Goal: Transaction & Acquisition: Obtain resource

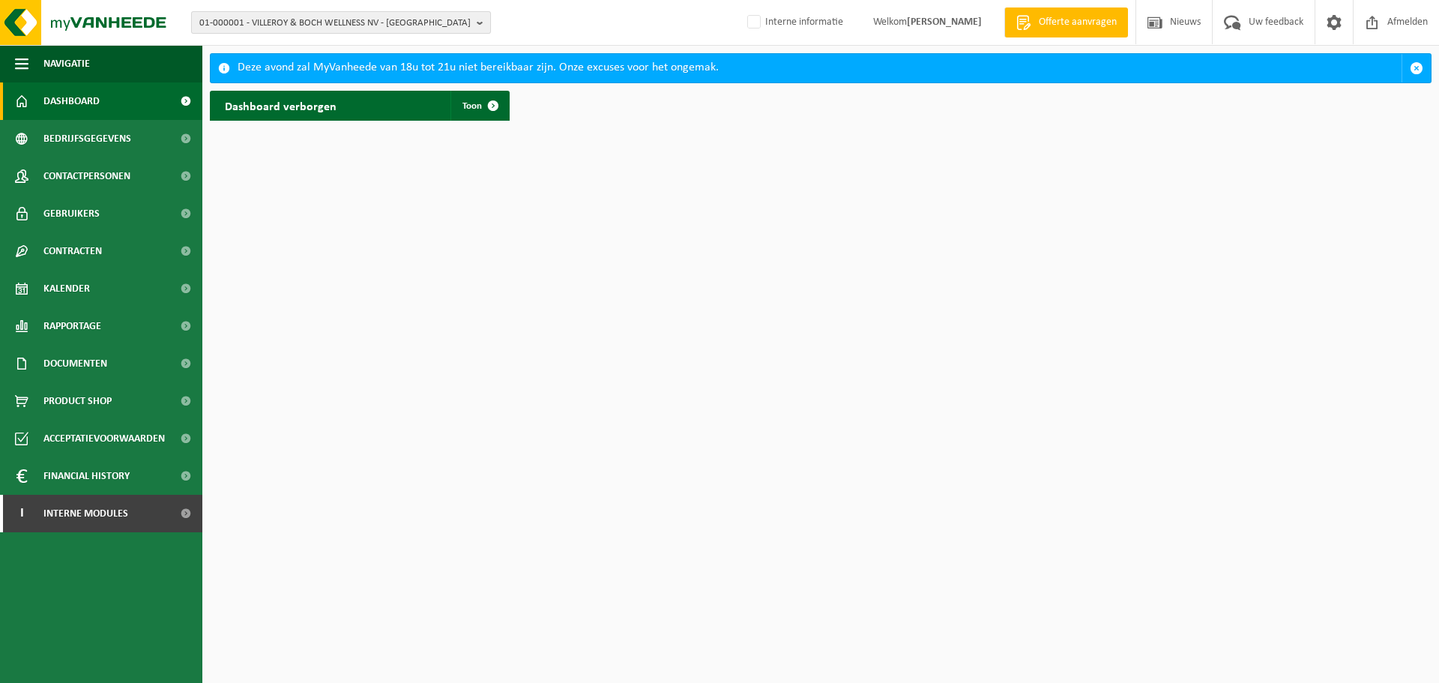
click at [372, 28] on span "01-000001 - VILLEROY & BOCH WELLNESS NV - [GEOGRAPHIC_DATA]" at bounding box center [334, 23] width 271 height 22
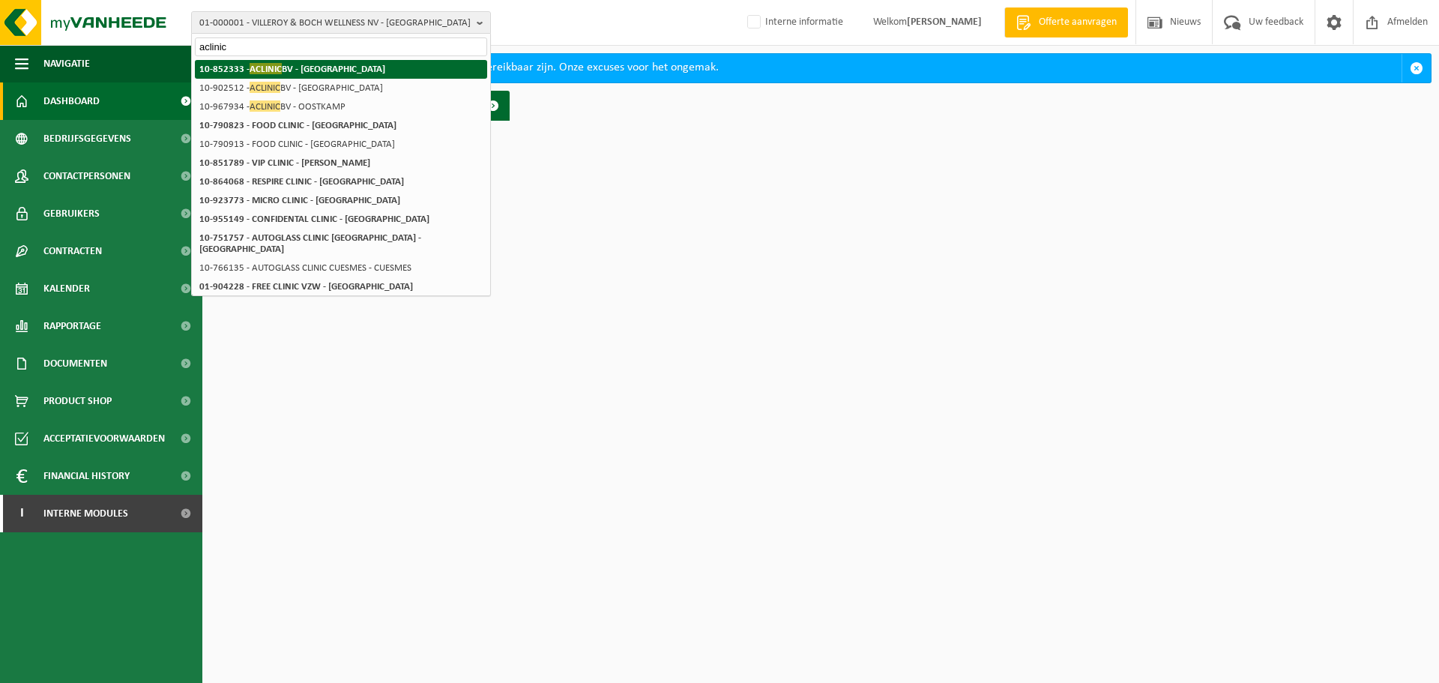
type input "aclinic"
click at [287, 63] on li "10-852333 - ACLINIC BV - [GEOGRAPHIC_DATA]" at bounding box center [341, 69] width 292 height 19
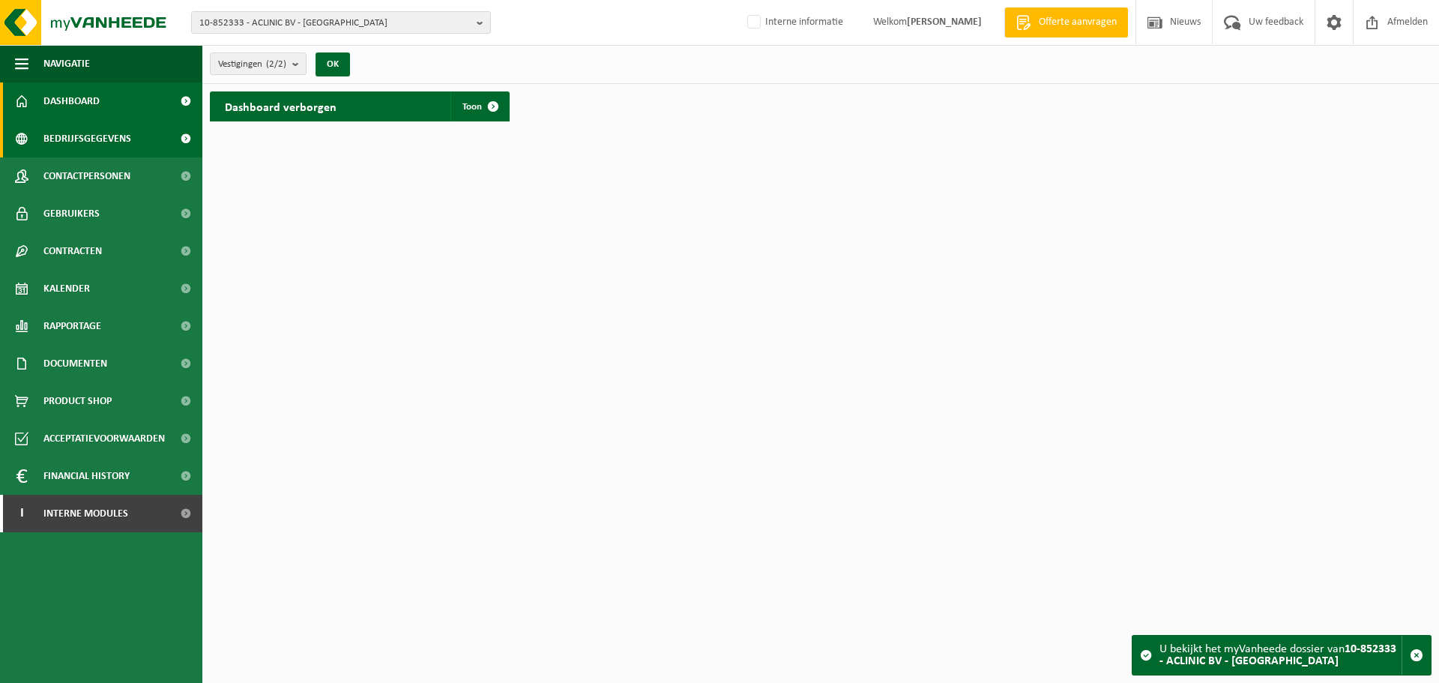
click at [78, 136] on span "Bedrijfsgegevens" at bounding box center [87, 138] width 88 height 37
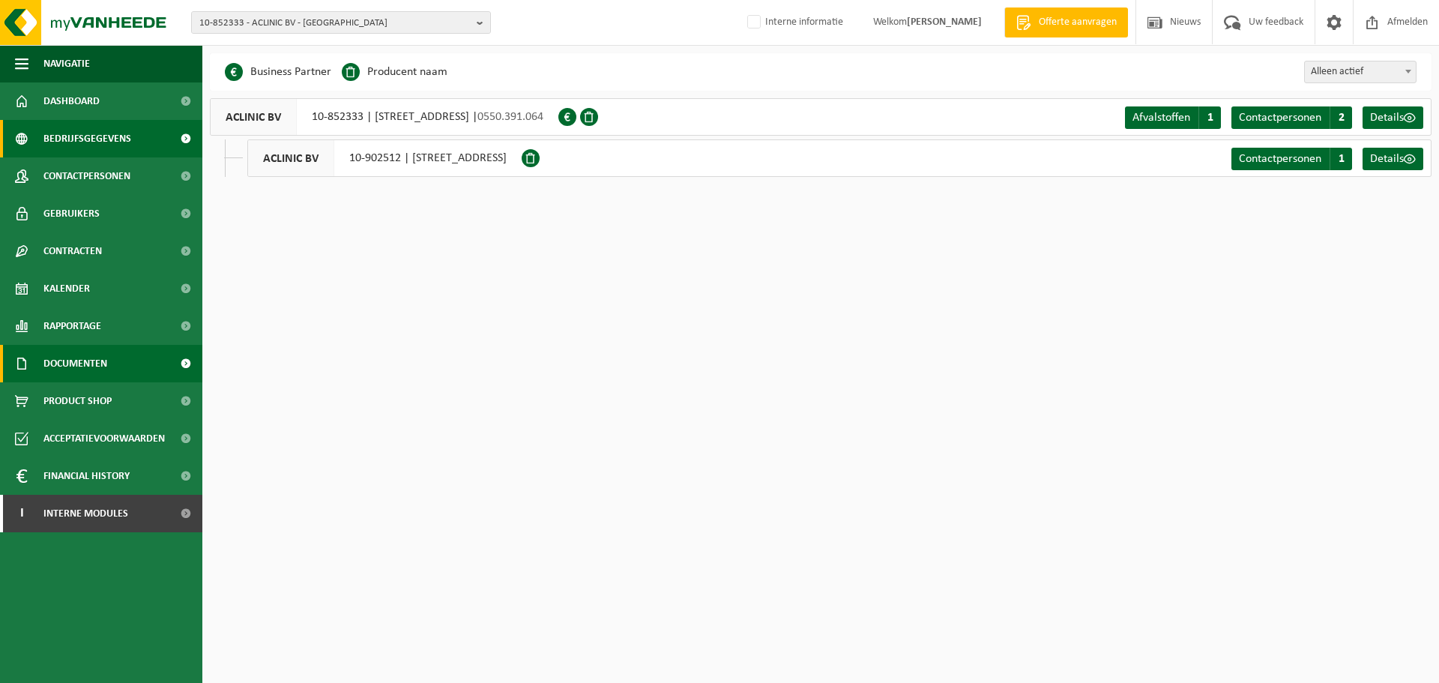
click at [127, 358] on link "Documenten" at bounding box center [101, 363] width 202 height 37
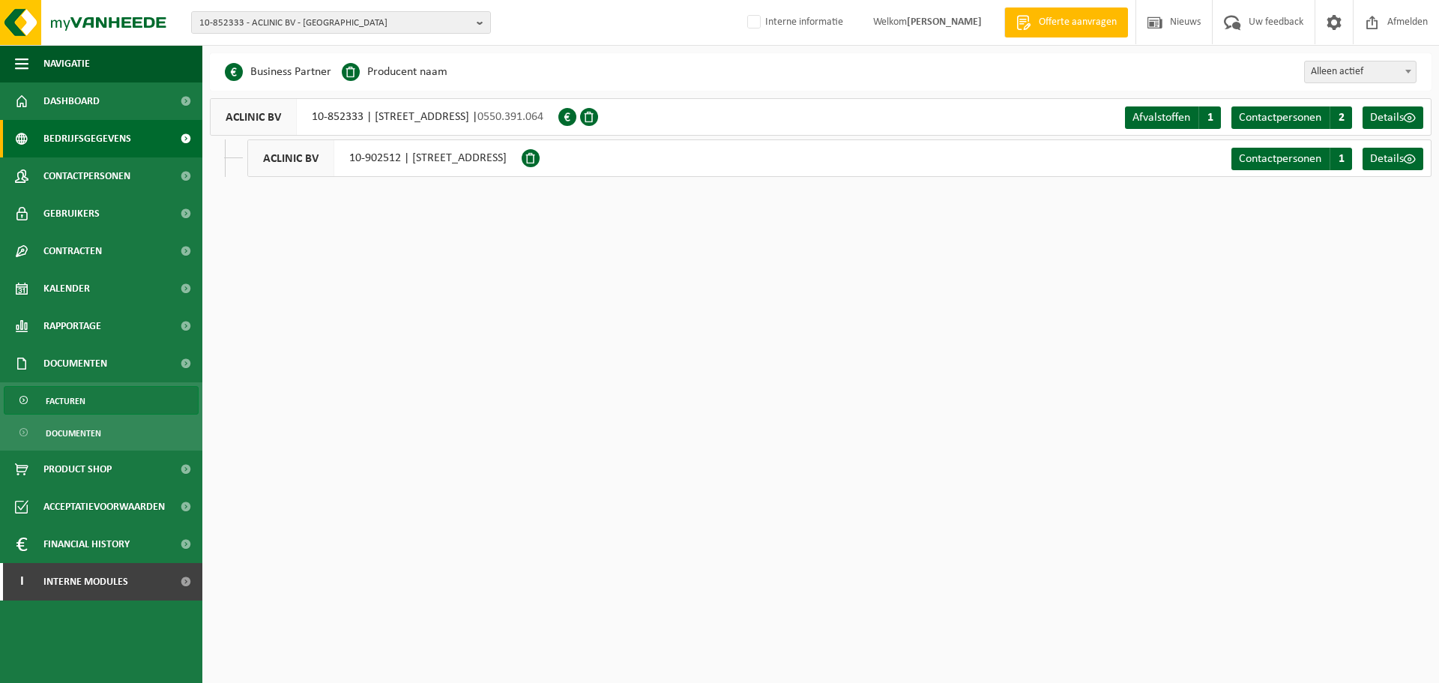
click at [97, 402] on link "Facturen" at bounding box center [101, 400] width 195 height 28
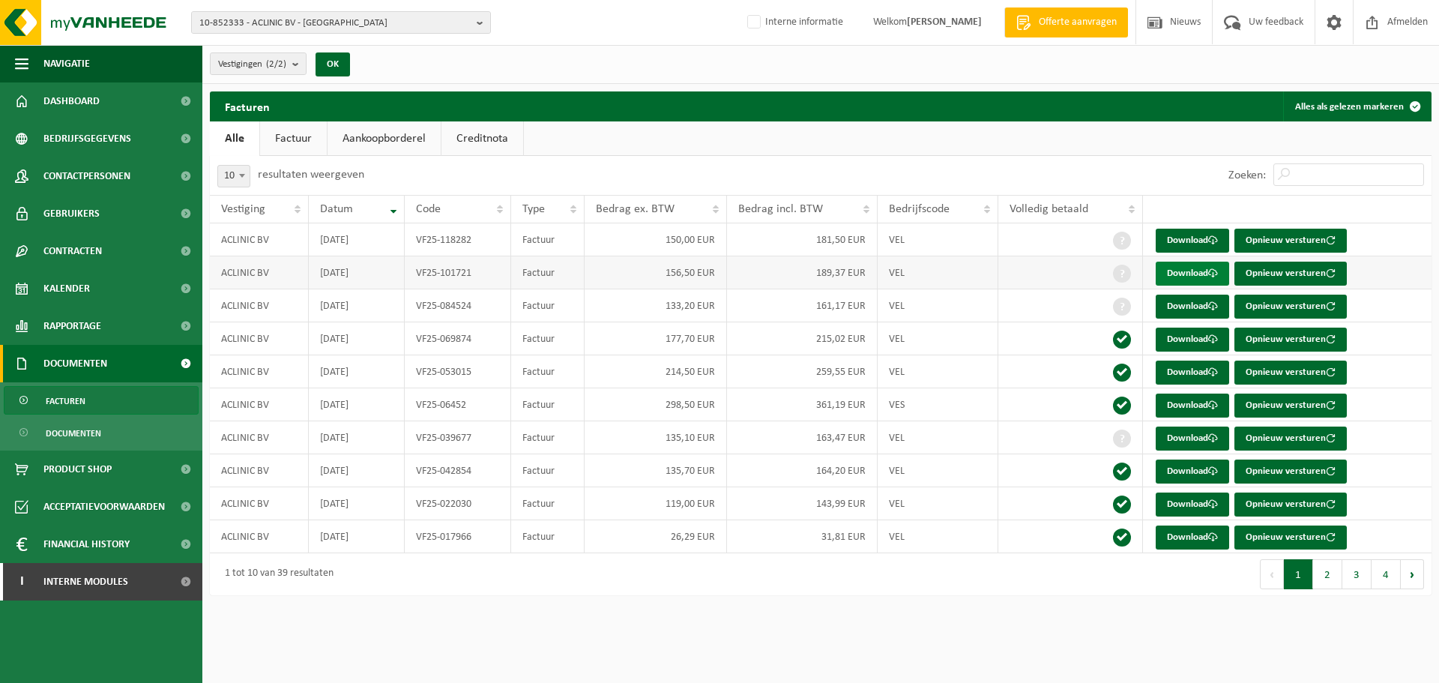
click at [1199, 271] on link "Download" at bounding box center [1192, 274] width 73 height 24
click at [477, 275] on td "VF25-101721" at bounding box center [458, 272] width 106 height 33
drag, startPoint x: 477, startPoint y: 275, endPoint x: 403, endPoint y: 272, distance: 74.3
click at [403, 272] on tr "ACLINIC BV 2025-07-31 VF25-101721 Factuur 156,50 EUR 189,37 EUR VEL Download Op…" at bounding box center [821, 272] width 1222 height 33
drag, startPoint x: 475, startPoint y: 310, endPoint x: 395, endPoint y: 304, distance: 80.4
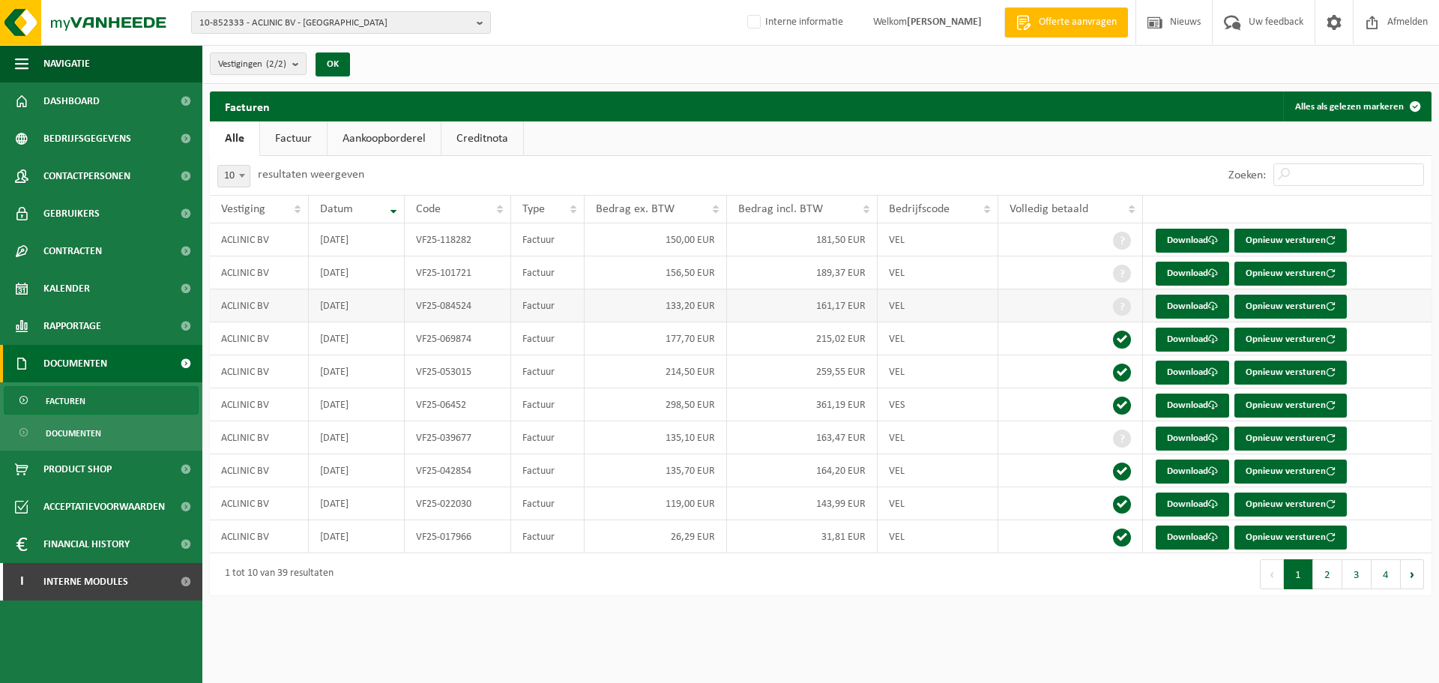
click at [395, 304] on tr "ACLINIC BV 2025-06-30 VF25-084524 Factuur 133,20 EUR 161,17 EUR VEL Download Op…" at bounding box center [821, 305] width 1222 height 33
copy tr "VF25-084524"
drag, startPoint x: 481, startPoint y: 267, endPoint x: 411, endPoint y: 271, distance: 69.8
click at [411, 271] on td "VF25-101721" at bounding box center [458, 272] width 106 height 33
copy td "VF25-101721"
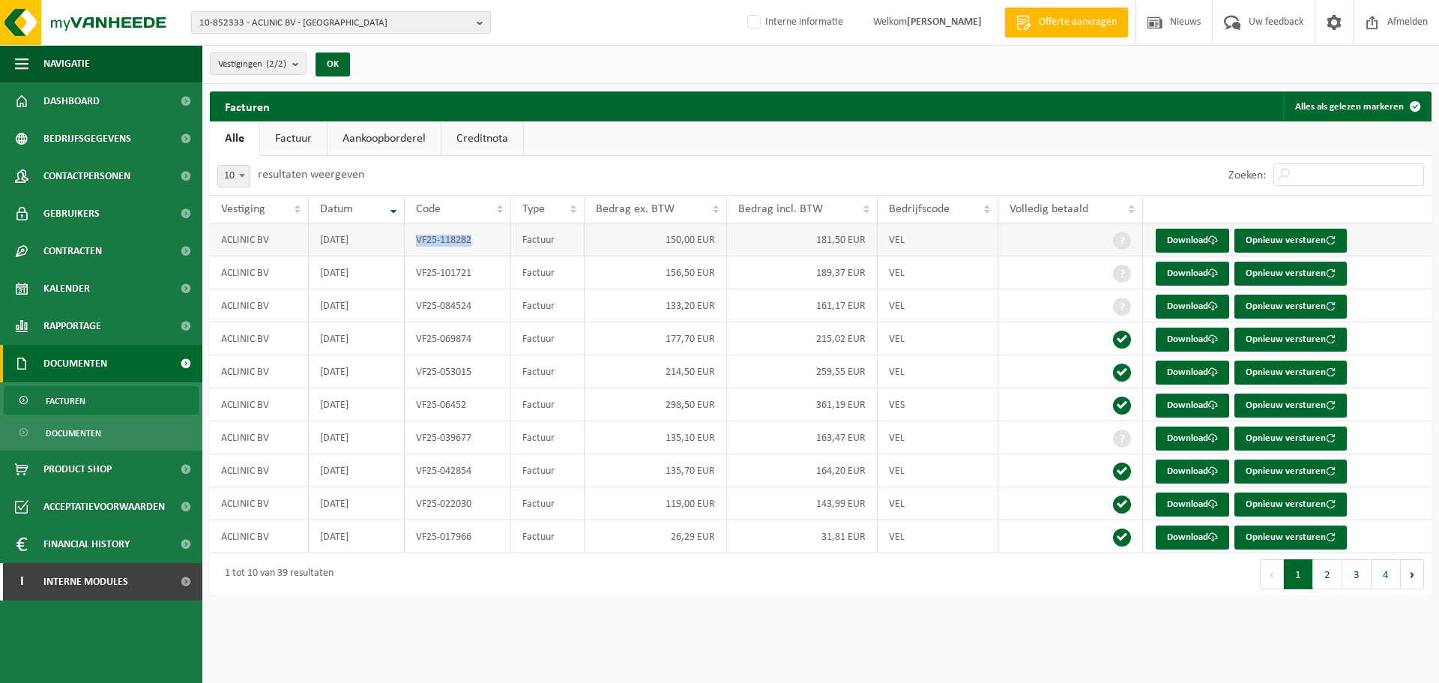
drag, startPoint x: 482, startPoint y: 241, endPoint x: 412, endPoint y: 240, distance: 70.5
click at [412, 240] on td "VF25-118282" at bounding box center [458, 239] width 106 height 33
copy td "VF25-118282"
click at [300, 19] on span "10-852333 - ACLINIC BV - BRUGGE" at bounding box center [334, 23] width 271 height 22
paste input "01-065121"
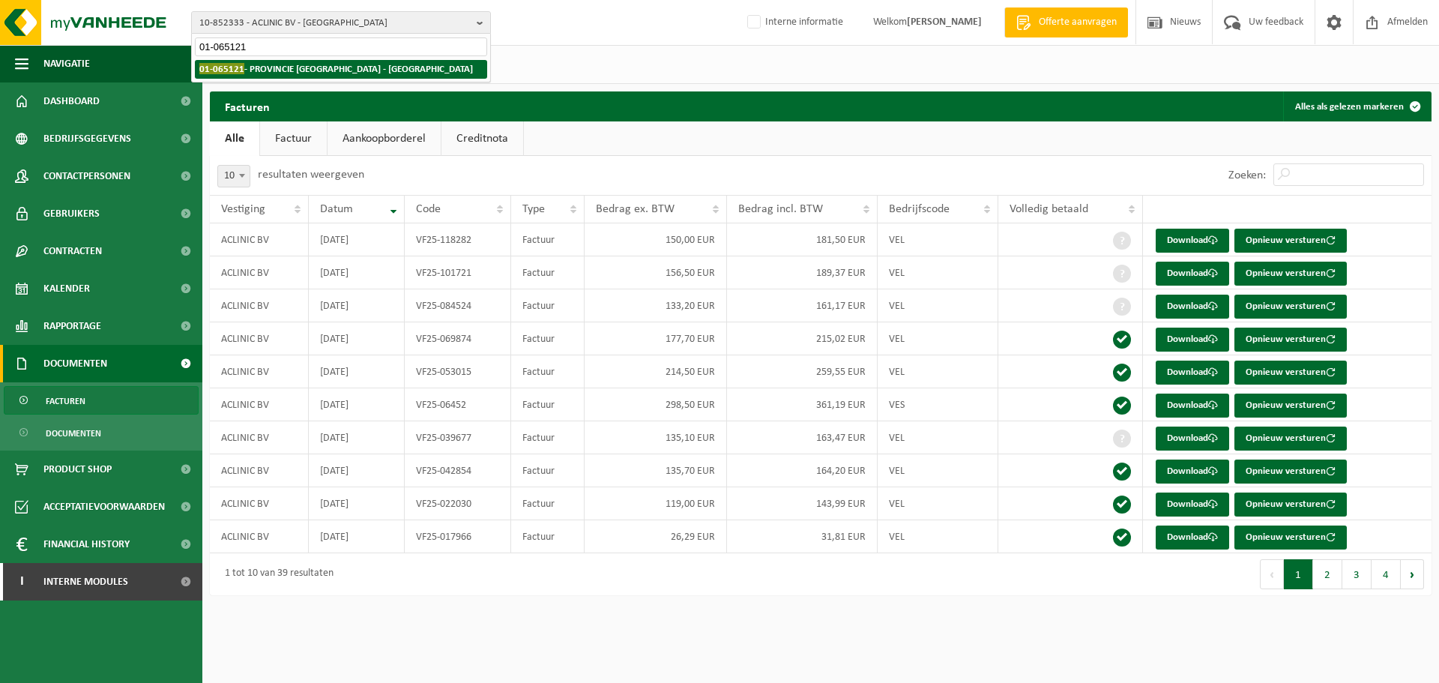
type input "01-065121"
click at [280, 70] on strong "01-065121 - PROVINCIE OOST-VLAANDEREN - GENT" at bounding box center [336, 68] width 274 height 11
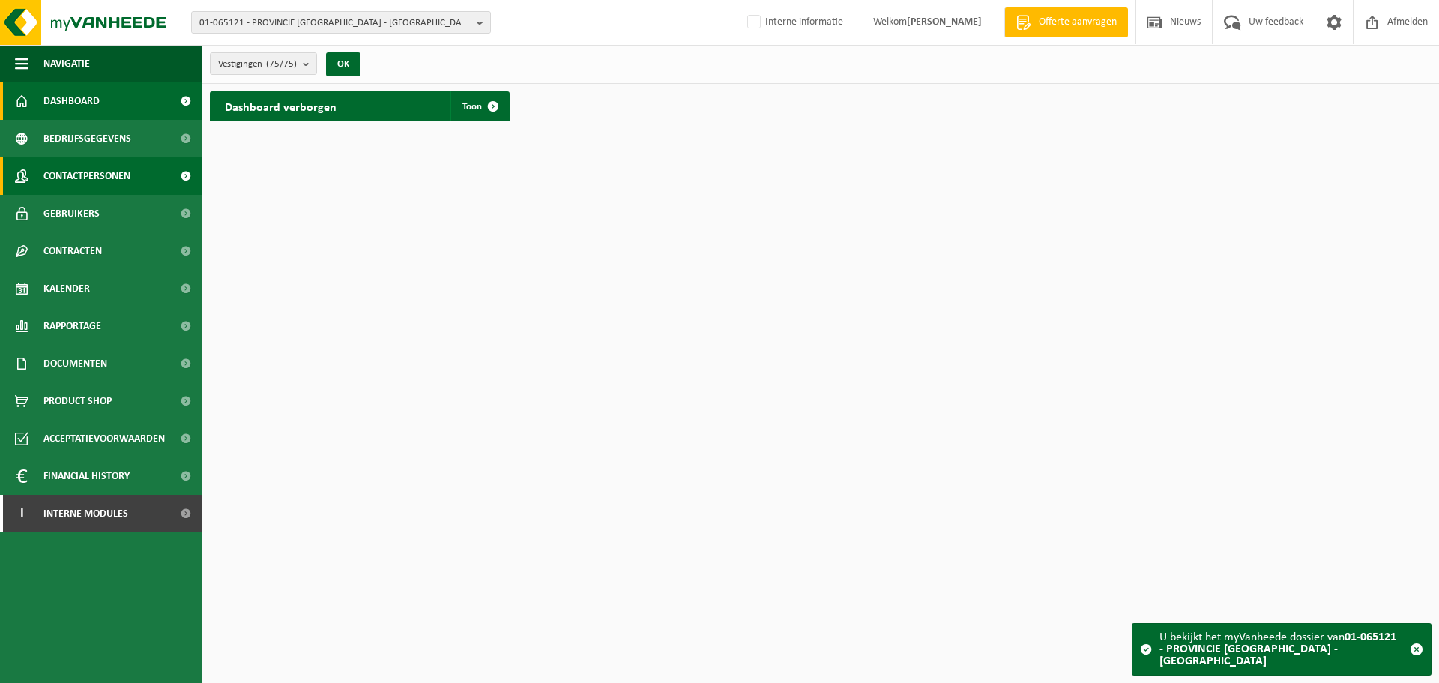
click at [76, 173] on span "Contactpersonen" at bounding box center [86, 175] width 87 height 37
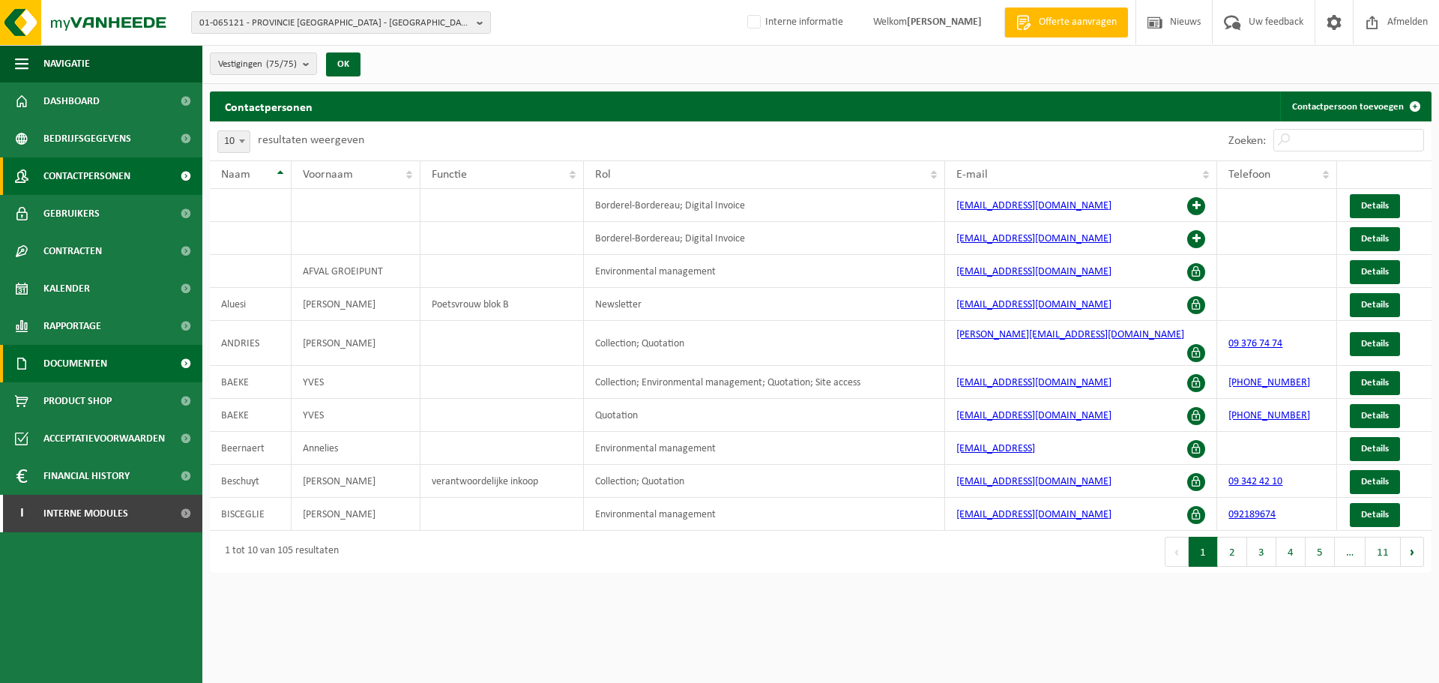
click at [58, 376] on span "Documenten" at bounding box center [75, 363] width 64 height 37
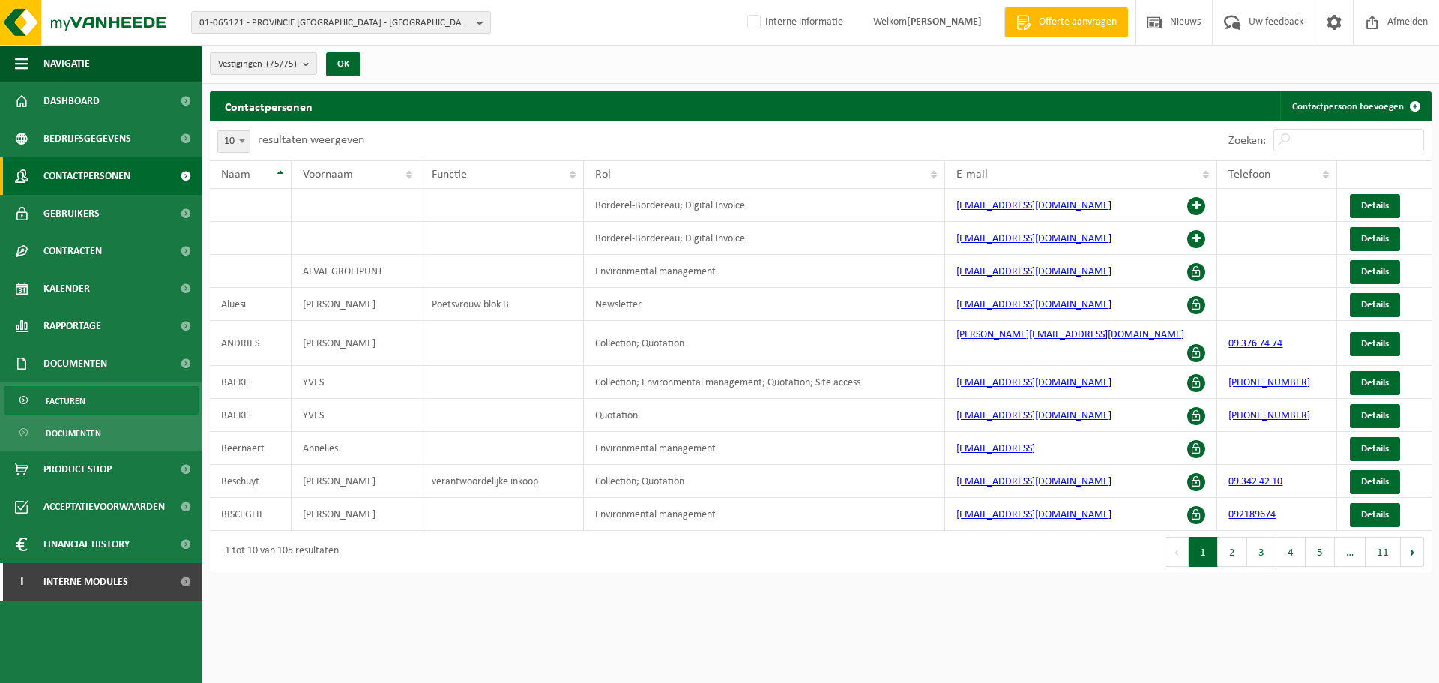
click at [83, 397] on span "Facturen" at bounding box center [66, 401] width 40 height 28
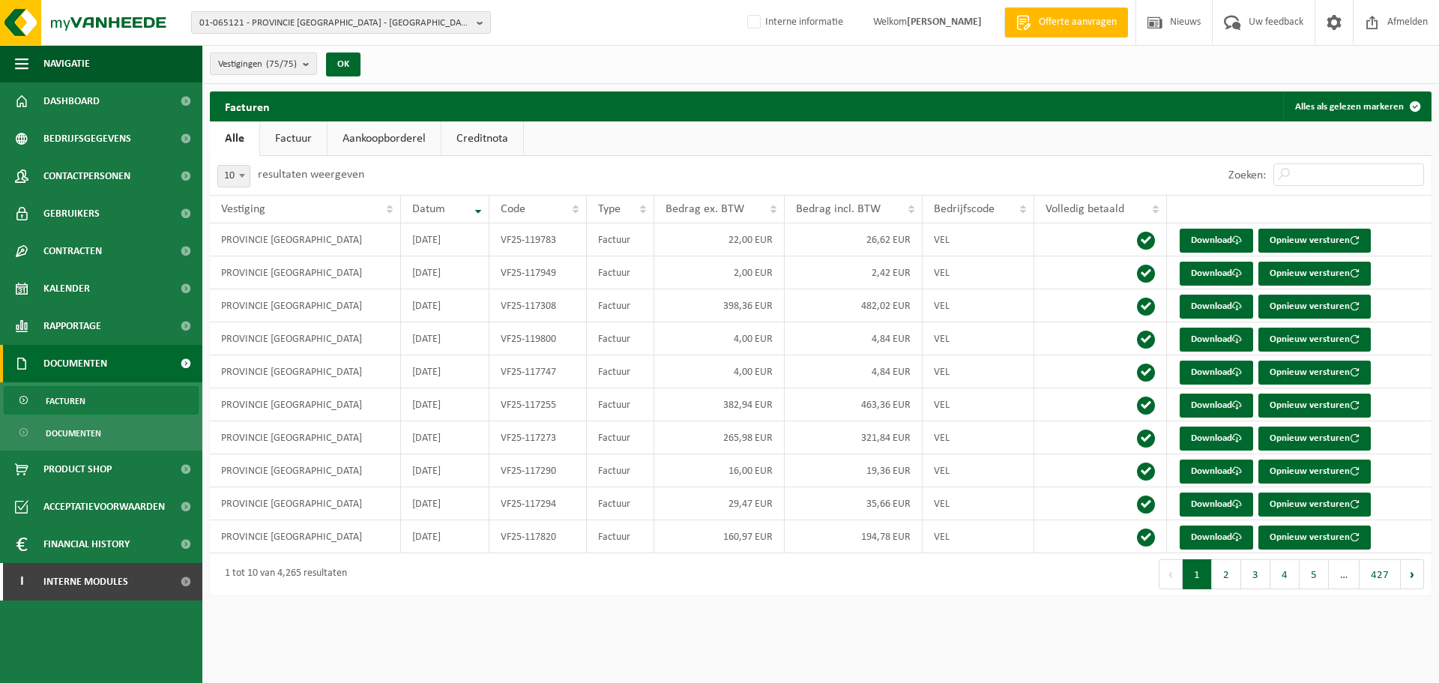
click at [478, 138] on link "Creditnota" at bounding box center [483, 138] width 82 height 34
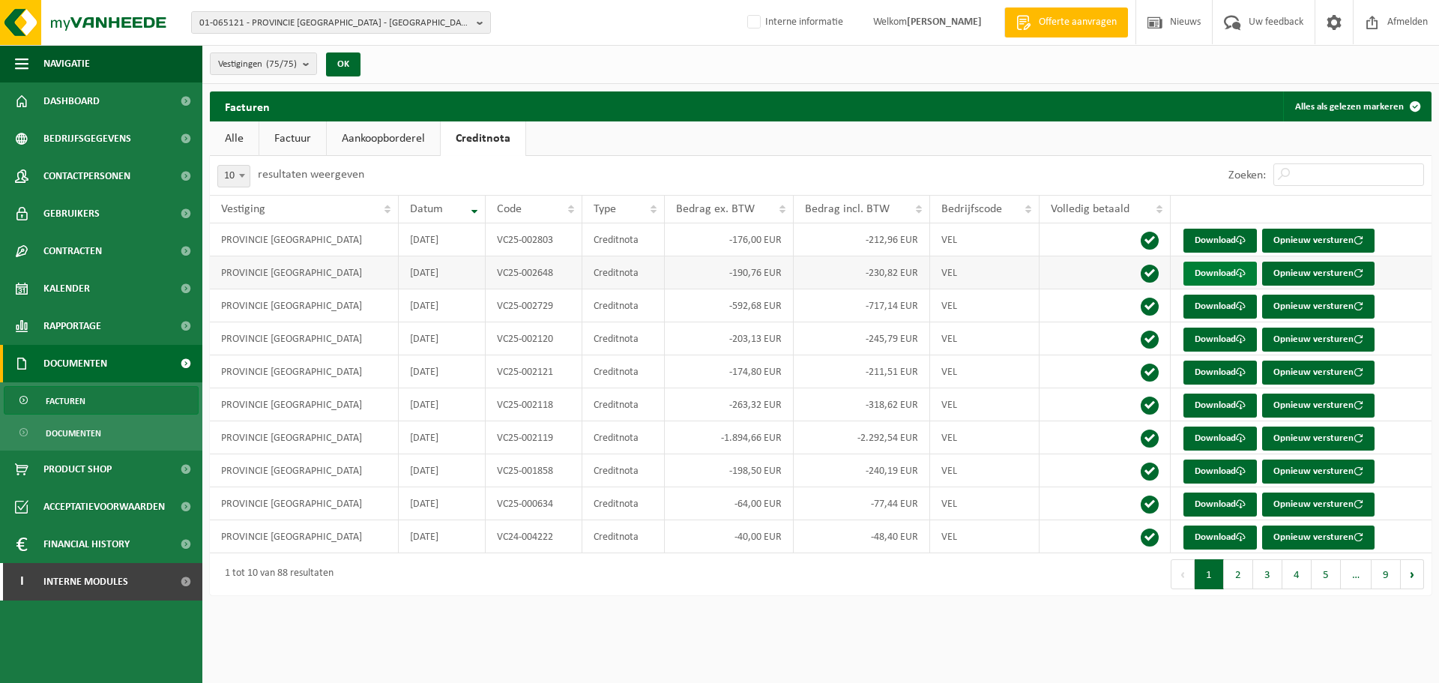
click at [1190, 269] on link "Download" at bounding box center [1220, 274] width 73 height 24
click at [427, 24] on span "01-065121 - PROVINCIE OOST-VLAANDEREN - GENT" at bounding box center [334, 23] width 271 height 22
paste input "10-983200"
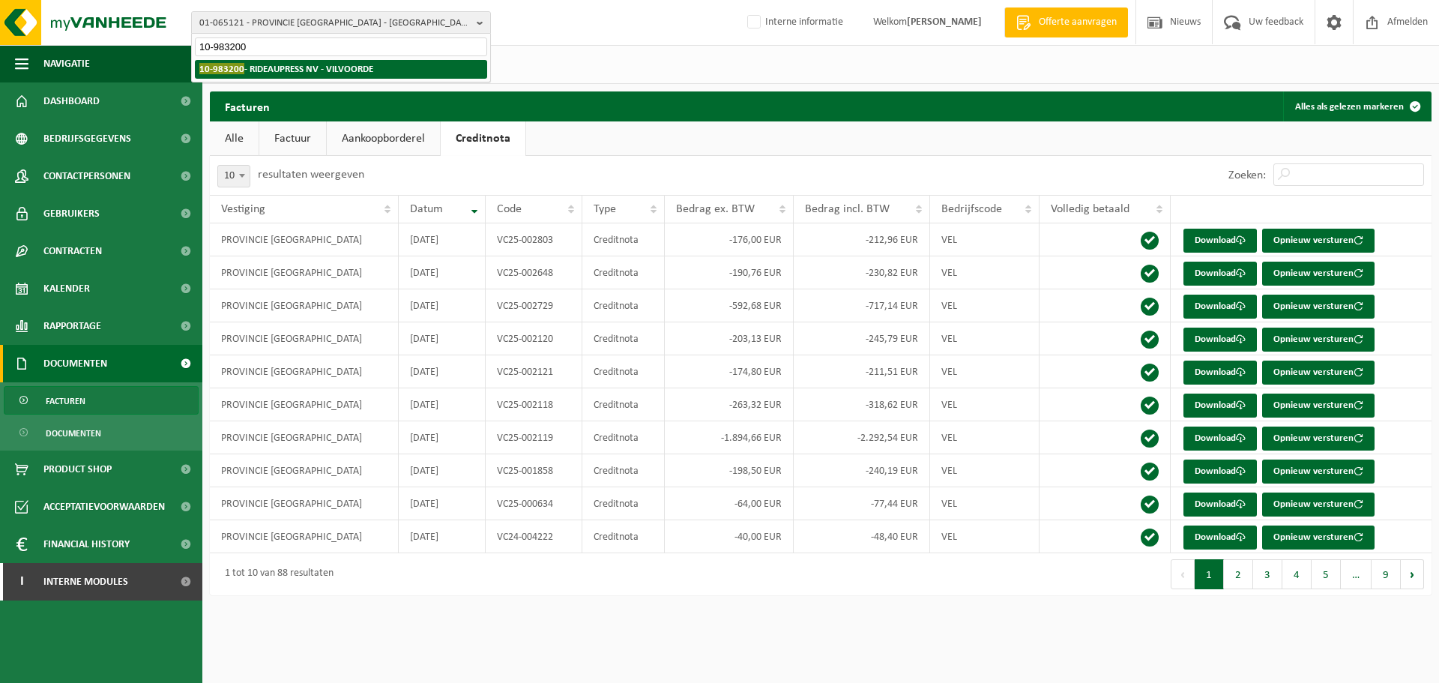
type input "10-983200"
click at [256, 67] on strong "10-983200 - RIDEAUPRESS NV - VILVOORDE" at bounding box center [286, 68] width 174 height 11
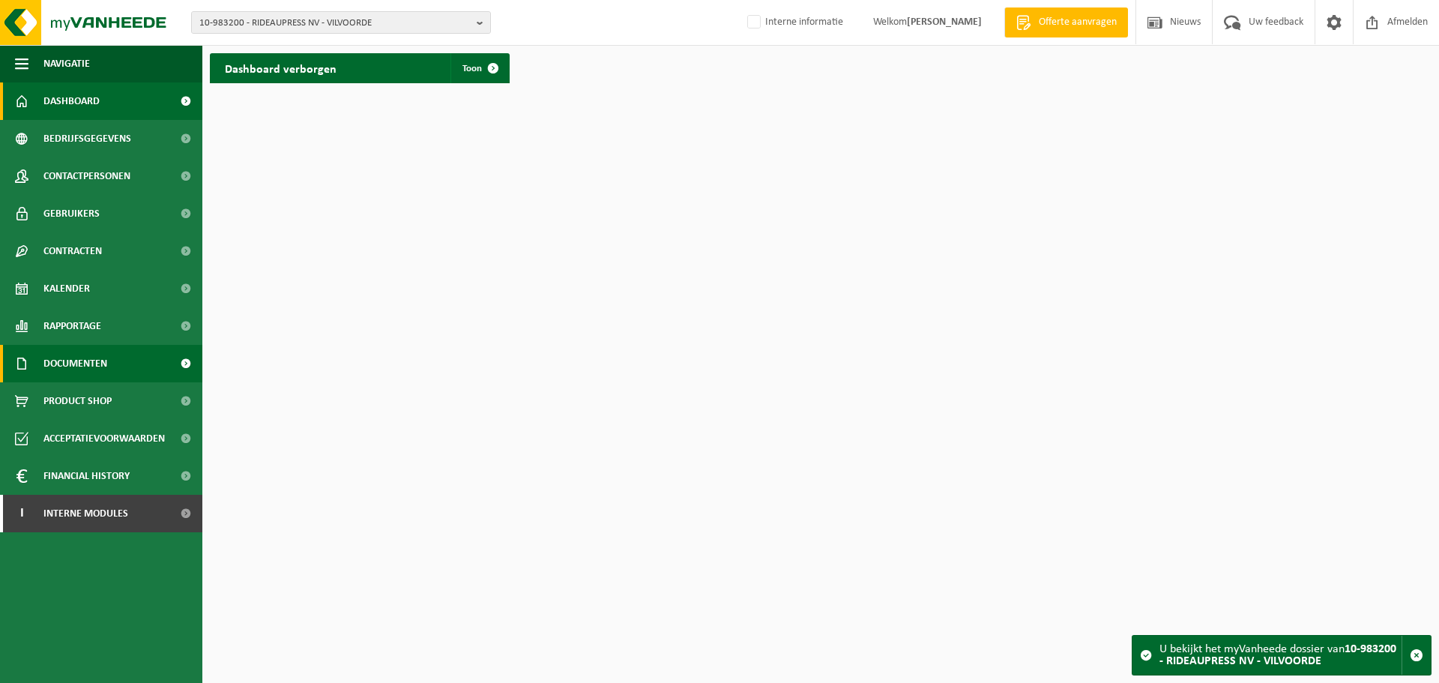
click at [56, 356] on span "Documenten" at bounding box center [75, 363] width 64 height 37
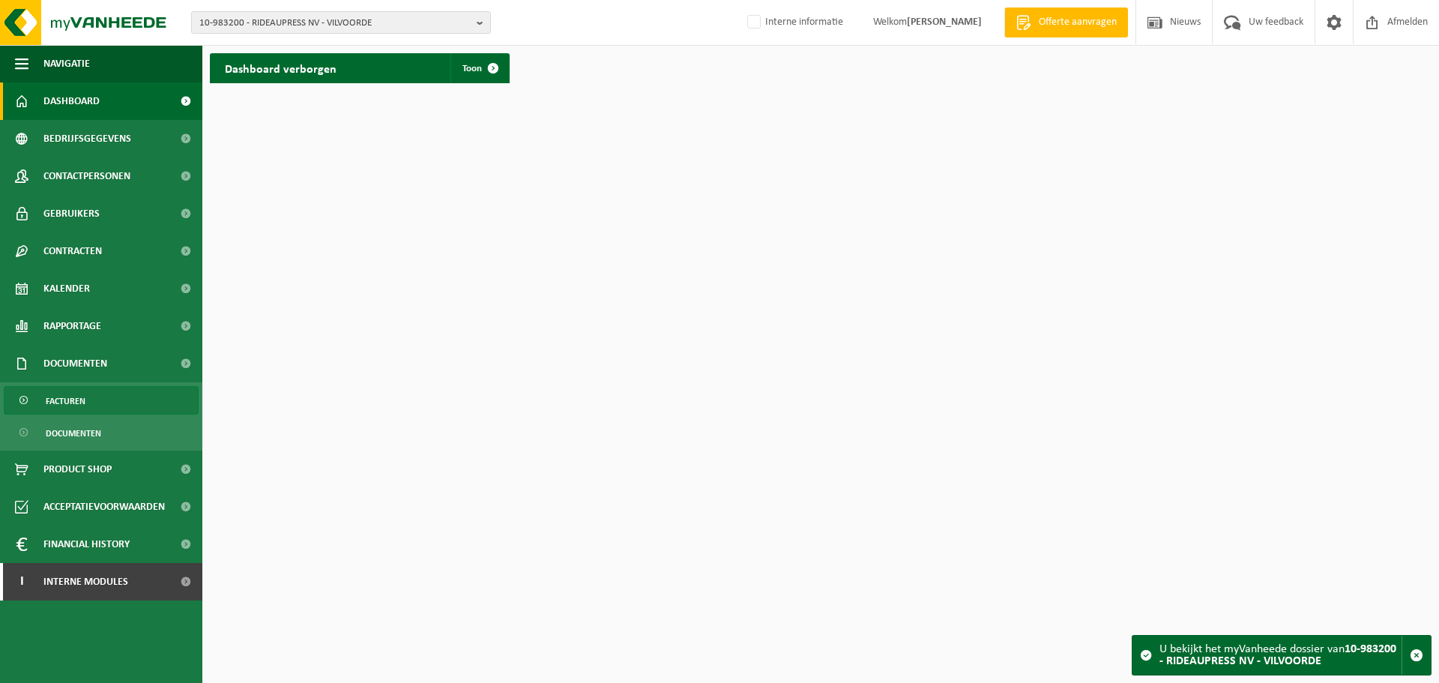
click at [70, 405] on span "Facturen" at bounding box center [66, 401] width 40 height 28
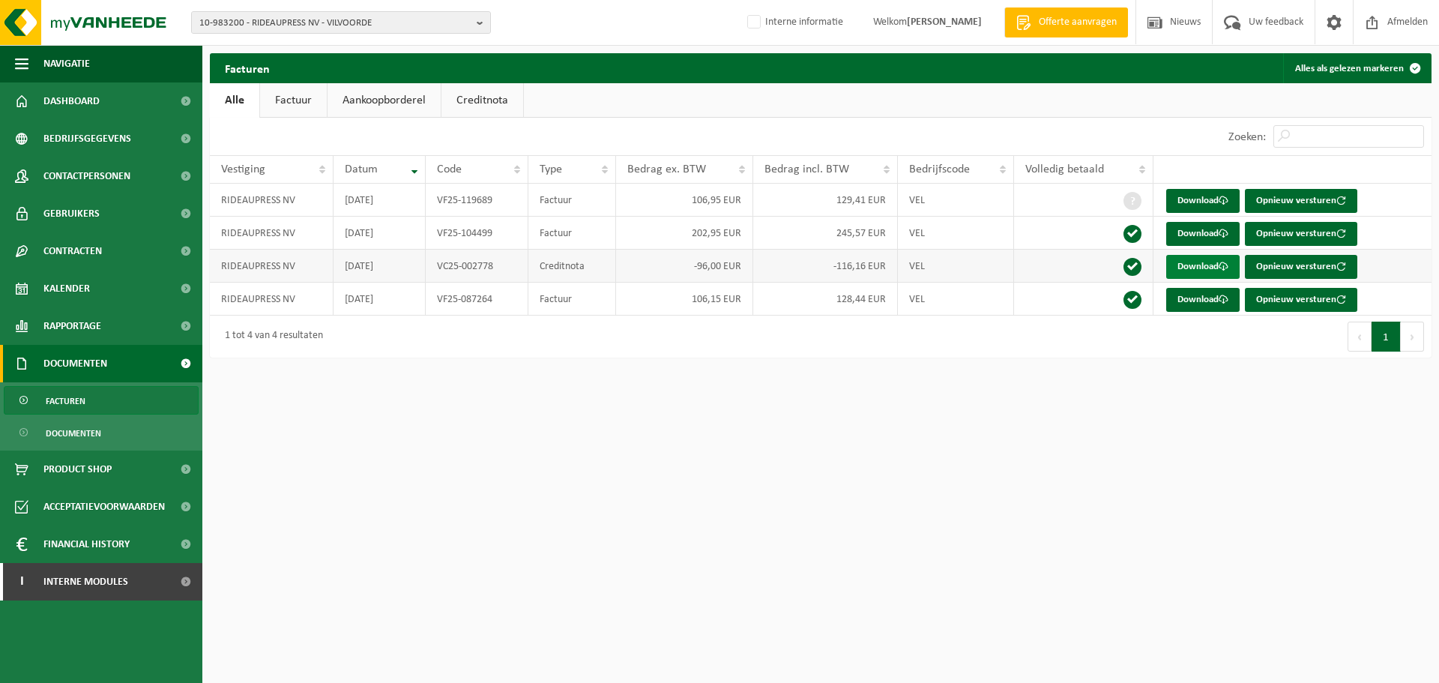
click at [1201, 267] on link "Download" at bounding box center [1202, 267] width 73 height 24
click at [382, 11] on button "10-983200 - RIDEAUPRESS NV - VILVOORDE" at bounding box center [341, 22] width 300 height 22
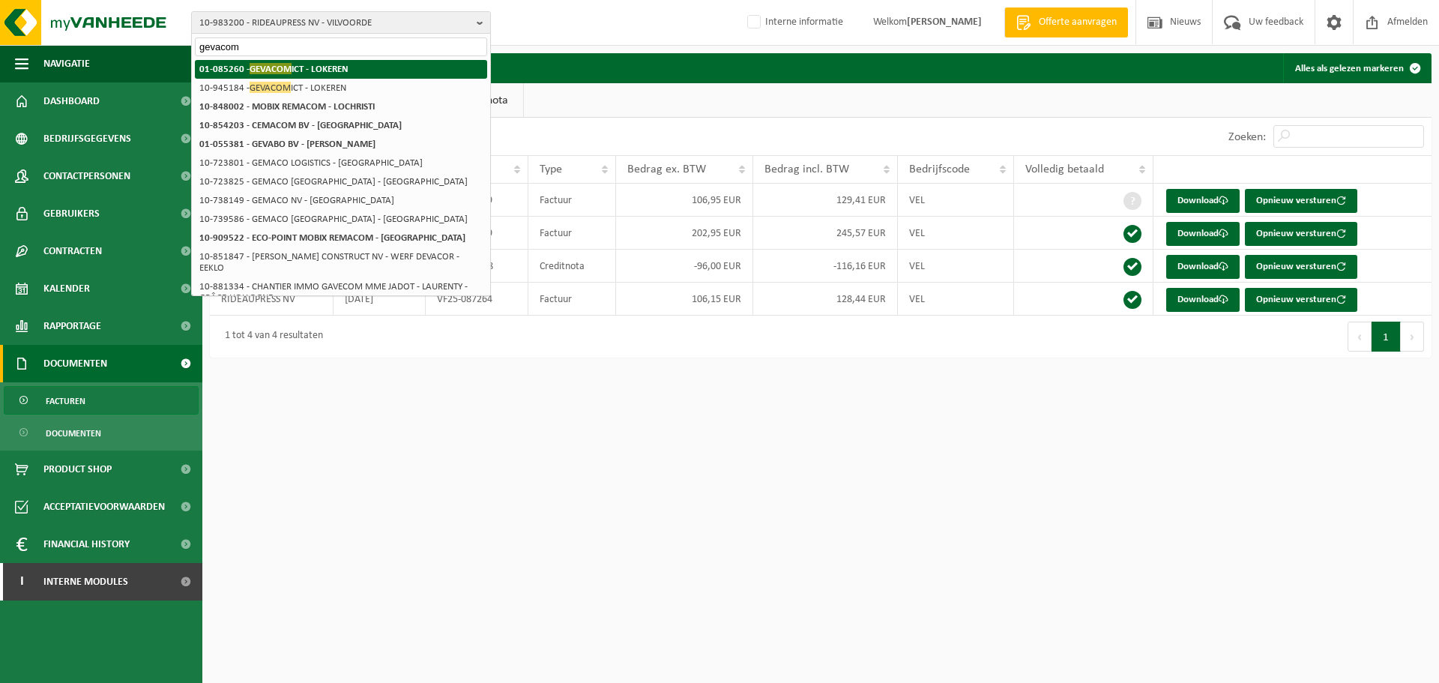
type input "gevacom"
click at [313, 70] on strong "01-085260 - GEVACOM ICT - LOKEREN" at bounding box center [273, 68] width 149 height 11
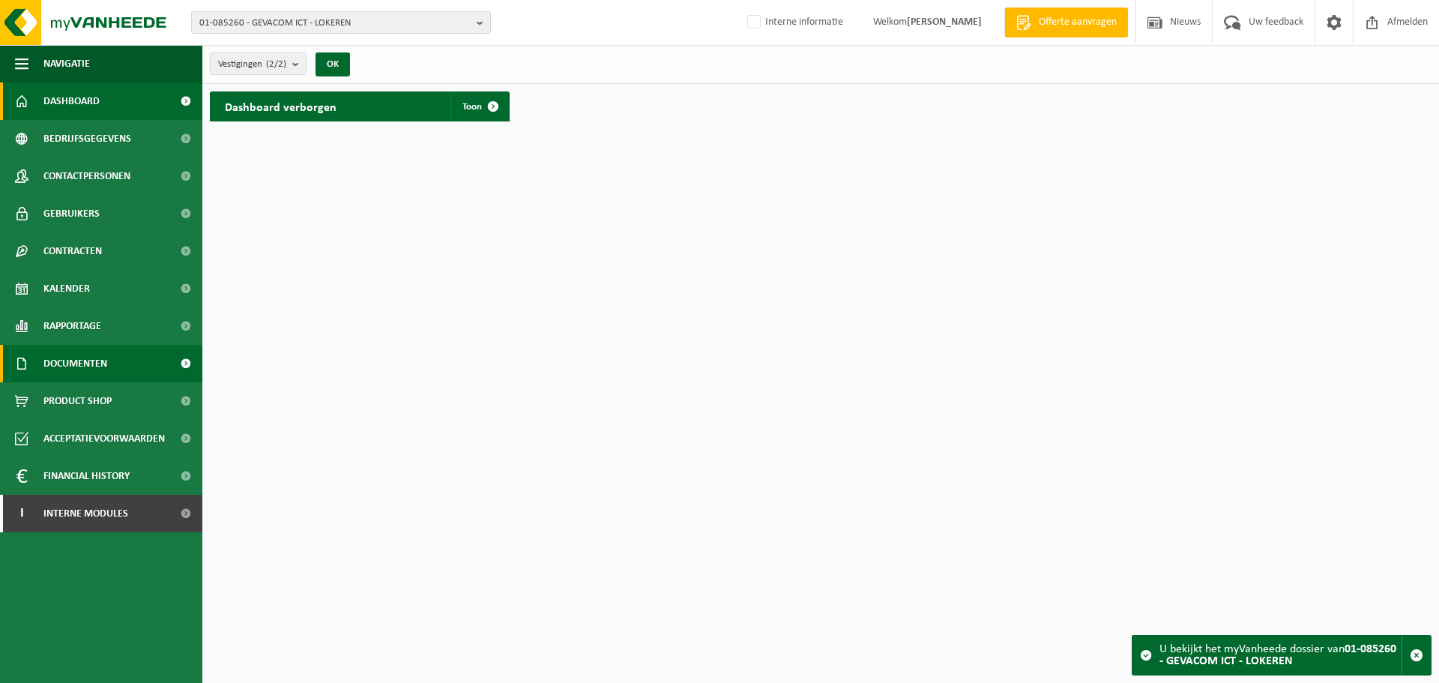
click at [37, 371] on link "Documenten" at bounding box center [101, 363] width 202 height 37
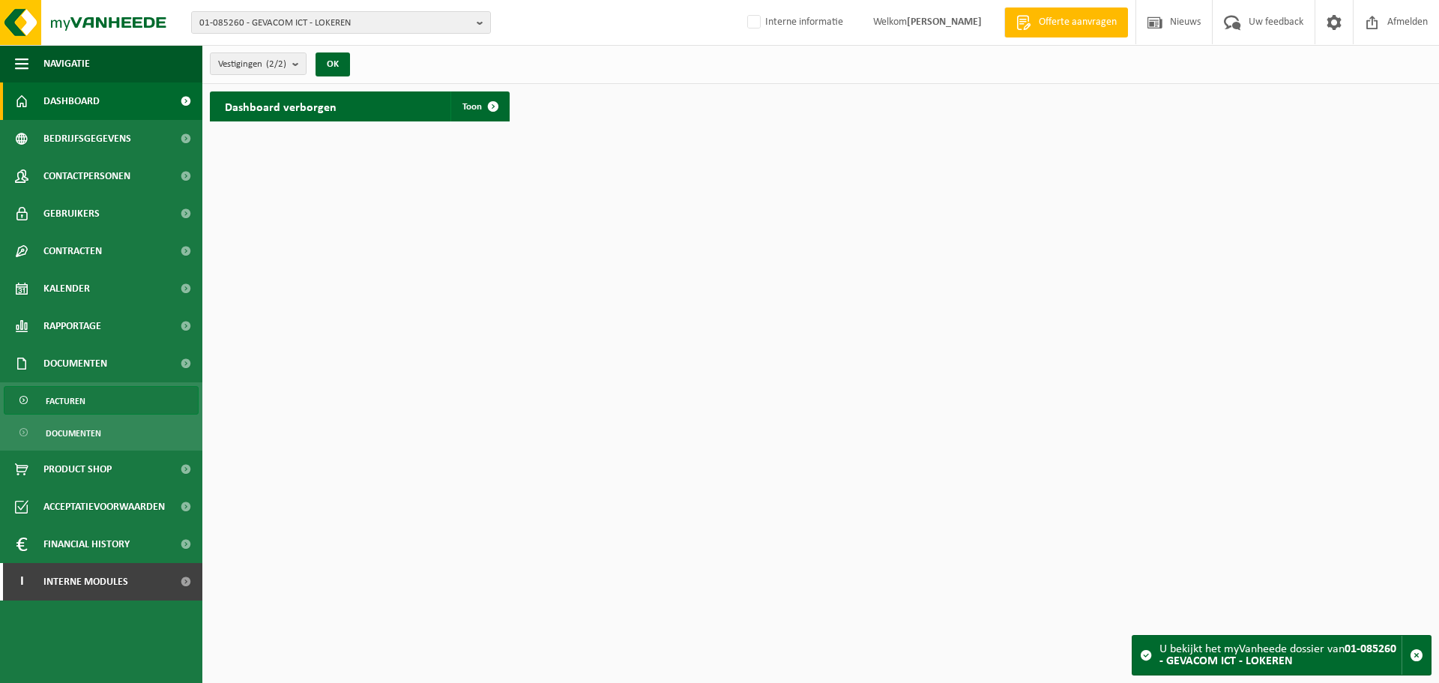
click at [92, 405] on link "Facturen" at bounding box center [101, 400] width 195 height 28
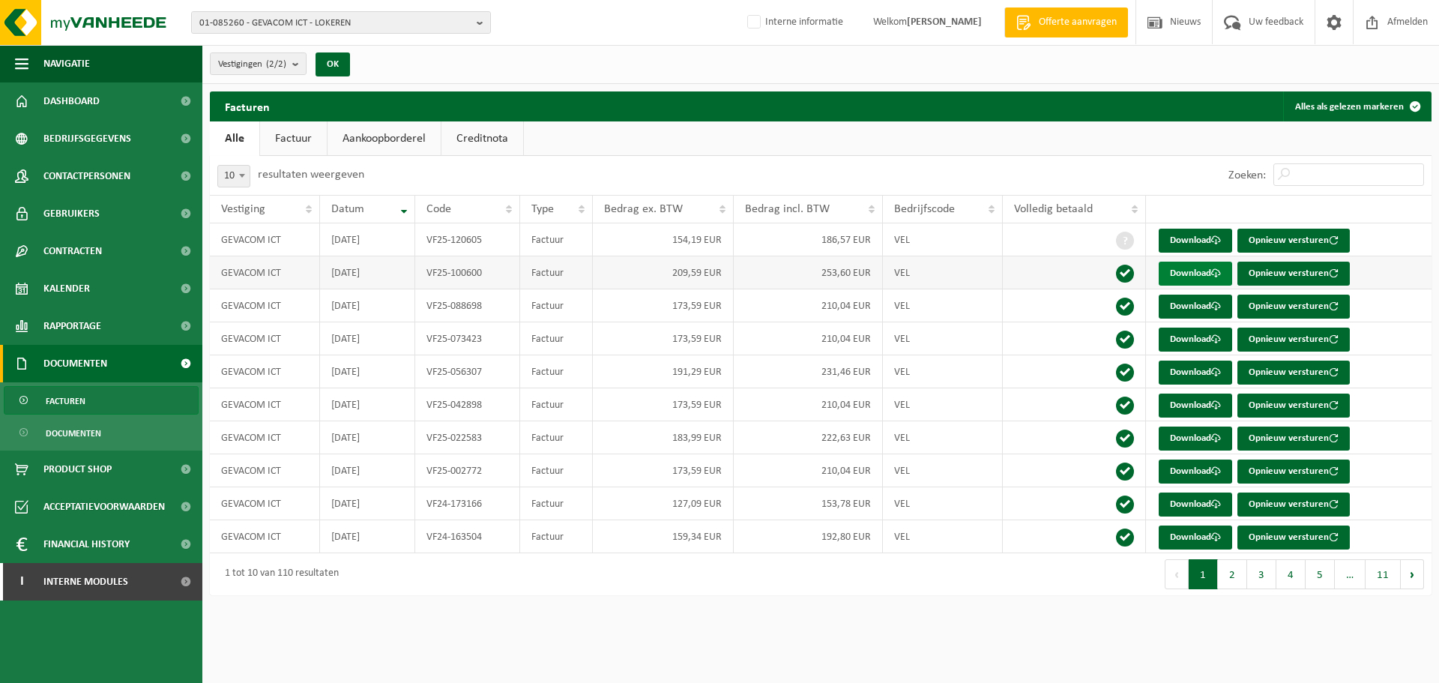
click at [1191, 277] on link "Download" at bounding box center [1195, 274] width 73 height 24
click at [286, 25] on span "01-085260 - GEVACOM ICT - LOKEREN" at bounding box center [334, 23] width 271 height 22
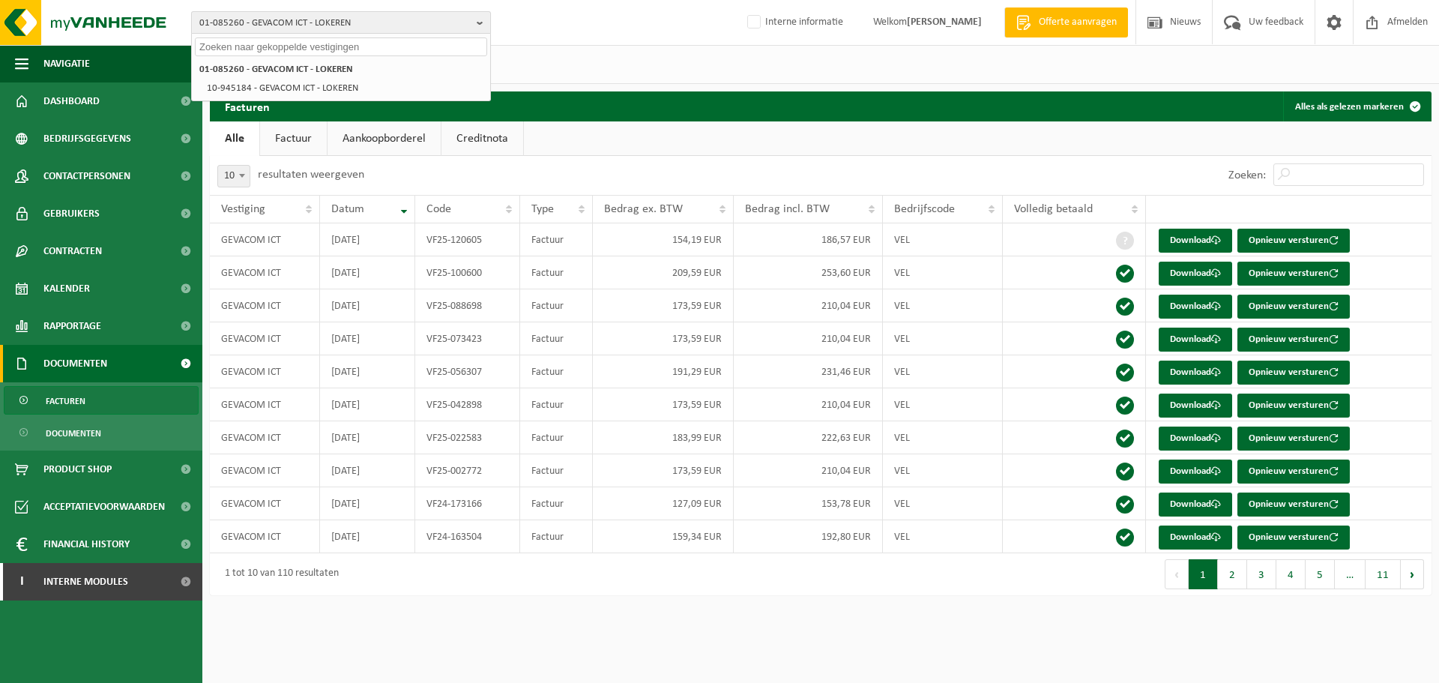
paste input "01-904220"
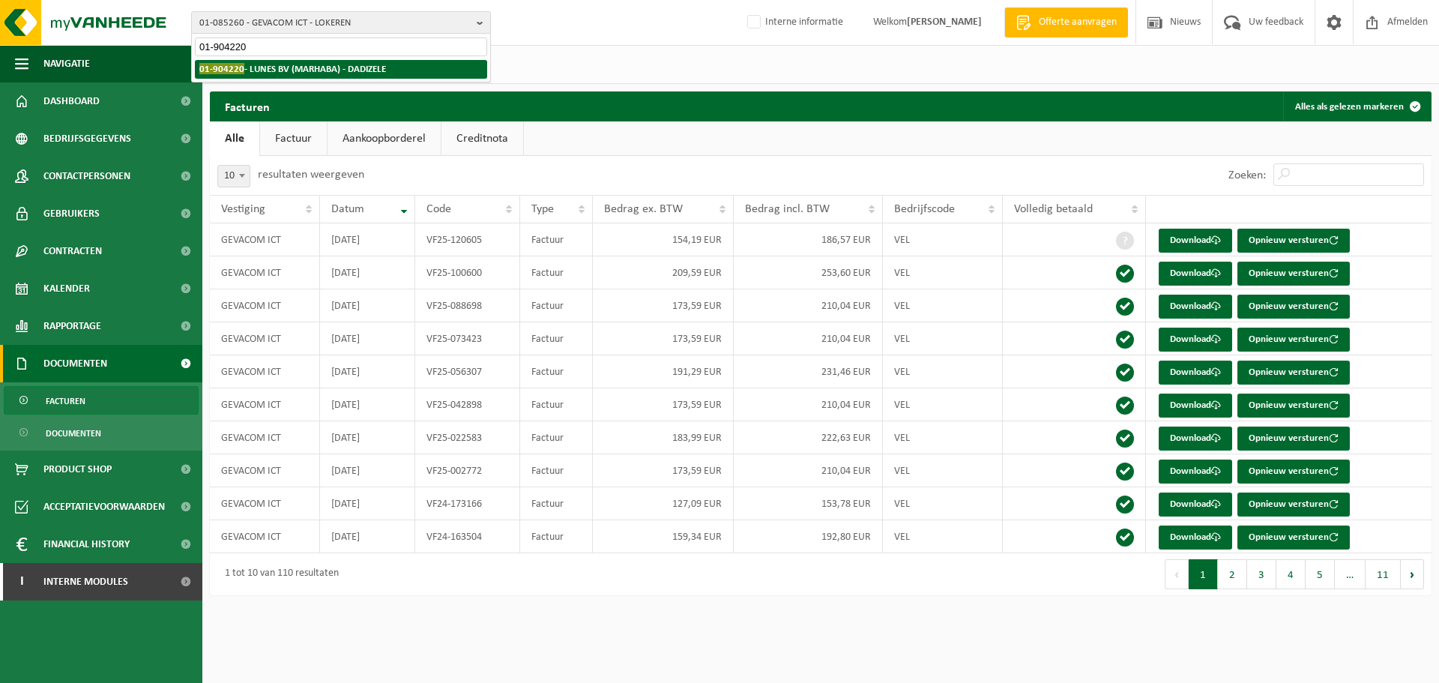
type input "01-904220"
click at [232, 65] on span "01-904220" at bounding box center [221, 68] width 45 height 11
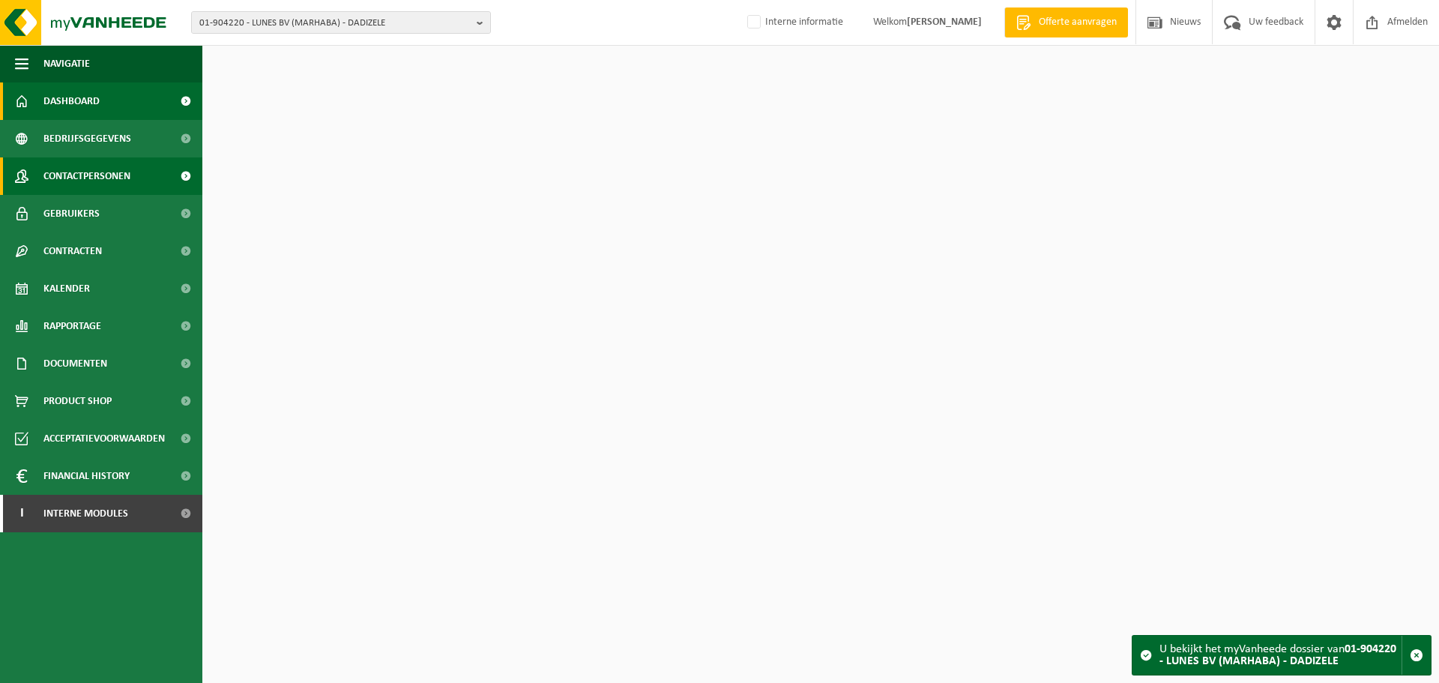
click at [116, 183] on span "Contactpersonen" at bounding box center [86, 175] width 87 height 37
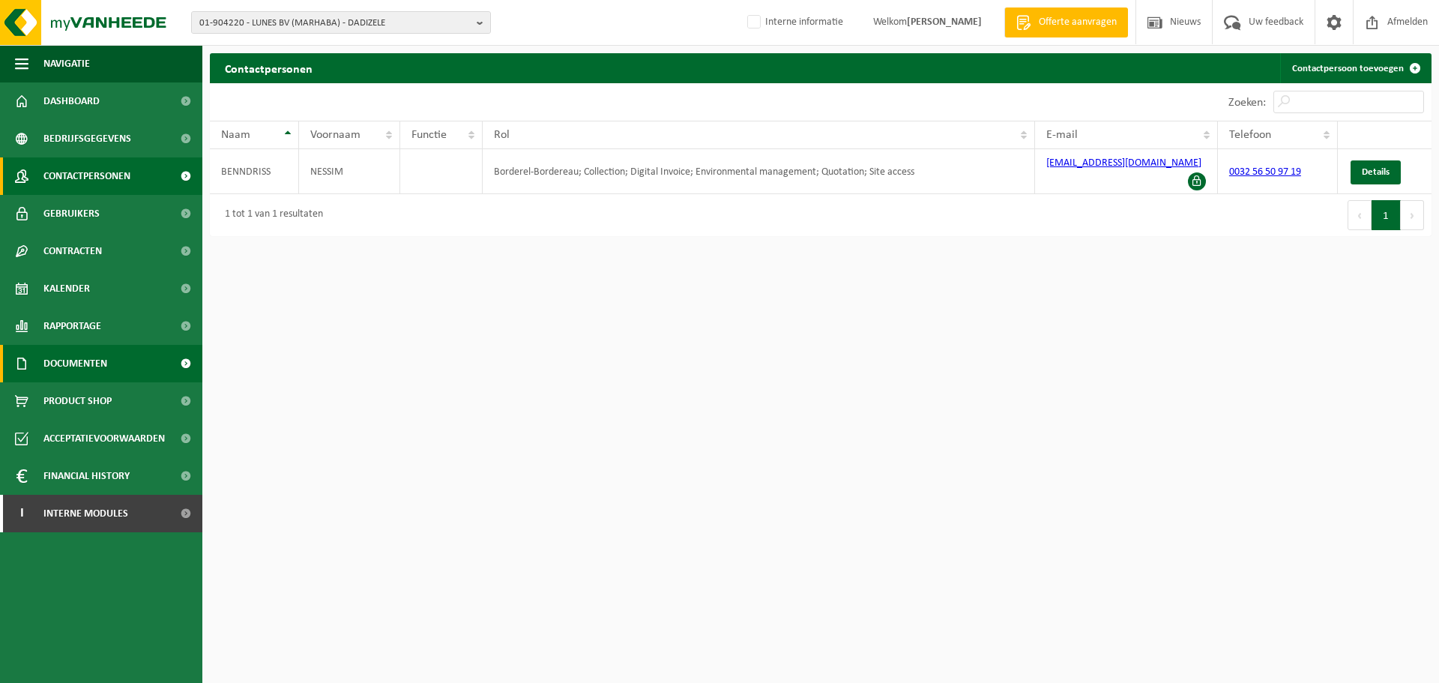
click at [85, 355] on span "Documenten" at bounding box center [75, 363] width 64 height 37
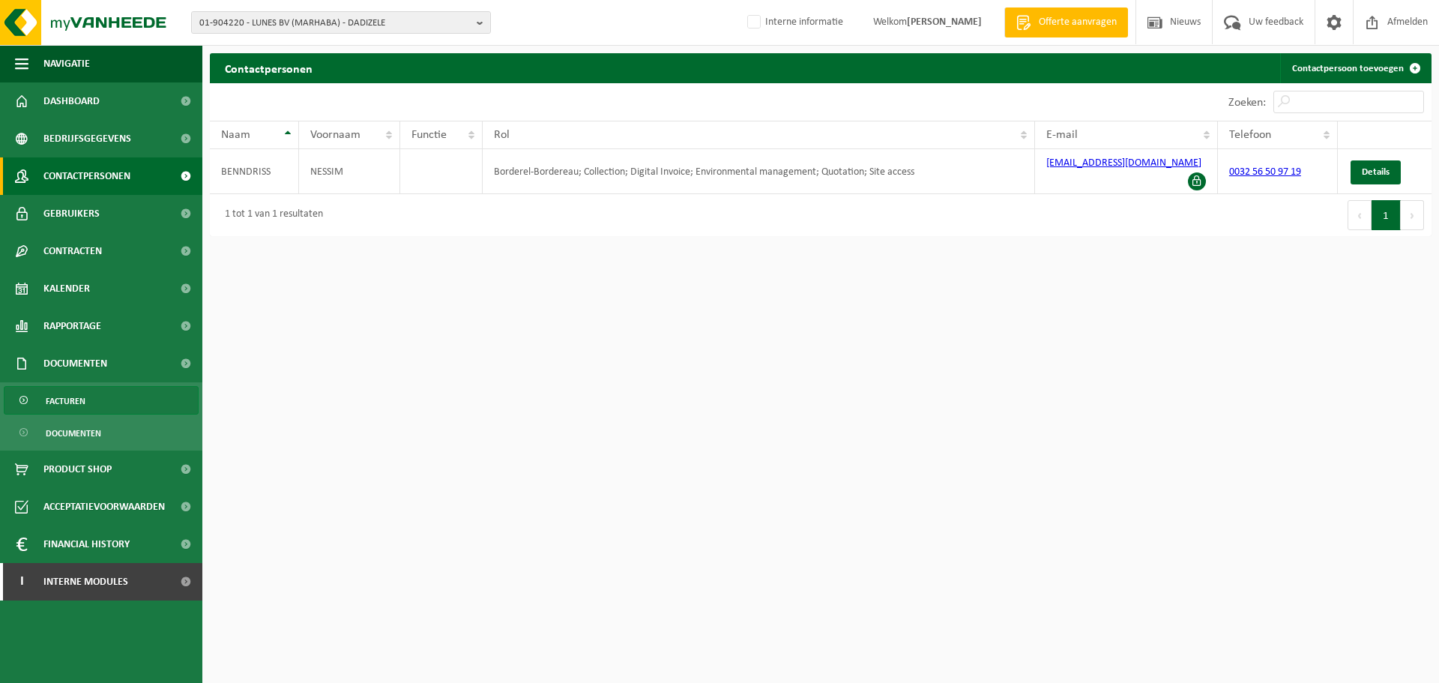
click at [113, 399] on link "Facturen" at bounding box center [101, 400] width 195 height 28
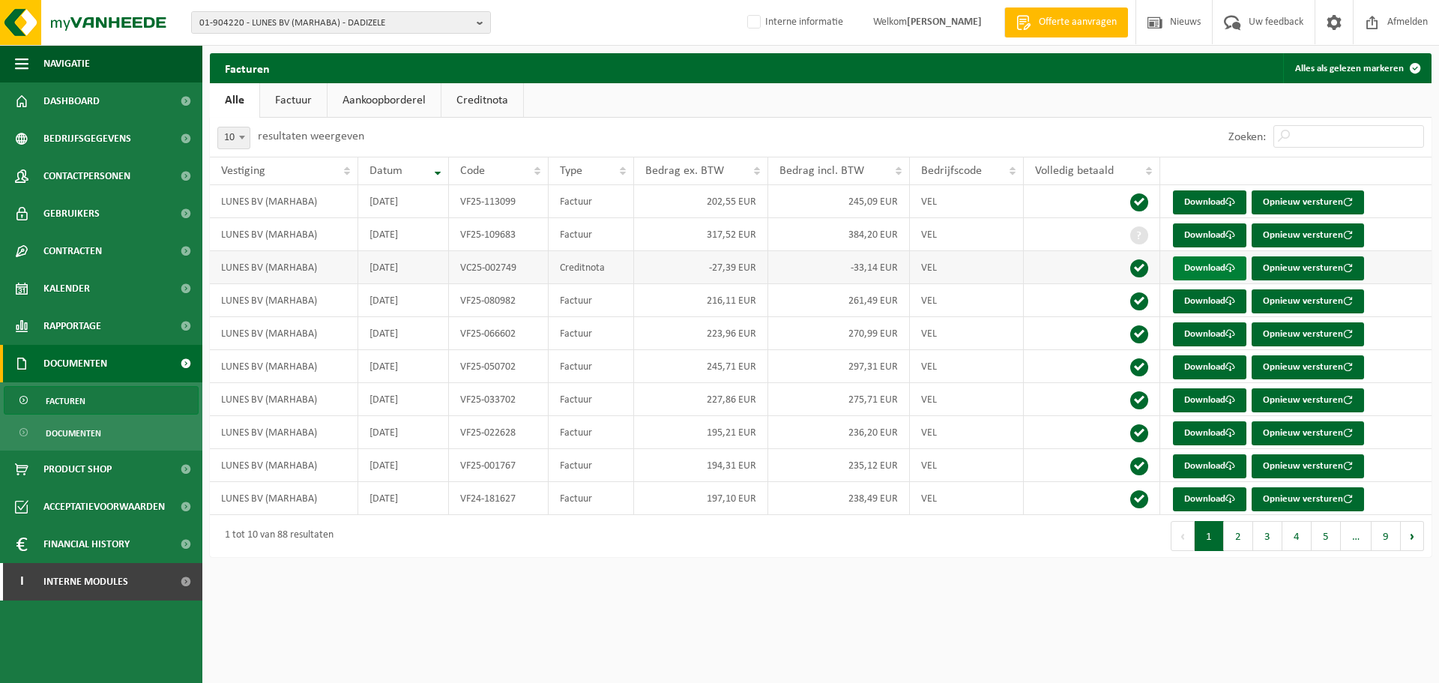
click at [1199, 274] on link "Download" at bounding box center [1209, 268] width 73 height 24
click at [307, 19] on span "01-904220 - LUNES BV (MARHABA) - DADIZELE" at bounding box center [334, 23] width 271 height 22
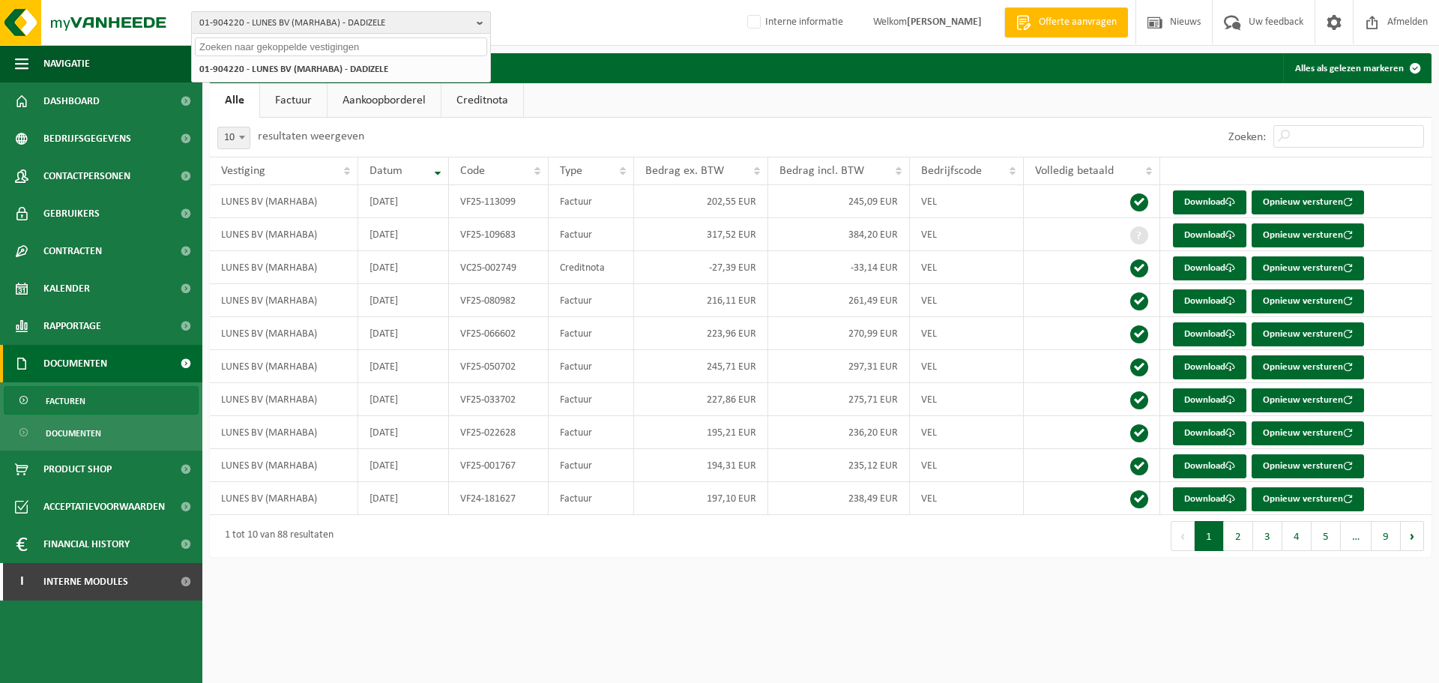
paste input "10-922703"
type input "10-922703"
click at [346, 76] on li "10-922703 - BAZAR ZERDA - MENEN" at bounding box center [341, 69] width 292 height 19
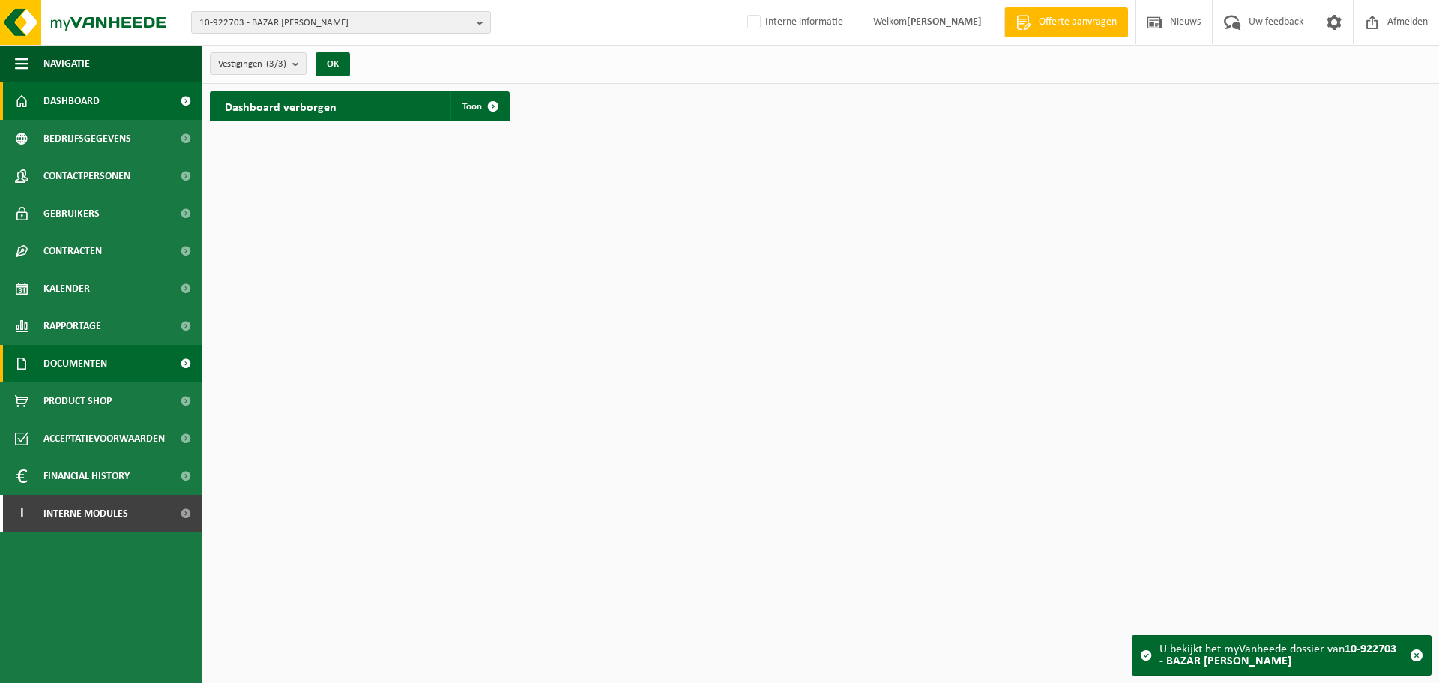
click at [86, 360] on span "Documenten" at bounding box center [75, 363] width 64 height 37
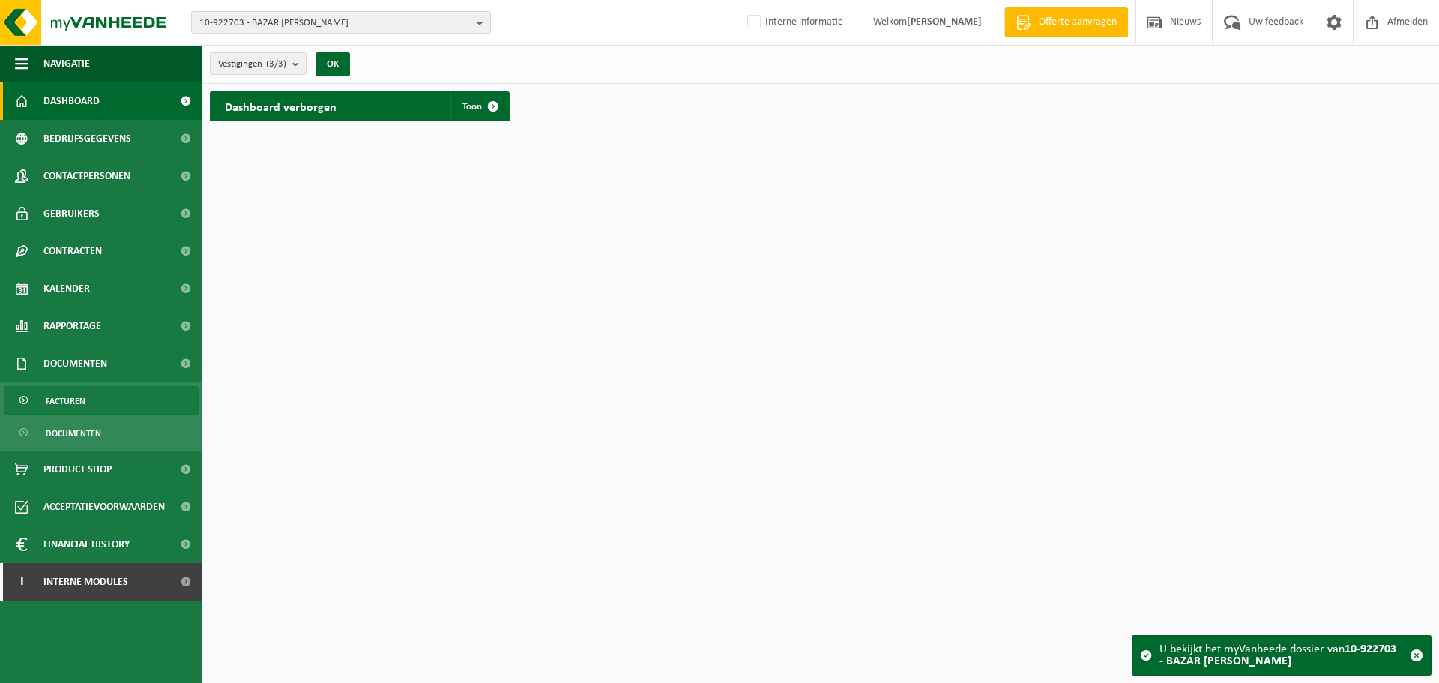
click at [75, 409] on span "Facturen" at bounding box center [66, 401] width 40 height 28
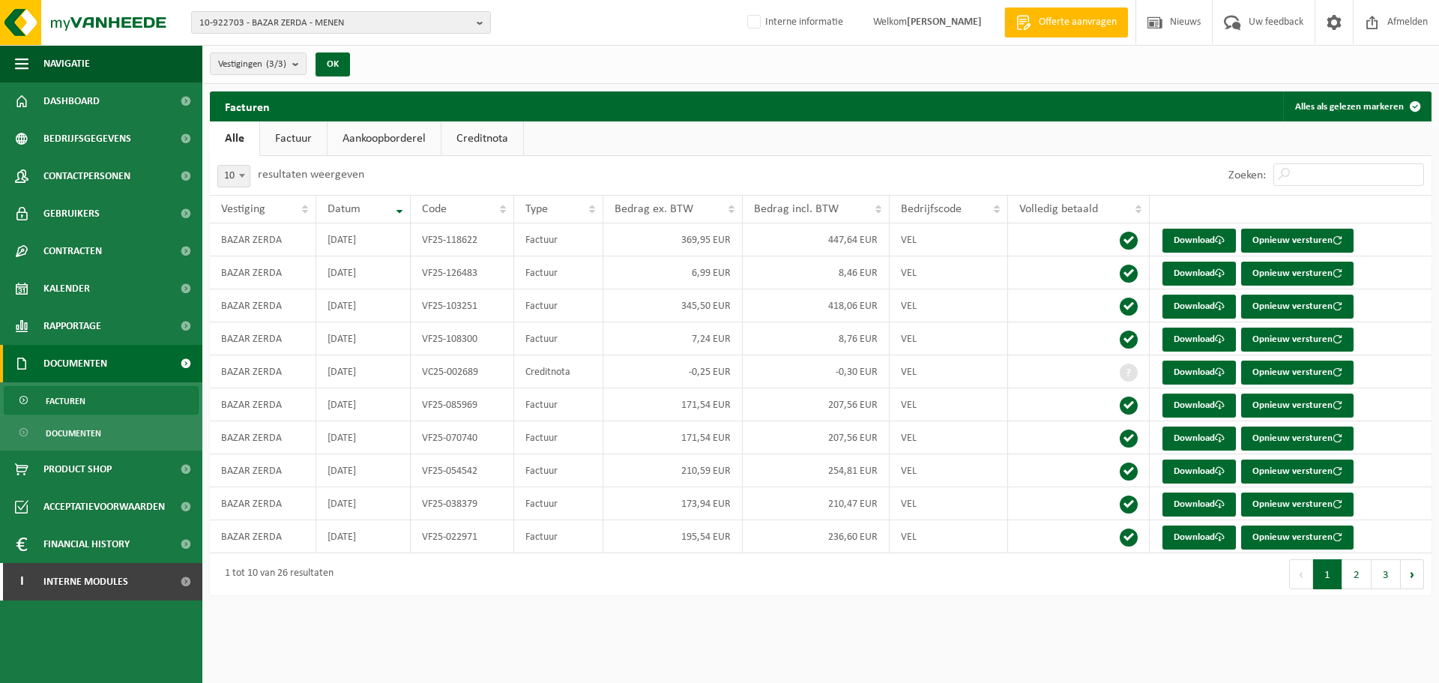
click at [1173, 603] on div "Navigatie Offerte aanvragen Nieuws Uw feedback Afmelden Dashboard Bedrijfsgegev…" at bounding box center [719, 305] width 1439 height 610
click at [1188, 367] on link "Download" at bounding box center [1199, 373] width 73 height 24
click at [1183, 342] on link "Download" at bounding box center [1199, 340] width 73 height 24
click at [1177, 295] on link "Download" at bounding box center [1199, 307] width 73 height 24
click at [377, 24] on span "10-922703 - BAZAR ZERDA - MENEN" at bounding box center [334, 23] width 271 height 22
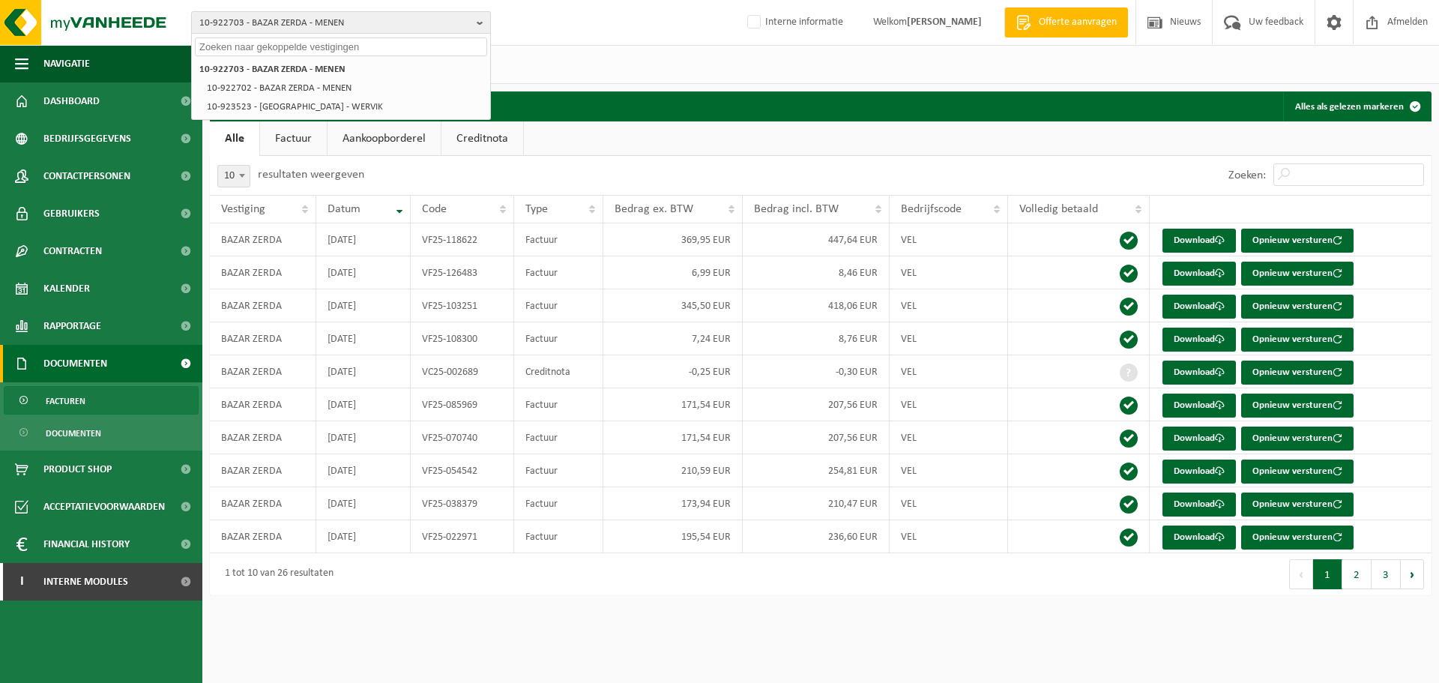
type input "v"
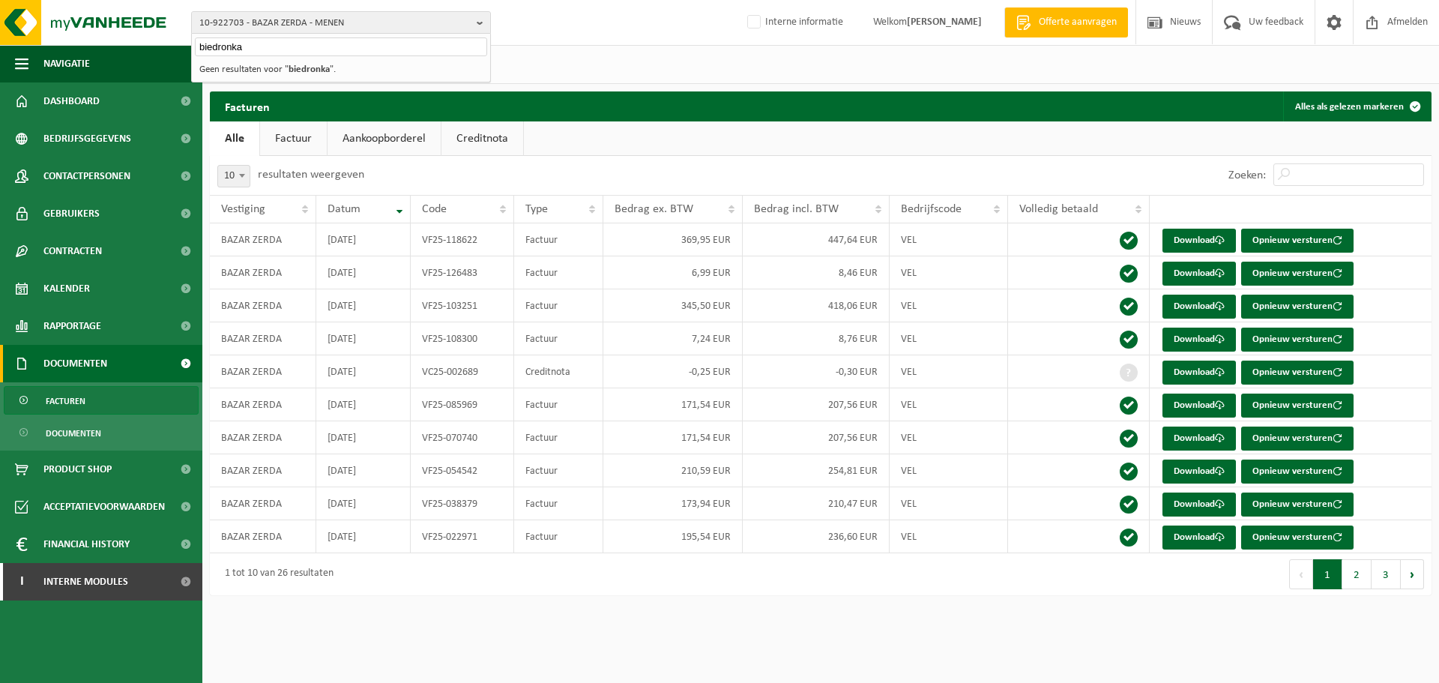
click at [251, 47] on input "biedronka" at bounding box center [341, 46] width 292 height 19
type input "biedronka"
click at [405, 621] on html "10-922703 - BAZAR ZERDA - MENEN biedronka 10-922703 - BAZAR ZERDA - MENEN 10-92…" at bounding box center [719, 341] width 1439 height 683
drag, startPoint x: 307, startPoint y: 48, endPoint x: 157, endPoint y: 48, distance: 149.9
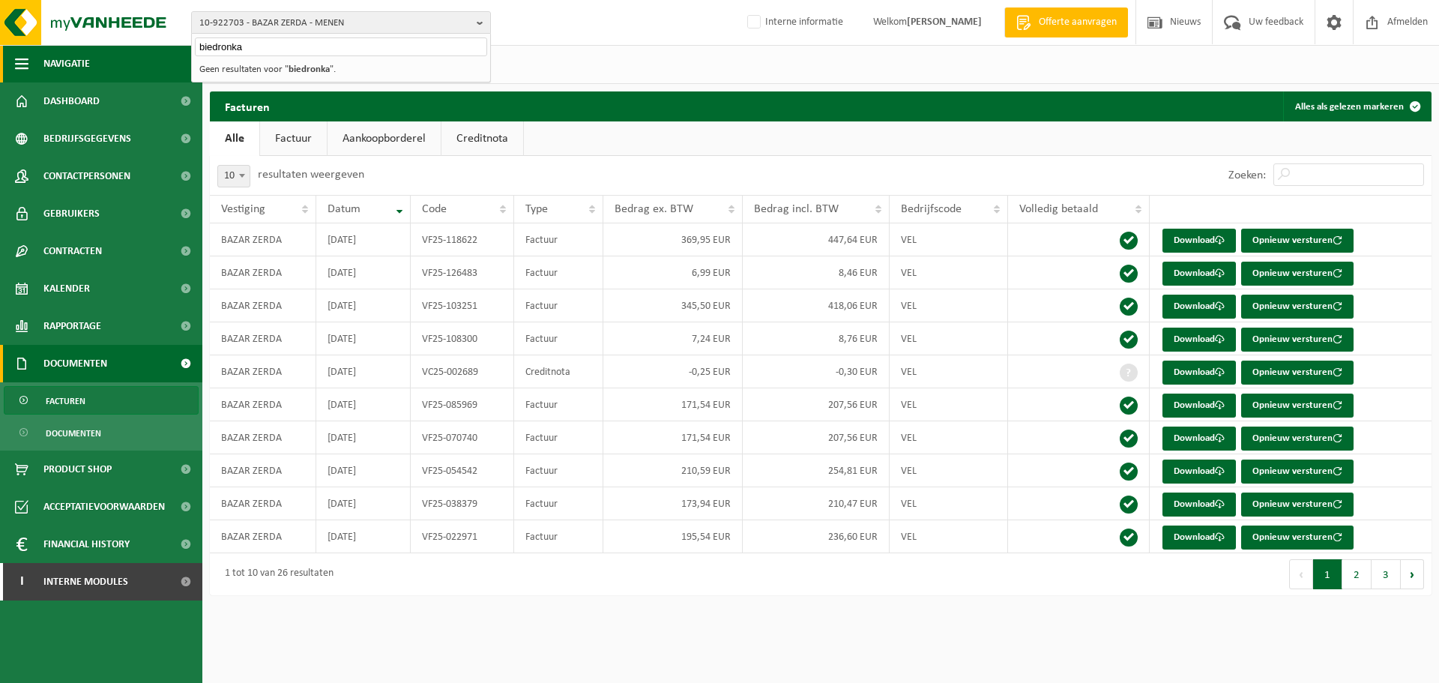
click at [157, 48] on div "10-922703 - BAZAR ZERDA - MENEN biedronka 10-922703 - BAZAR ZERDA - MENEN 10-92…" at bounding box center [719, 305] width 1439 height 610
click at [346, 23] on span "10-922703 - BAZAR ZERDA - MENEN" at bounding box center [334, 23] width 271 height 22
paste input "10-824327"
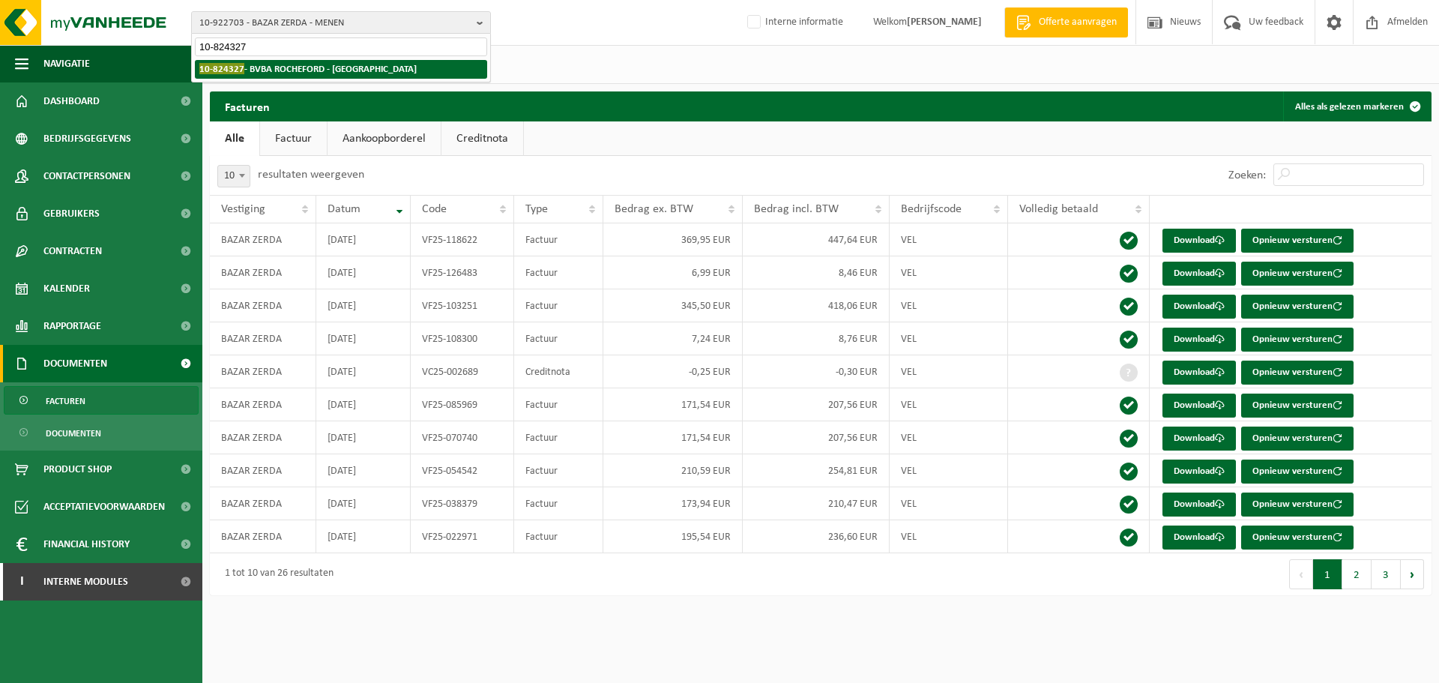
type input "10-824327"
click at [299, 68] on strong "10-824327 - BVBA ROCHEFORD - ROESELARE" at bounding box center [307, 68] width 217 height 11
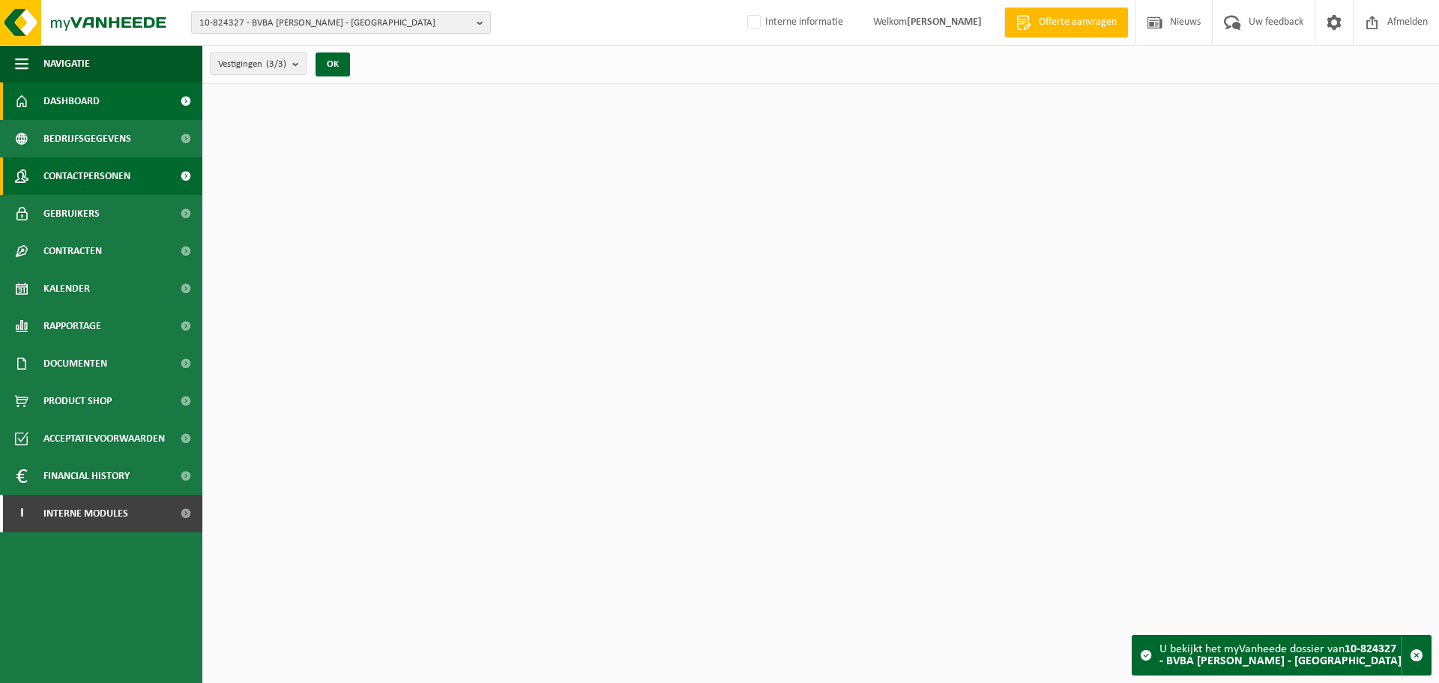
click at [124, 180] on span "Contactpersonen" at bounding box center [86, 175] width 87 height 37
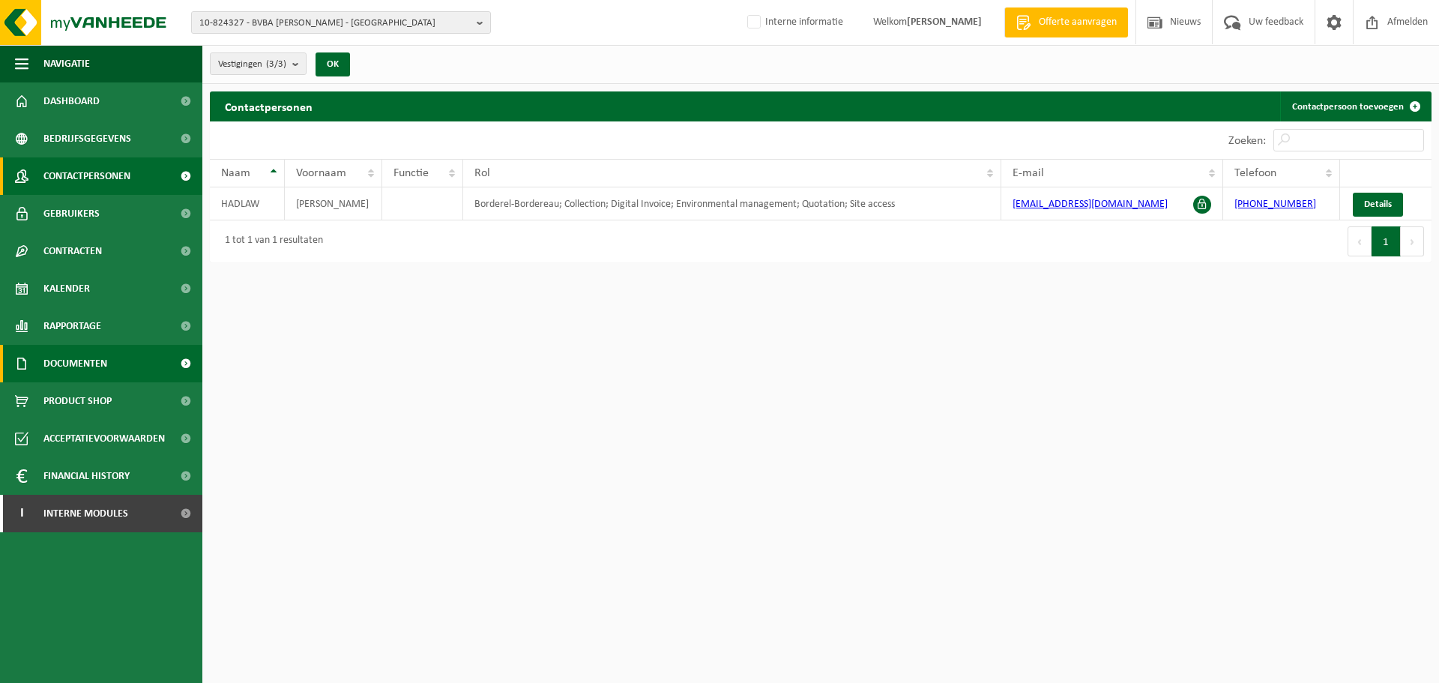
click at [100, 355] on span "Documenten" at bounding box center [75, 363] width 64 height 37
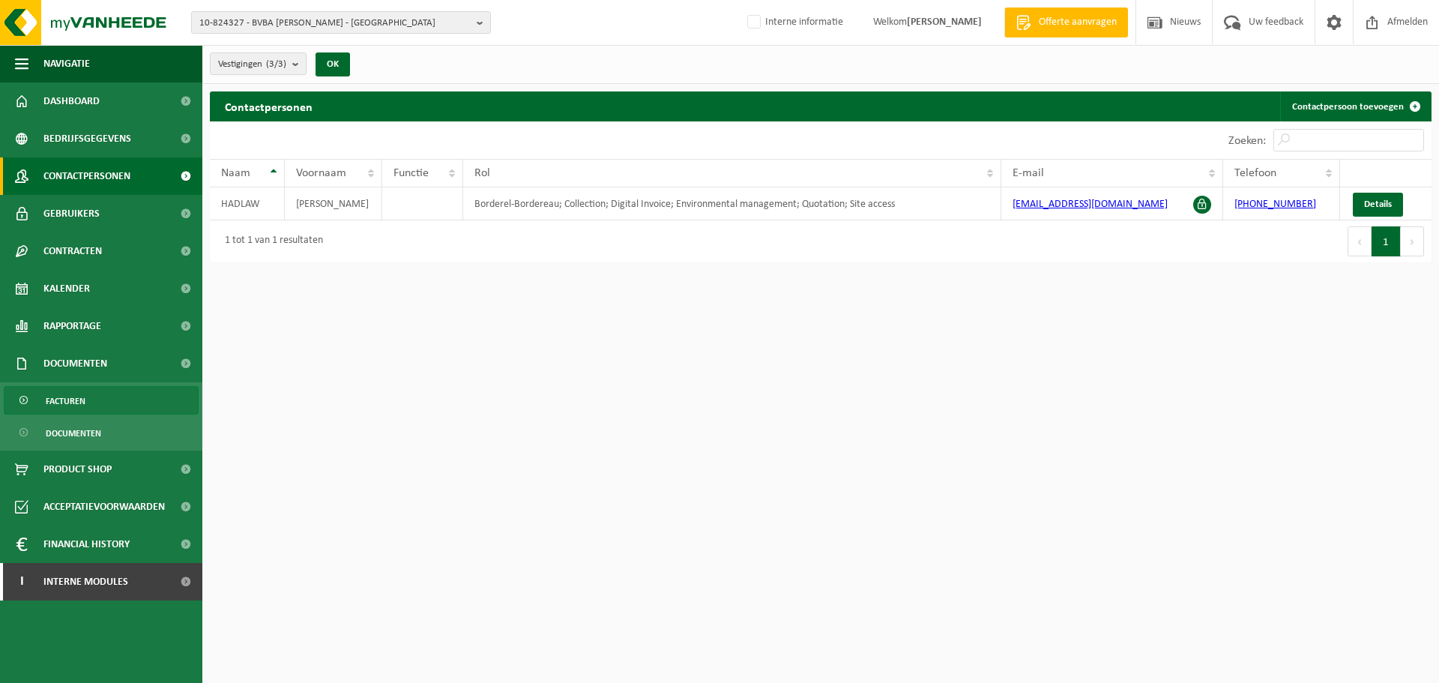
click at [63, 403] on span "Facturen" at bounding box center [66, 401] width 40 height 28
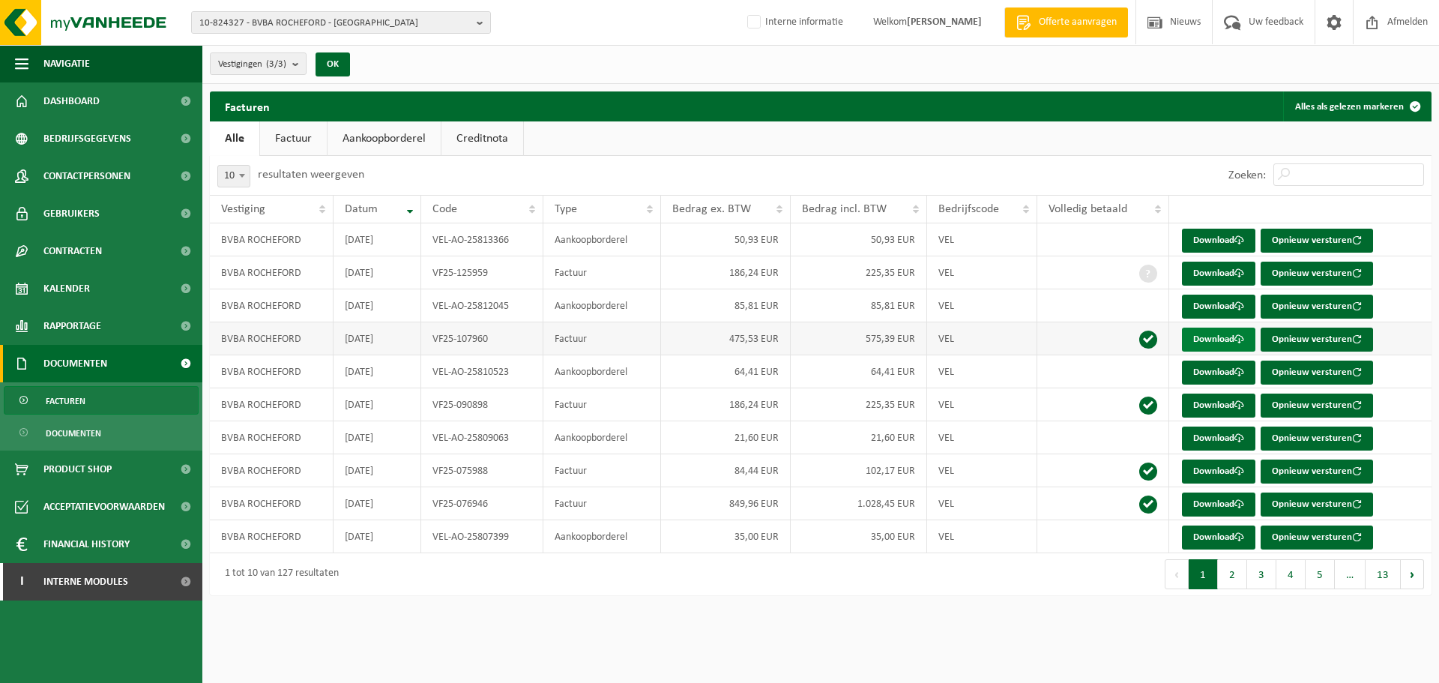
click at [1223, 336] on link "Download" at bounding box center [1218, 340] width 73 height 24
click at [836, 597] on div "Facturen Alles als gelezen markeren Even geduld. Door de grote hoeveelheid gege…" at bounding box center [820, 346] width 1237 height 511
click at [343, 20] on span "10-824327 - BVBA ROCHEFORD - [GEOGRAPHIC_DATA]" at bounding box center [334, 23] width 271 height 22
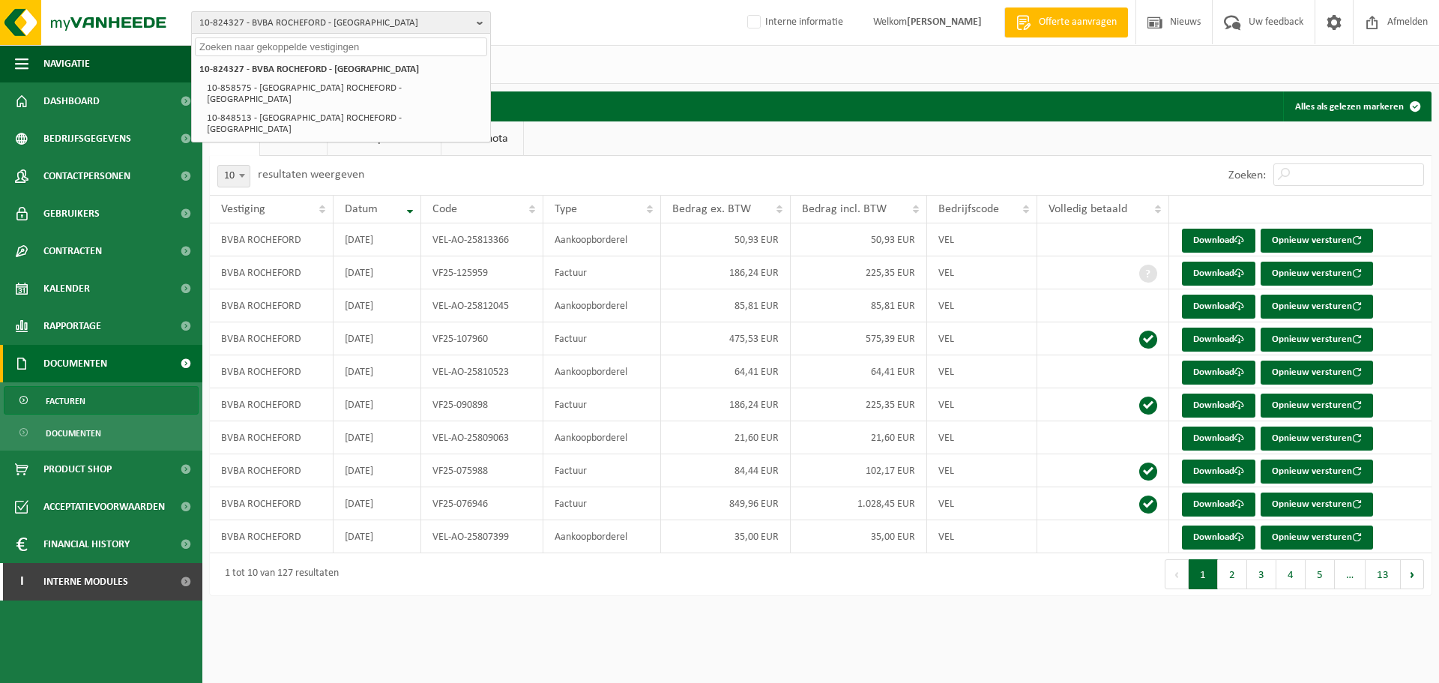
paste input "01-095099"
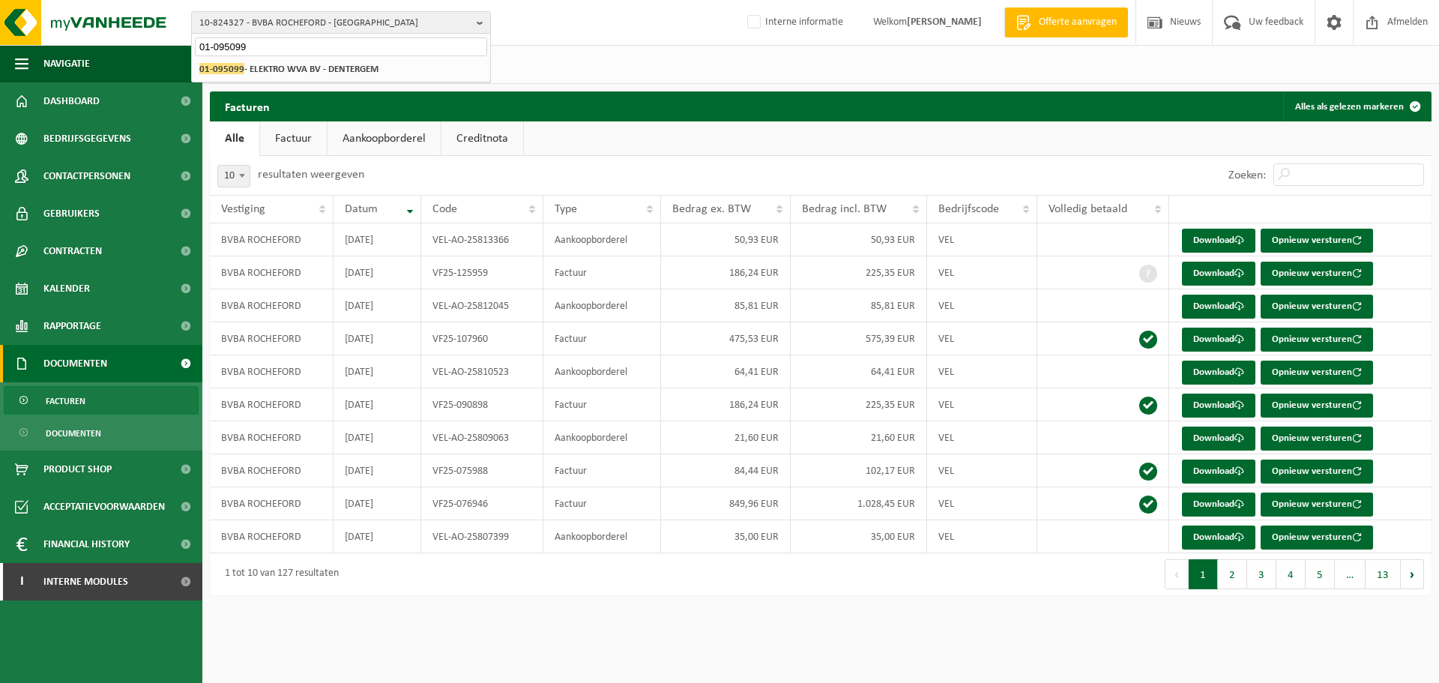
type input "01-095099"
click at [287, 72] on strong "01-095099 - ELEKTRO WVA BV - DENTERGEM" at bounding box center [288, 68] width 179 height 11
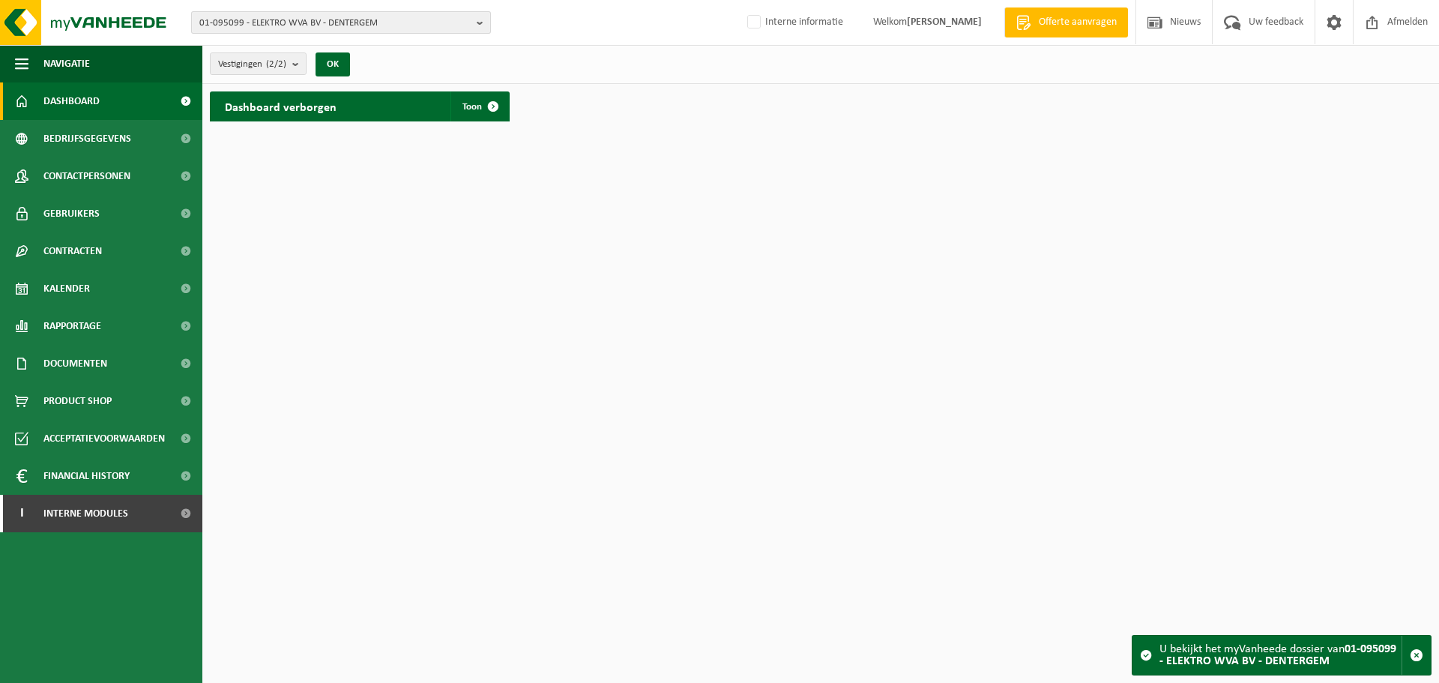
click at [262, 13] on span "01-095099 - ELEKTRO WVA BV - DENTERGEM" at bounding box center [334, 23] width 271 height 22
type input "01-002624"
click at [352, 79] on div "01-095099 - ELEKTRO WVA BV - DENTERGEM 10-733156 - ELECTRO WVA BV - KRUISEM 01-…" at bounding box center [341, 69] width 298 height 25
click at [355, 73] on li "01-002624 - SMET JET NV - OEVEL" at bounding box center [341, 69] width 292 height 19
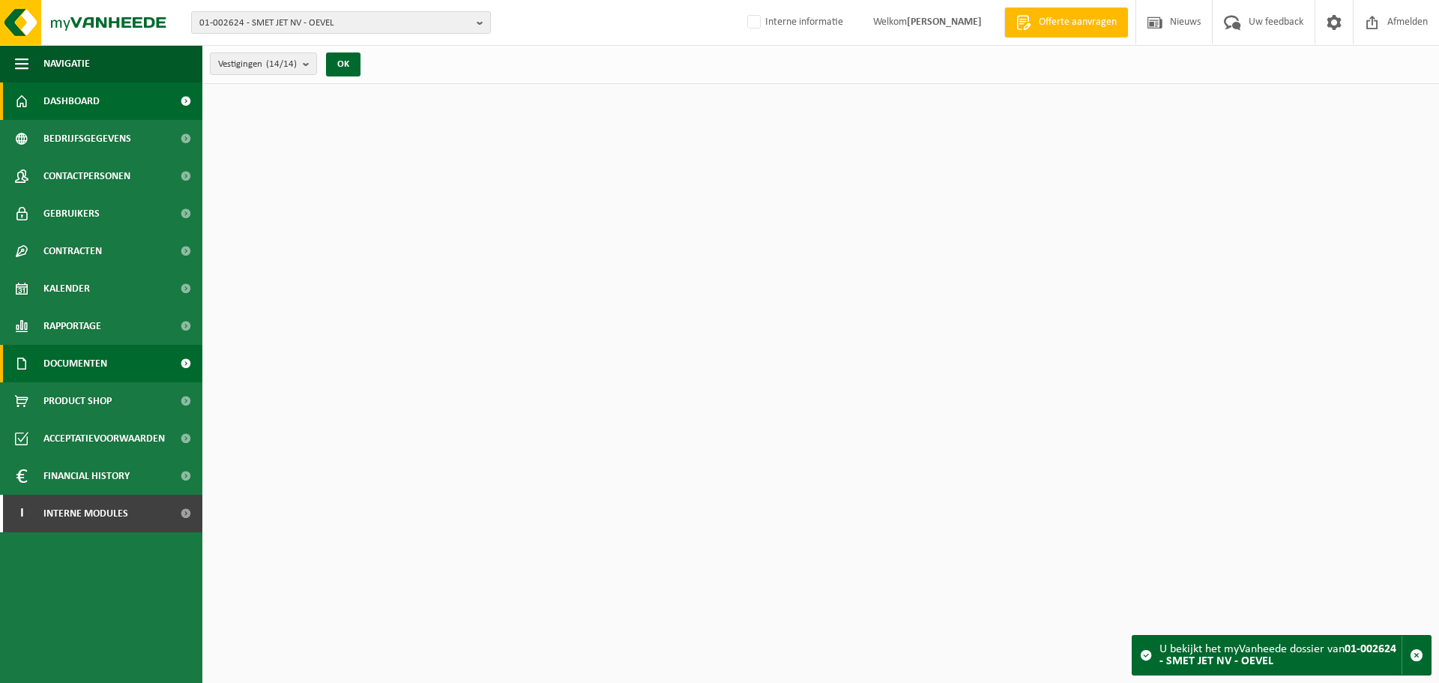
click at [107, 350] on span "Documenten" at bounding box center [75, 363] width 64 height 37
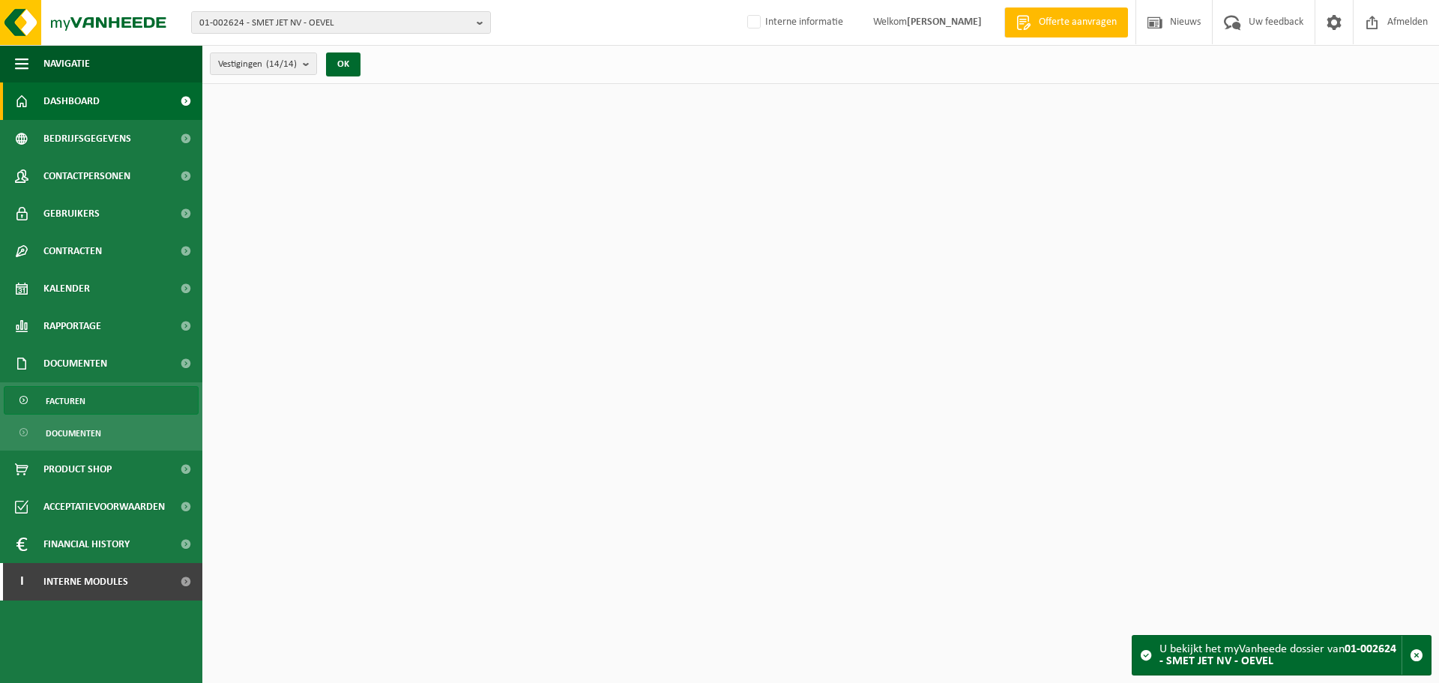
click at [80, 399] on span "Facturen" at bounding box center [66, 401] width 40 height 28
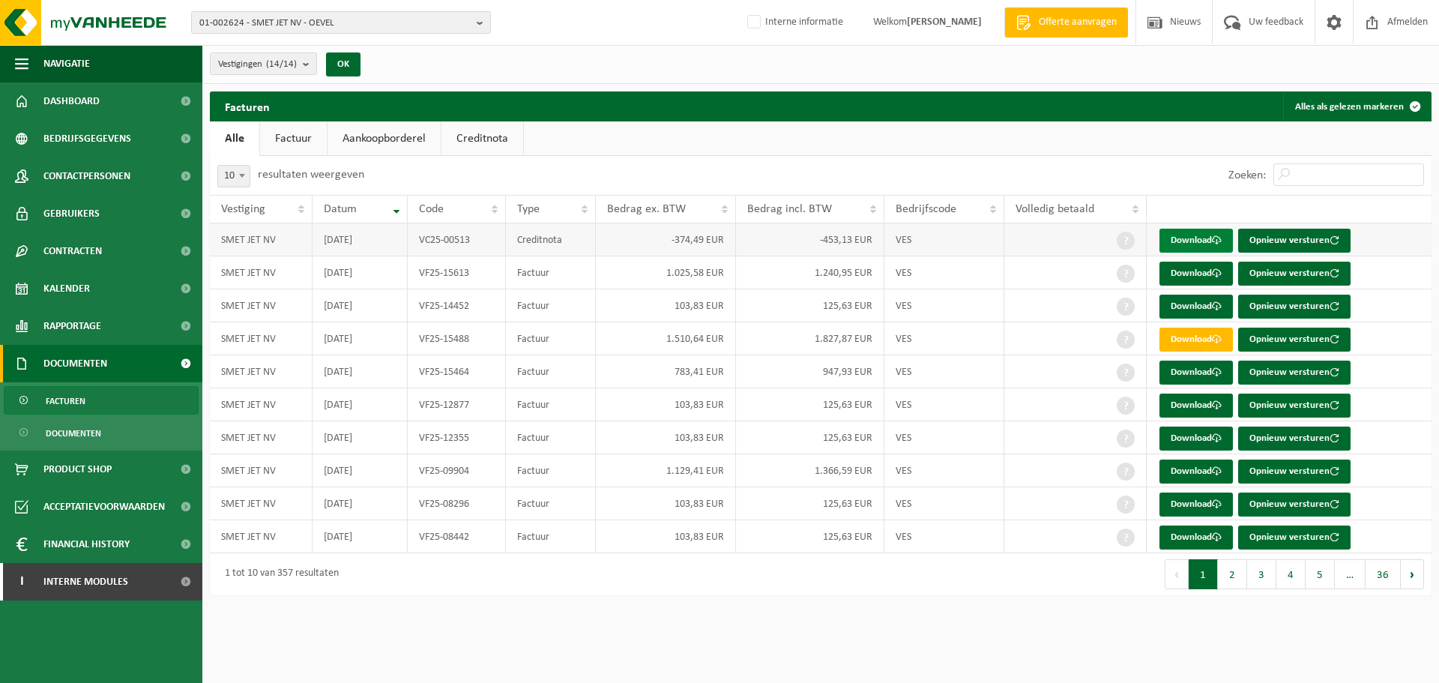
click at [1175, 243] on link "Download" at bounding box center [1196, 241] width 73 height 24
click at [1108, 630] on html "01-002624 - SMET JET NV - OEVEL 10-913580 - SMET JET NV WERF BE-MINE - KOERSEL …" at bounding box center [719, 341] width 1439 height 683
click at [327, 28] on span "01-002624 - SMET JET NV - OEVEL" at bounding box center [334, 23] width 271 height 22
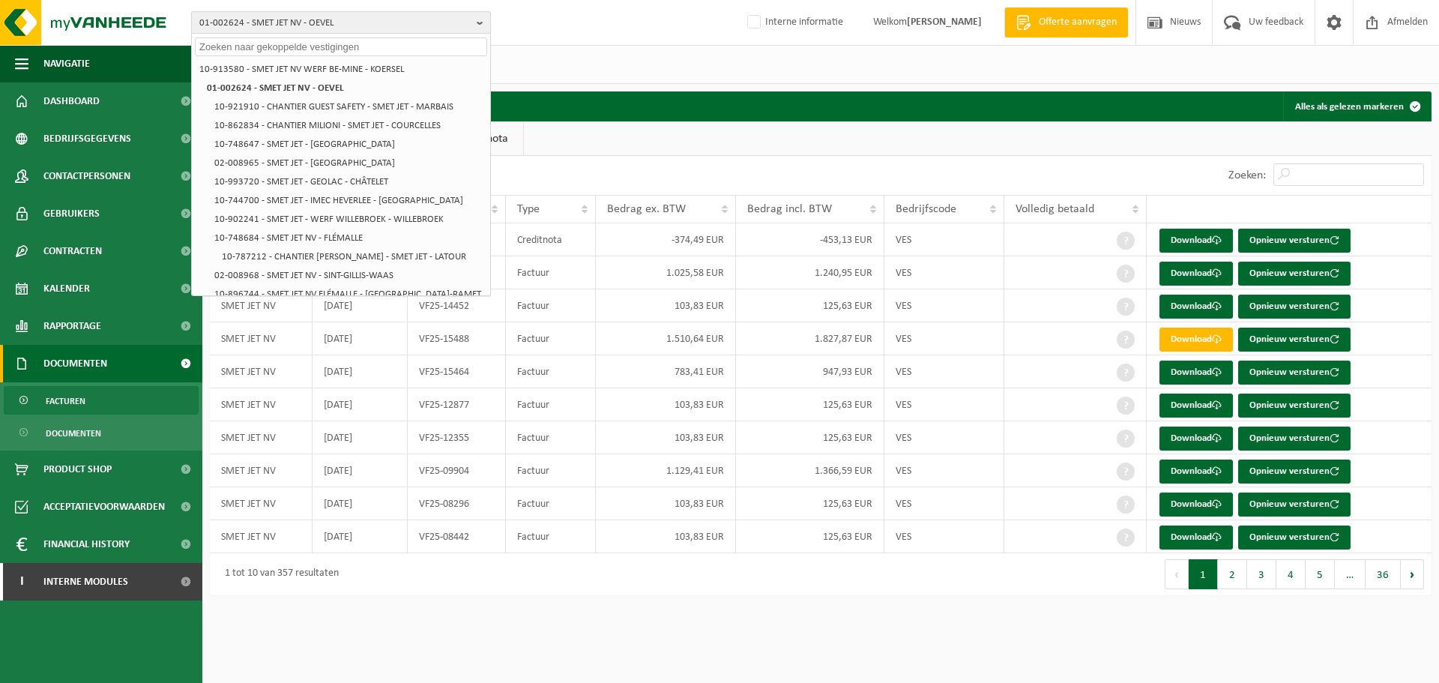
paste input "01-095099"
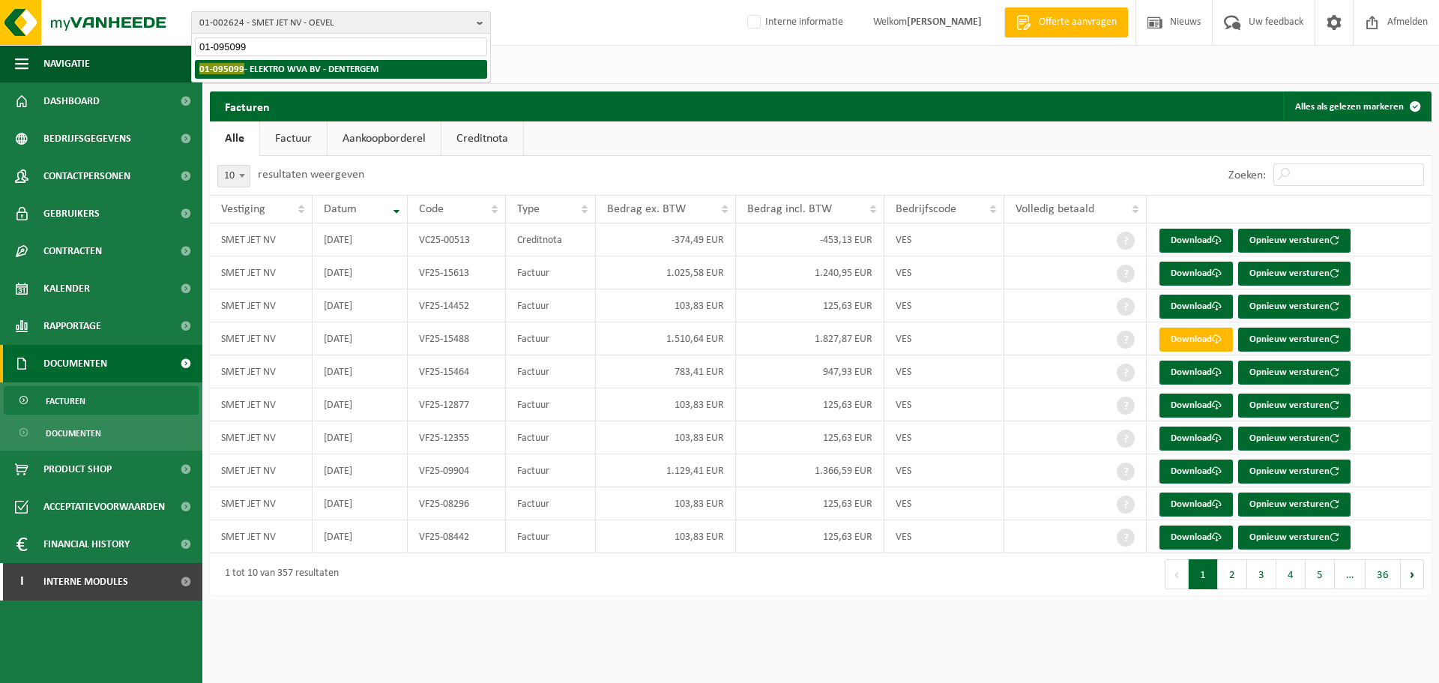
type input "01-095099"
click at [280, 66] on strong "01-095099 - ELEKTRO WVA BV - DENTERGEM" at bounding box center [288, 68] width 179 height 11
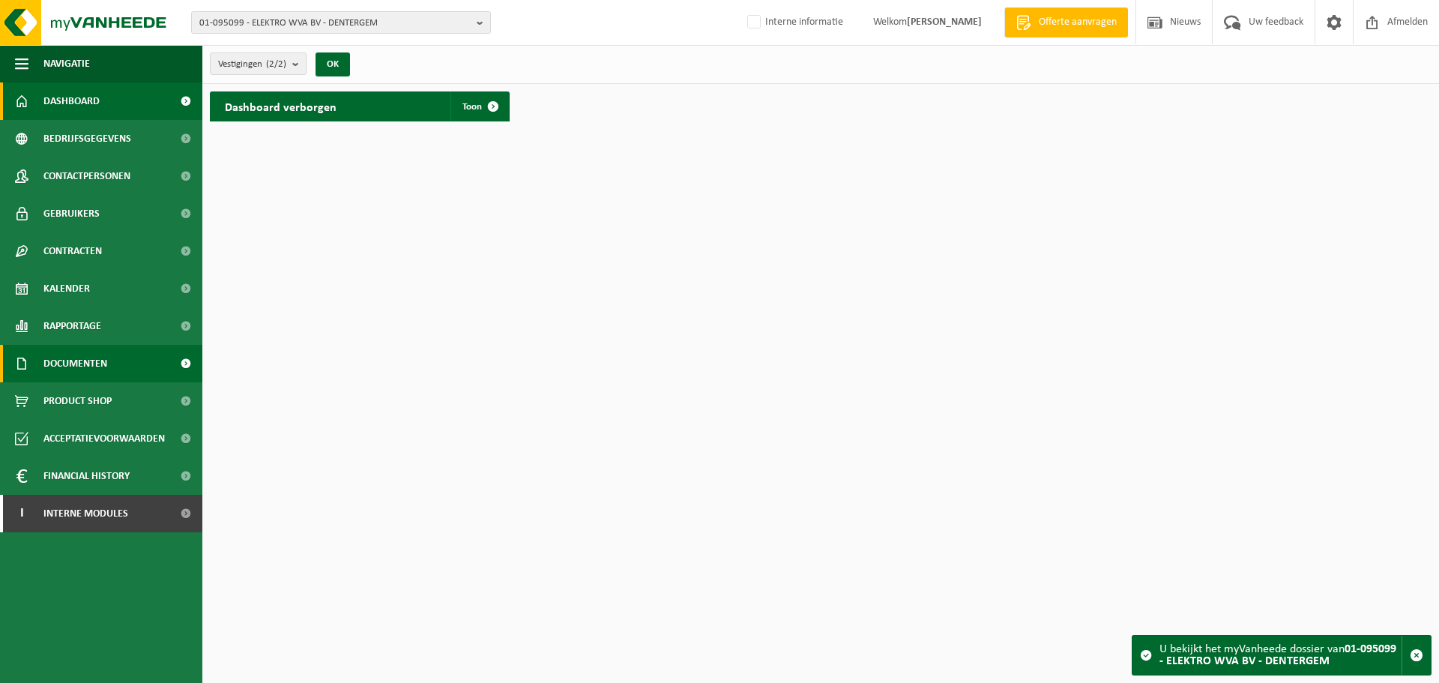
click at [85, 367] on span "Documenten" at bounding box center [75, 363] width 64 height 37
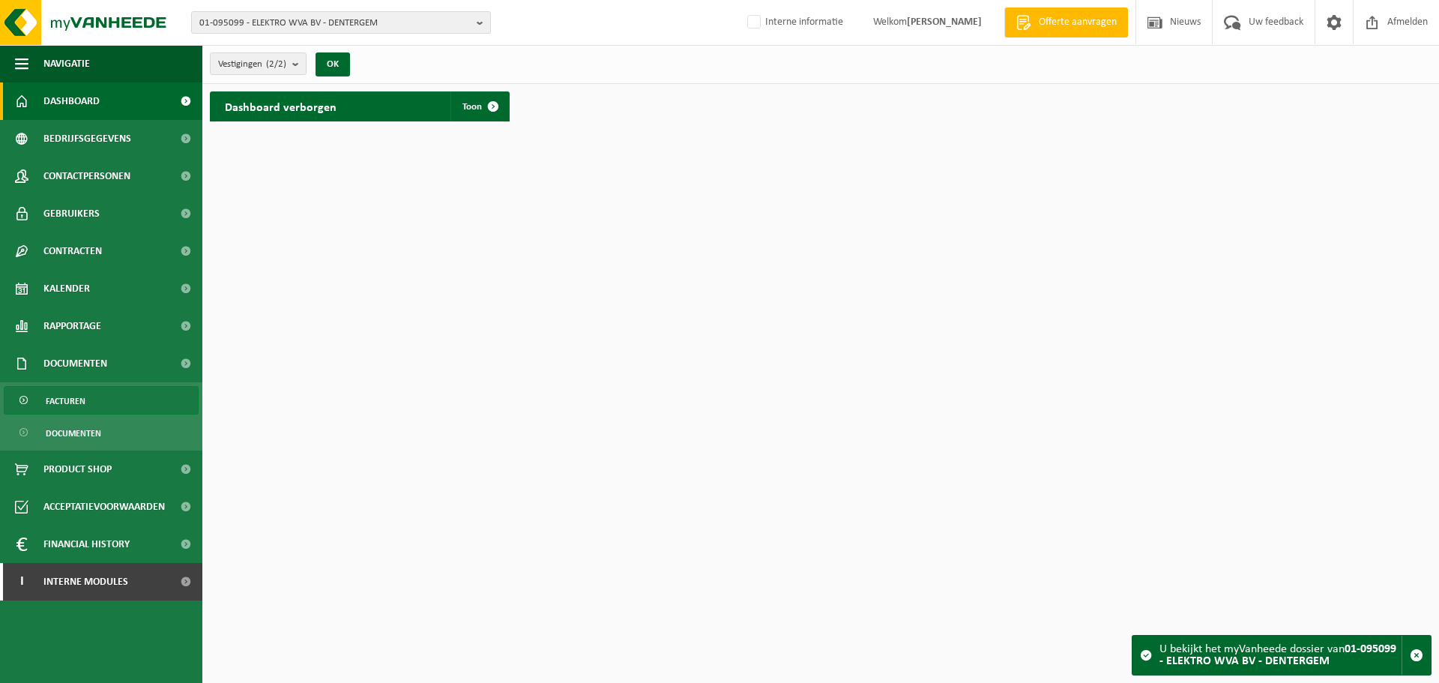
click at [69, 393] on span "Facturen" at bounding box center [66, 401] width 40 height 28
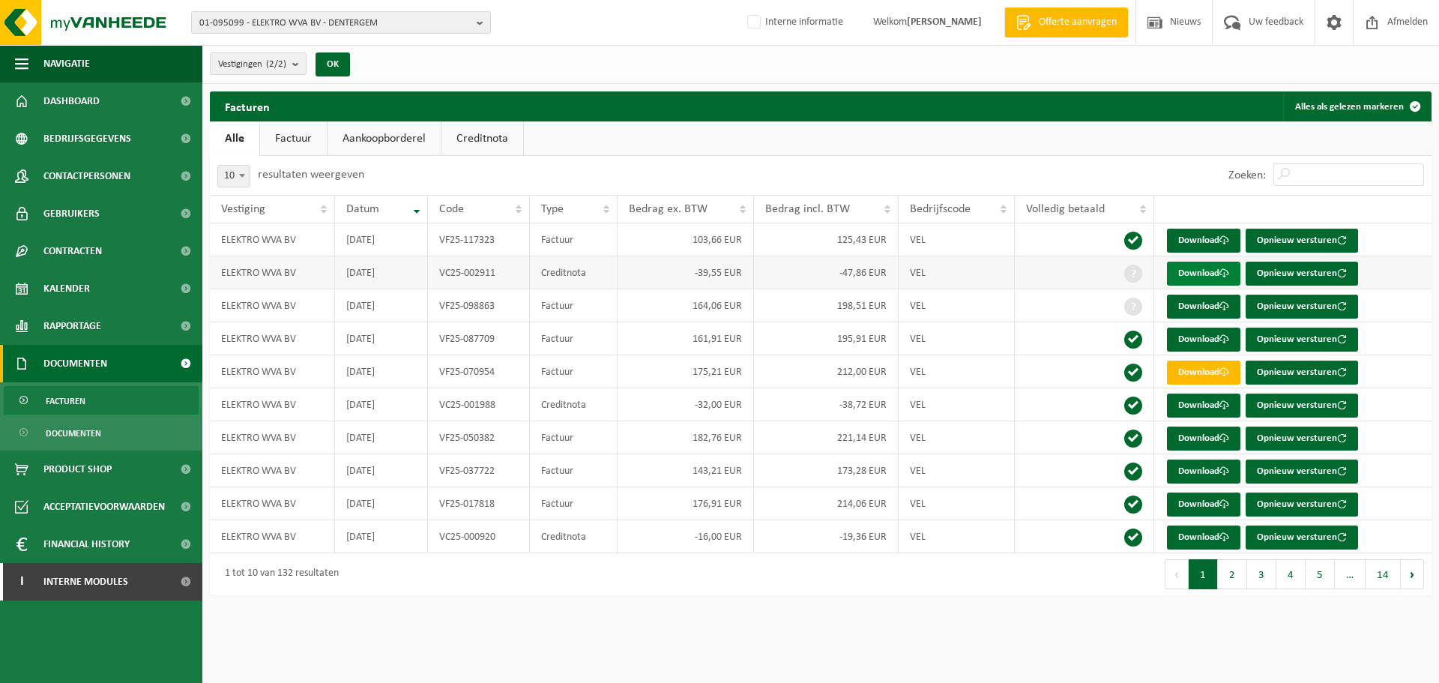
click at [1203, 280] on link "Download" at bounding box center [1203, 274] width 73 height 24
click at [249, 14] on span "01-095099 - ELEKTRO WVA BV - DENTERGEM" at bounding box center [334, 23] width 271 height 22
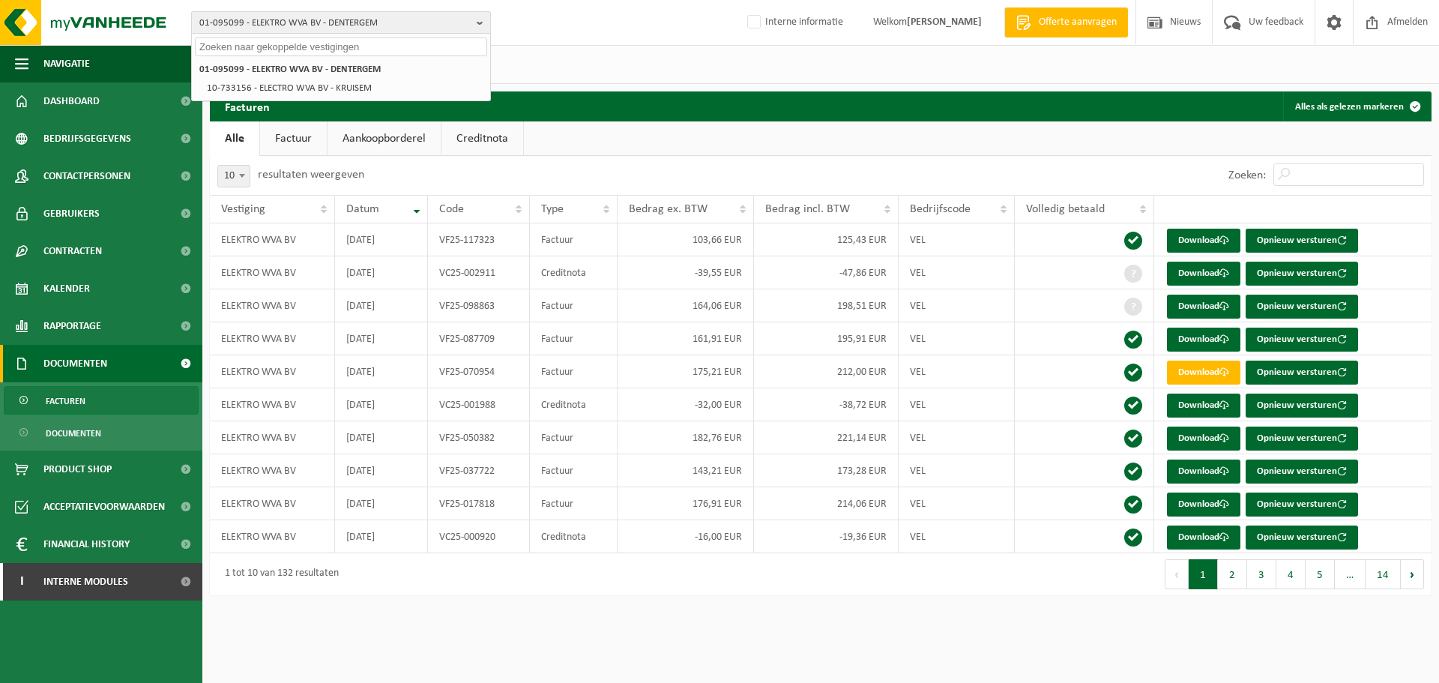
paste input "10-939846"
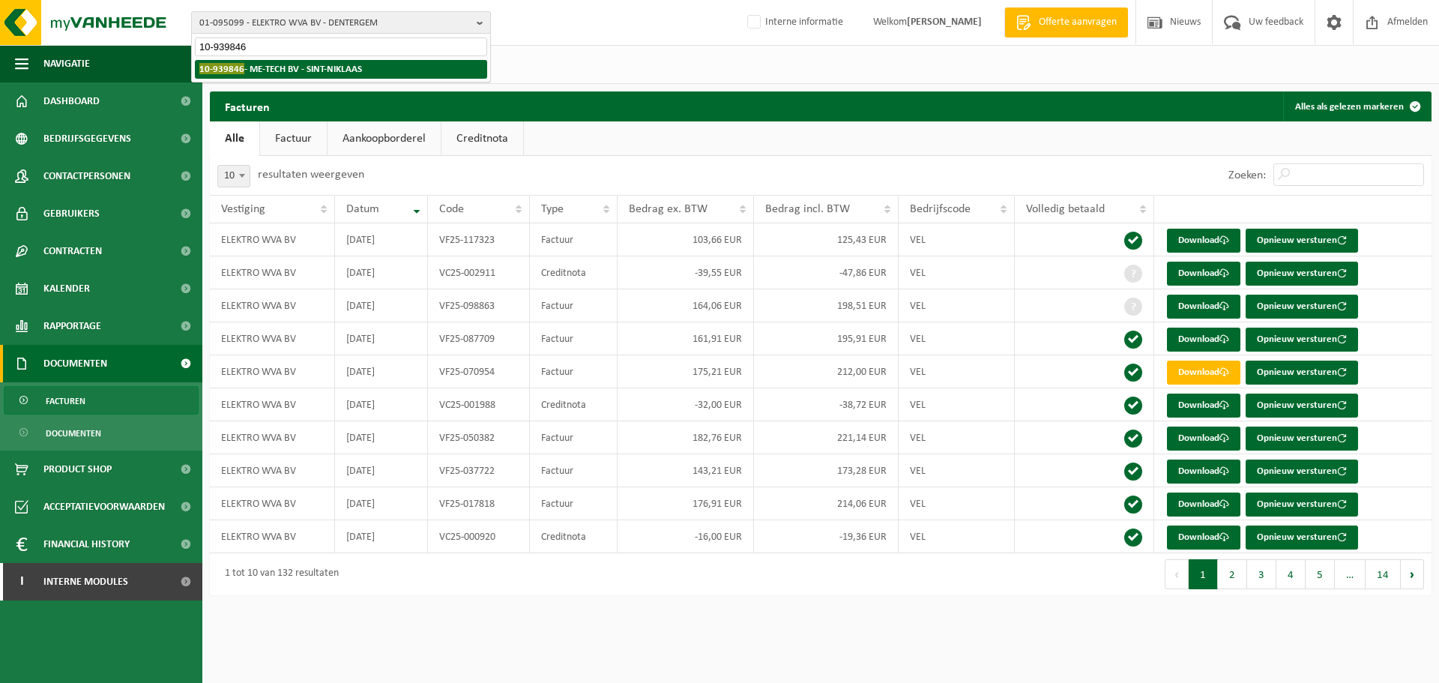
type input "10-939846"
click at [308, 73] on strong "10-939846 - ME-TECH BV - SINT-NIKLAAS" at bounding box center [280, 68] width 163 height 11
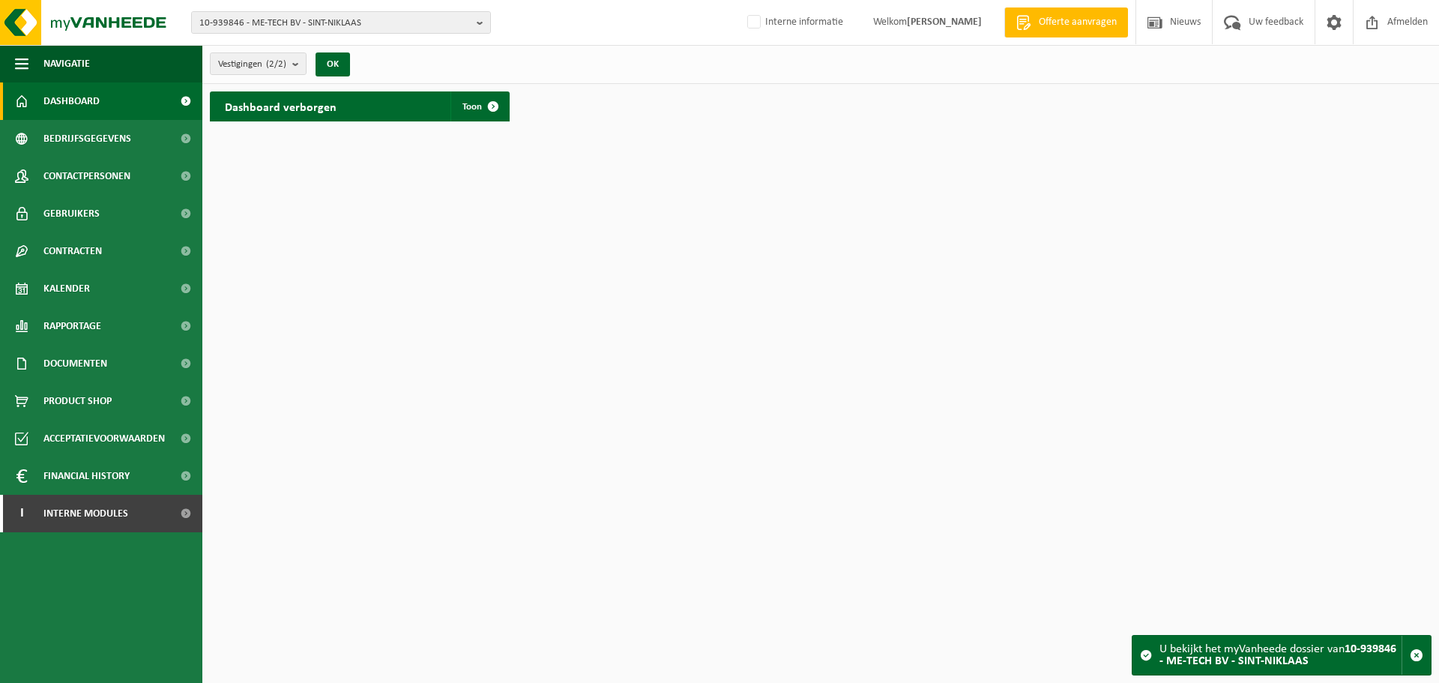
click at [409, 430] on html "10-939846 - ME-TECH BV - SINT-NIKLAAS 10-939846 - ME-TECH BV - SINT-NIKLAAS 10-…" at bounding box center [719, 341] width 1439 height 683
click at [47, 166] on span "Contactpersonen" at bounding box center [86, 175] width 87 height 37
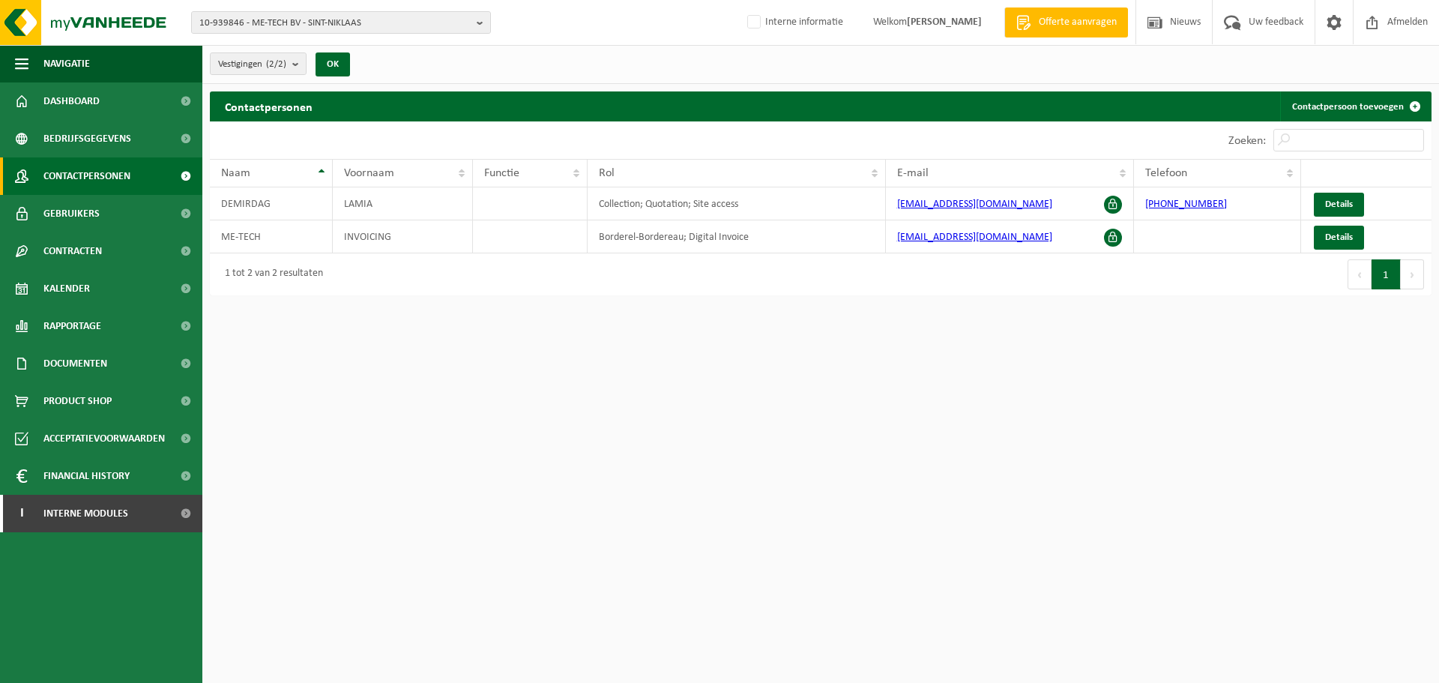
click at [922, 457] on html "10-939846 - ME-TECH BV - SINT-NIKLAAS 10-939846 - ME-TECH BV - SINT-NIKLAAS 10-…" at bounding box center [719, 341] width 1439 height 683
click at [136, 367] on link "Documenten" at bounding box center [101, 363] width 202 height 37
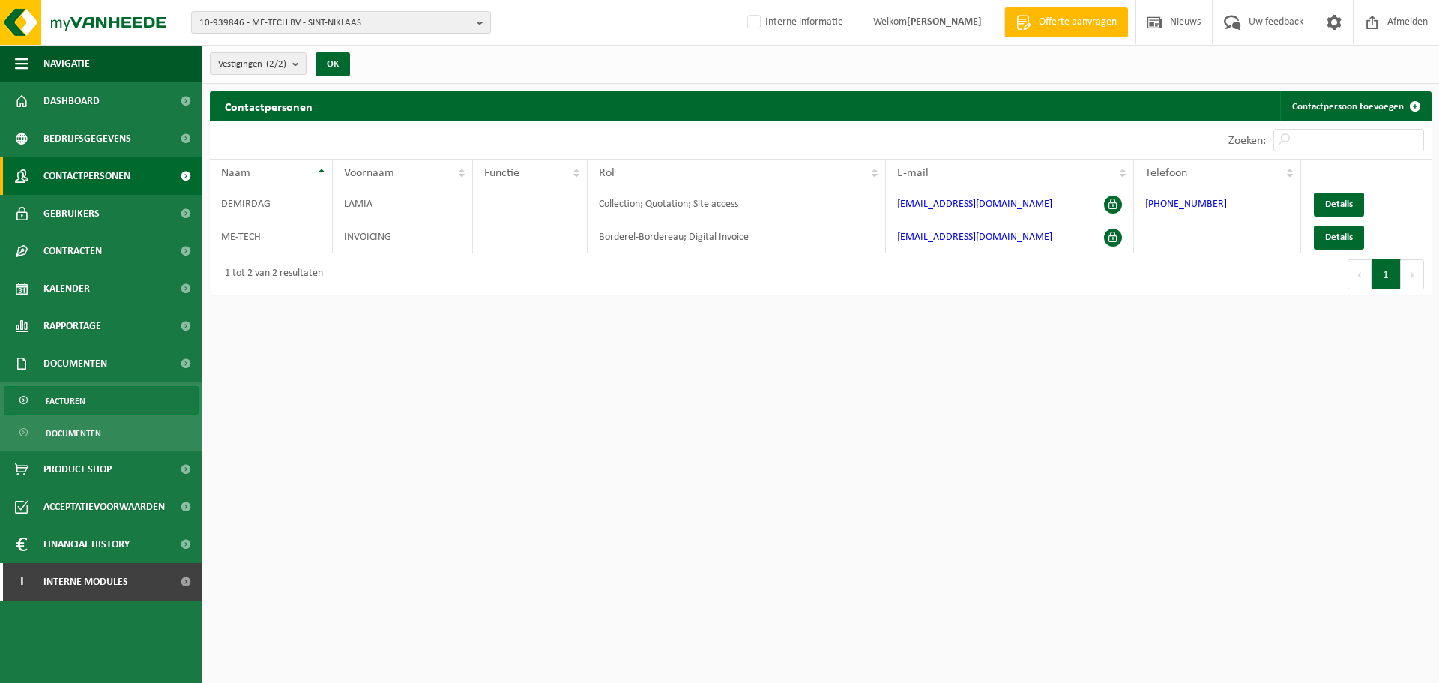
click at [78, 402] on span "Facturen" at bounding box center [66, 401] width 40 height 28
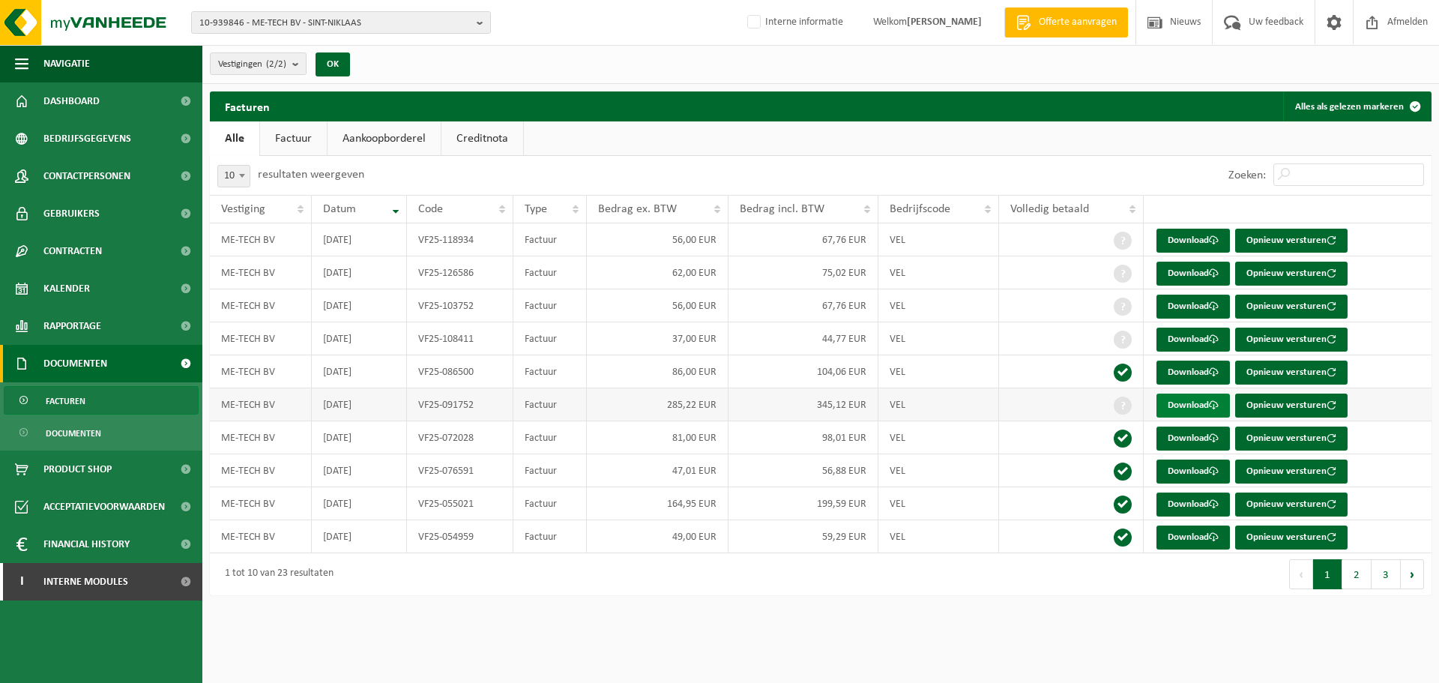
click at [1181, 411] on link "Download" at bounding box center [1193, 406] width 73 height 24
click at [361, 23] on span "10-939846 - ME-TECH BV - SINT-NIKLAAS" at bounding box center [334, 23] width 271 height 22
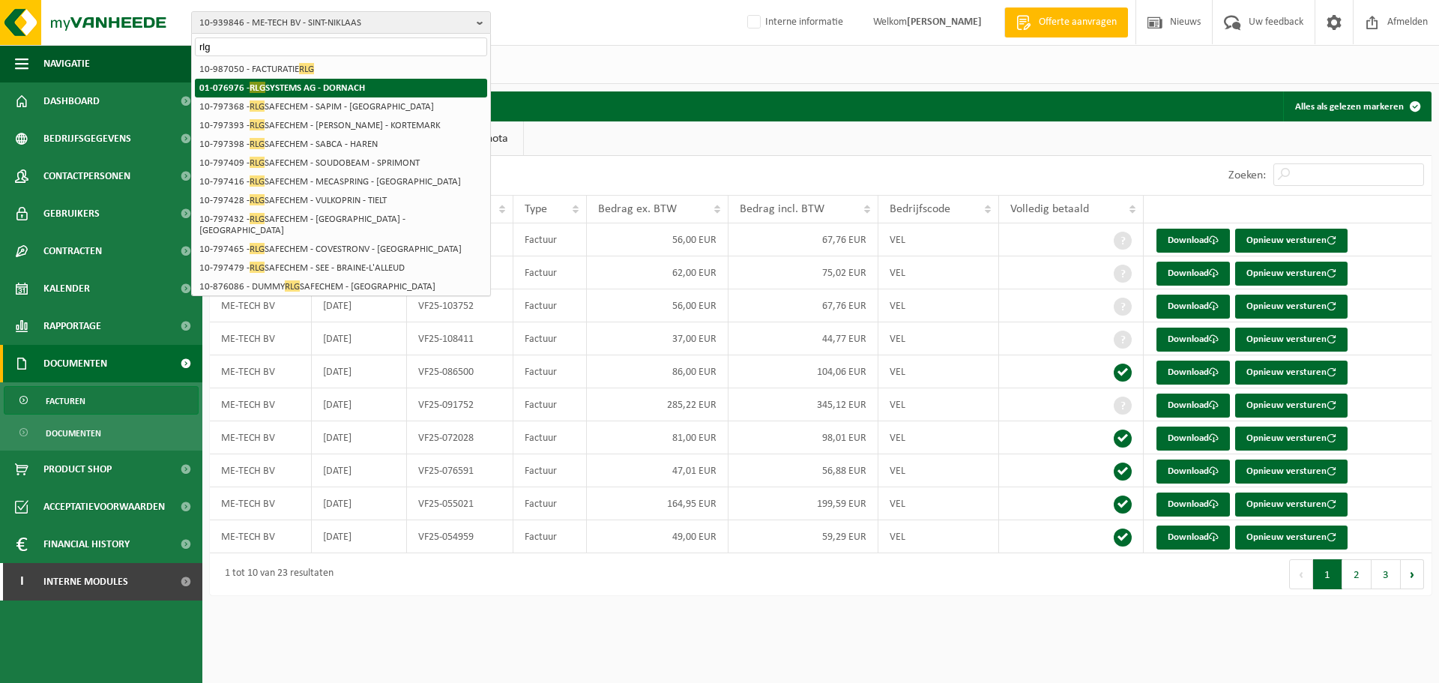
type input "rlg"
click at [389, 91] on li "01-076976 - RLG SYSTEMS AG - DORNACH" at bounding box center [341, 88] width 292 height 19
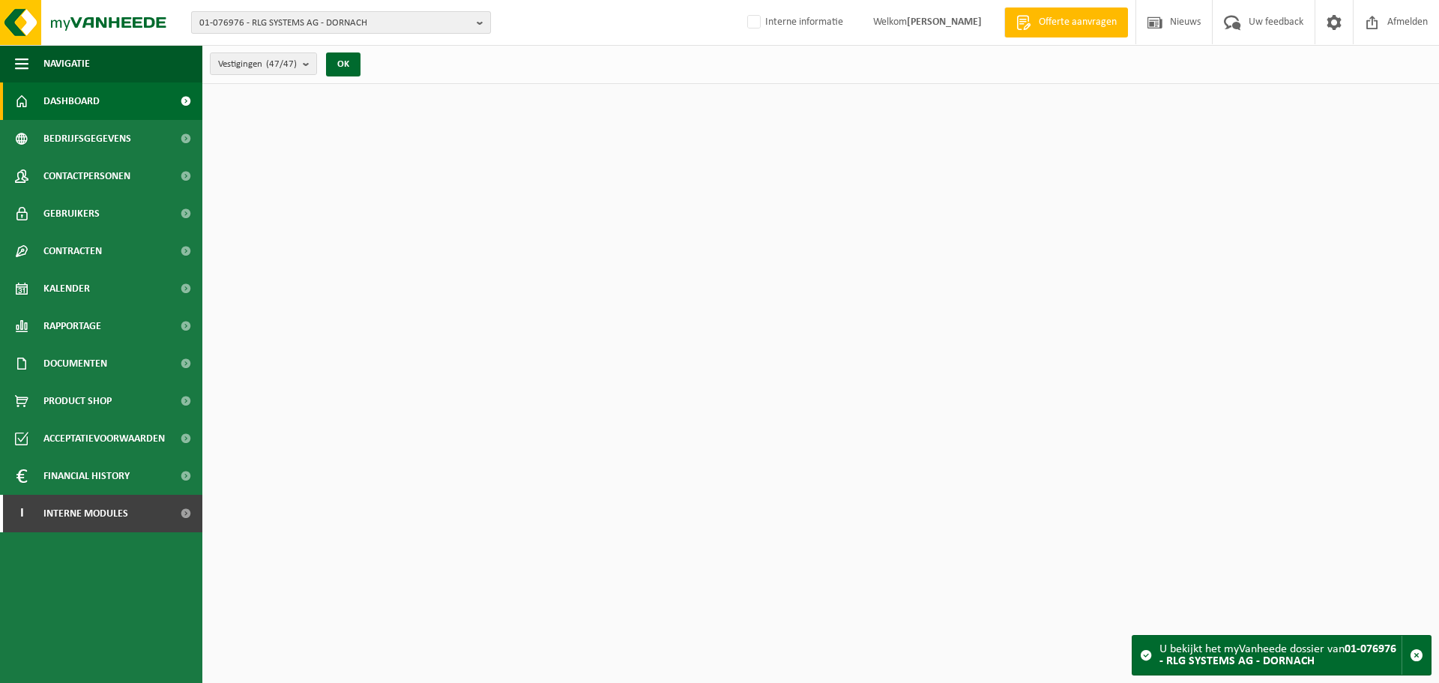
click at [468, 22] on span "01-076976 - RLG SYSTEMS AG - DORNACH" at bounding box center [334, 23] width 271 height 22
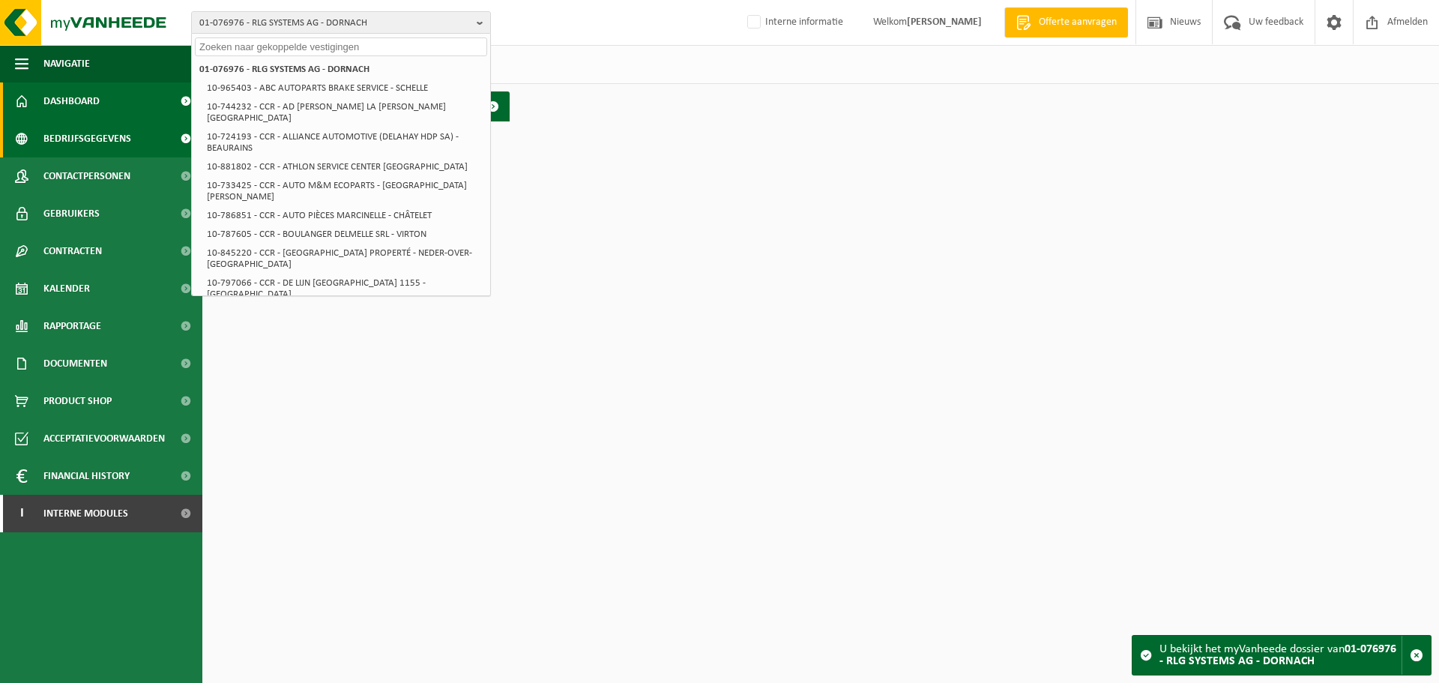
click at [103, 148] on span "Bedrijfsgegevens" at bounding box center [87, 138] width 88 height 37
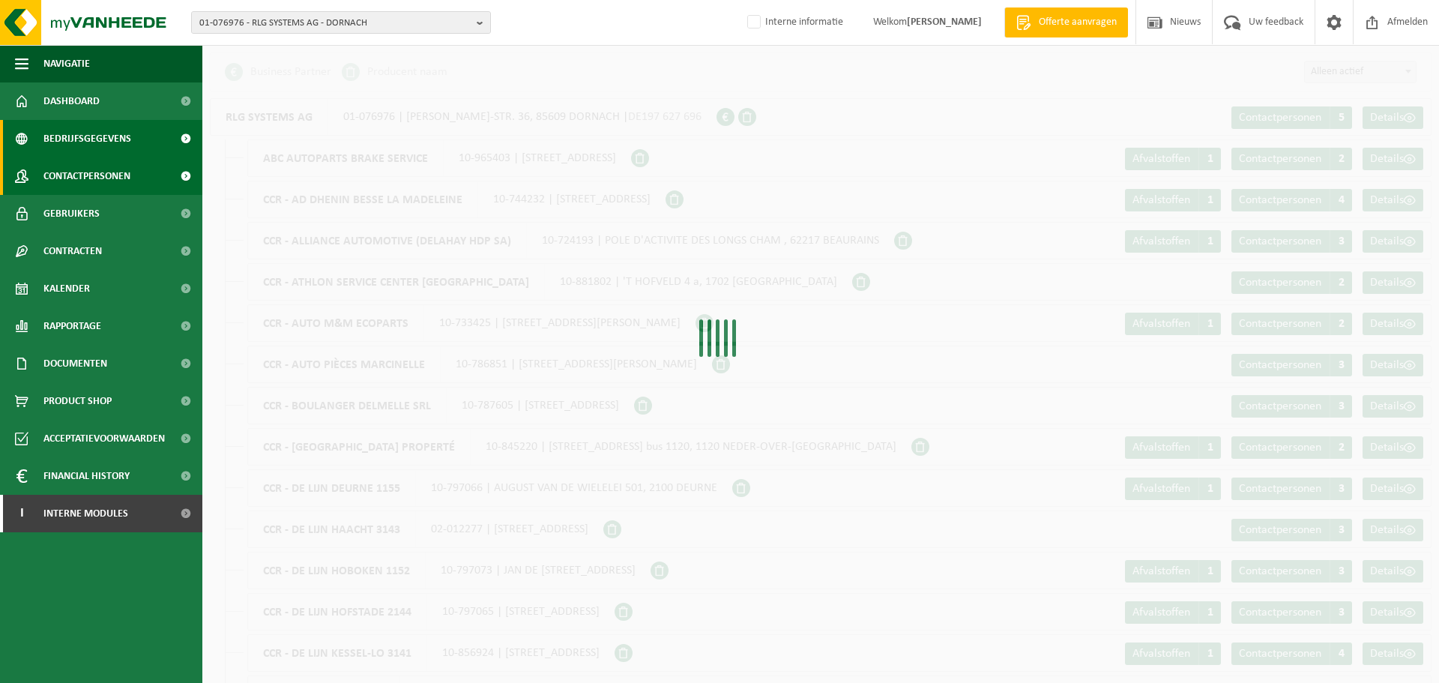
click at [122, 172] on span "Contactpersonen" at bounding box center [86, 175] width 87 height 37
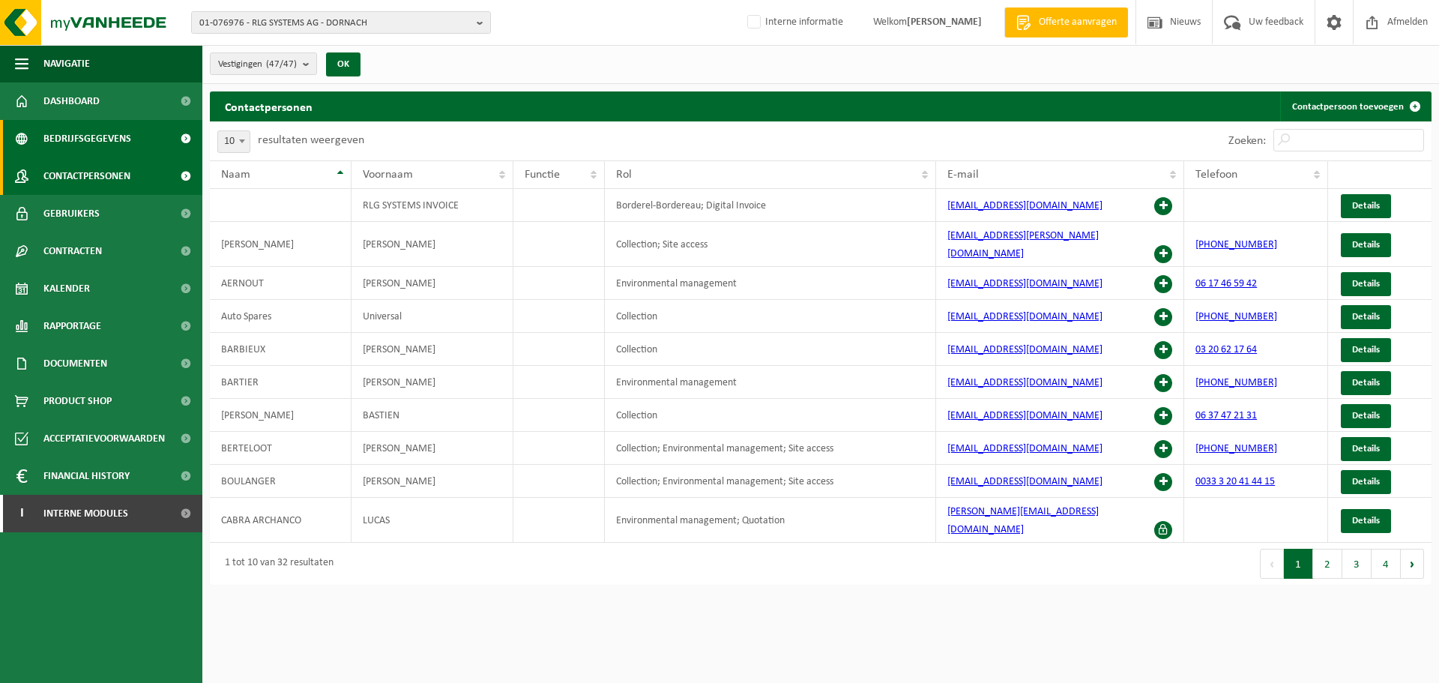
click at [121, 139] on span "Bedrijfsgegevens" at bounding box center [87, 138] width 88 height 37
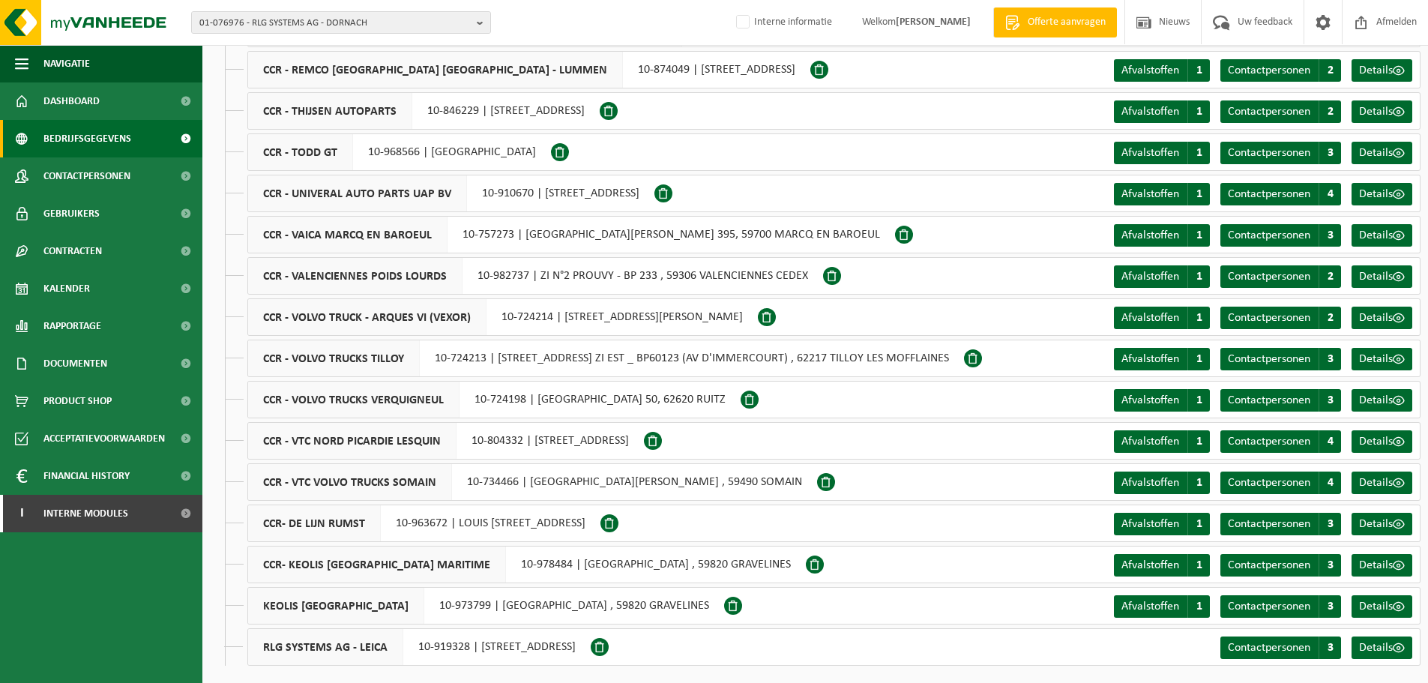
scroll to position [1372, 0]
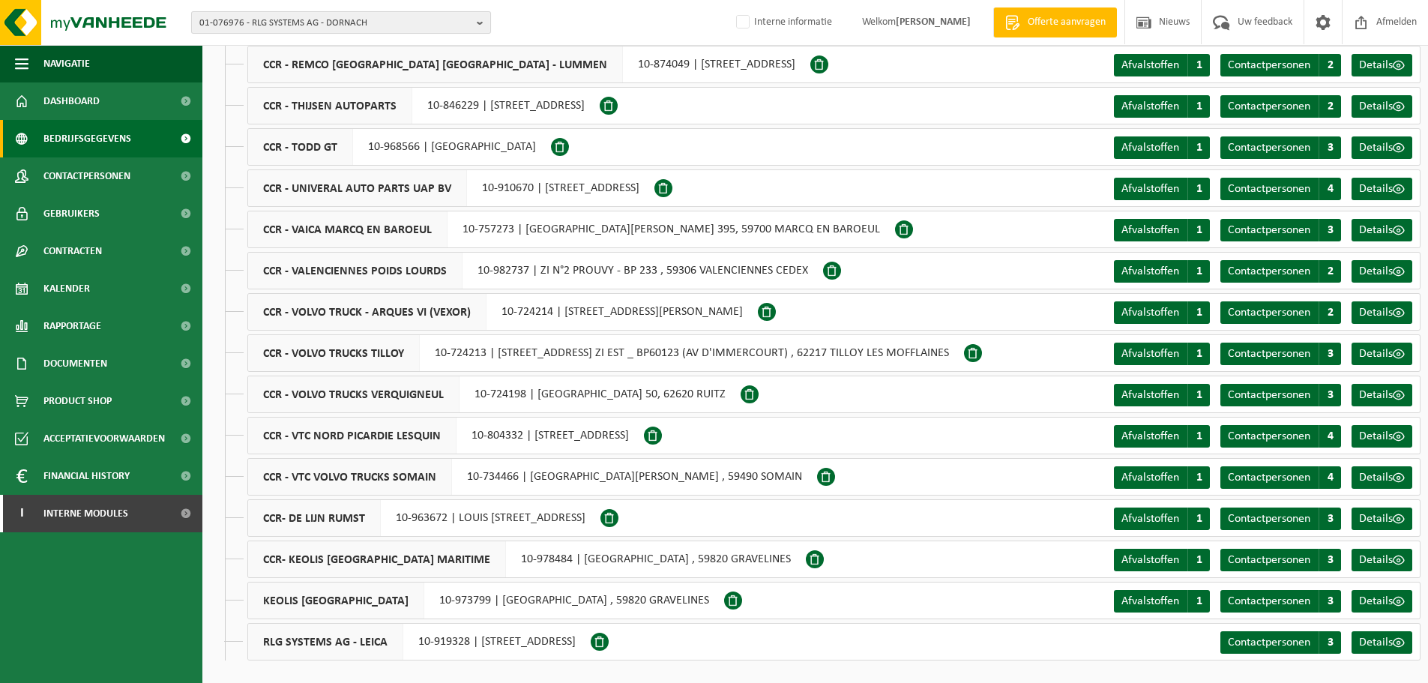
click at [301, 23] on span "01-076976 - RLG SYSTEMS AG - DORNACH" at bounding box center [334, 23] width 271 height 22
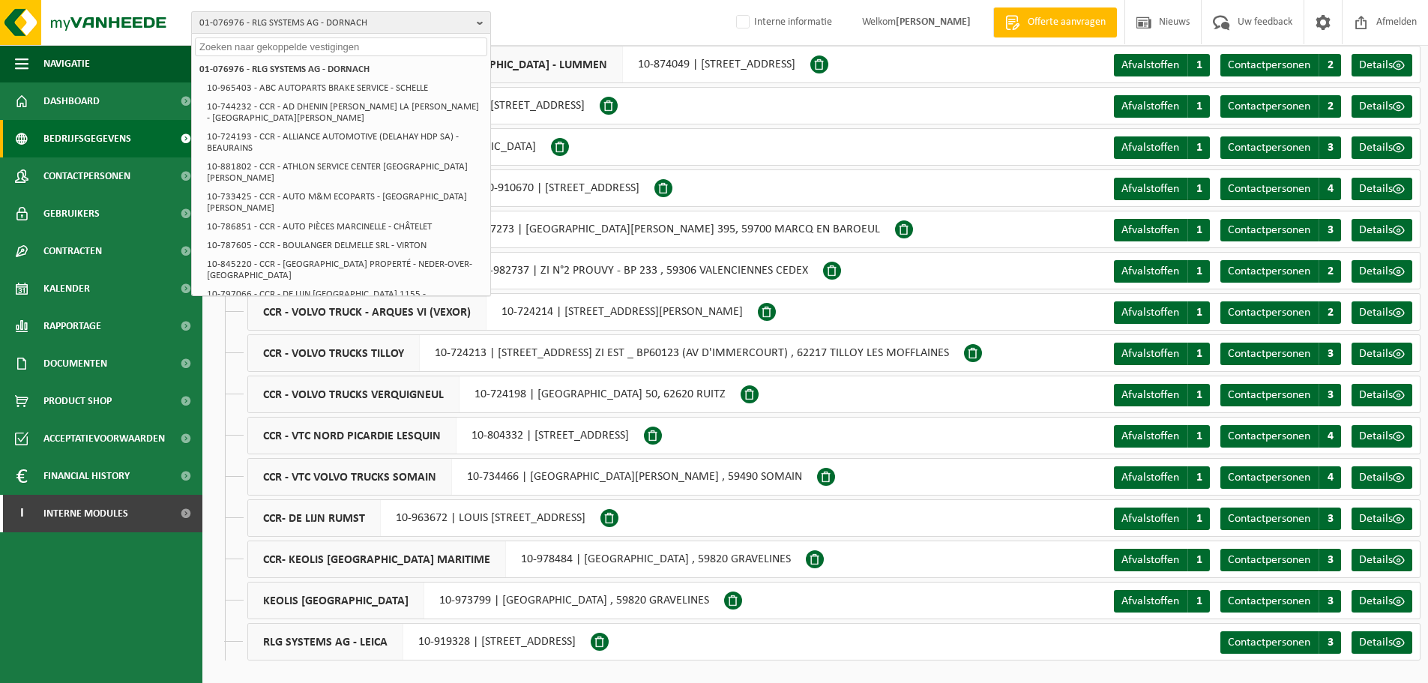
paste input "10-993790"
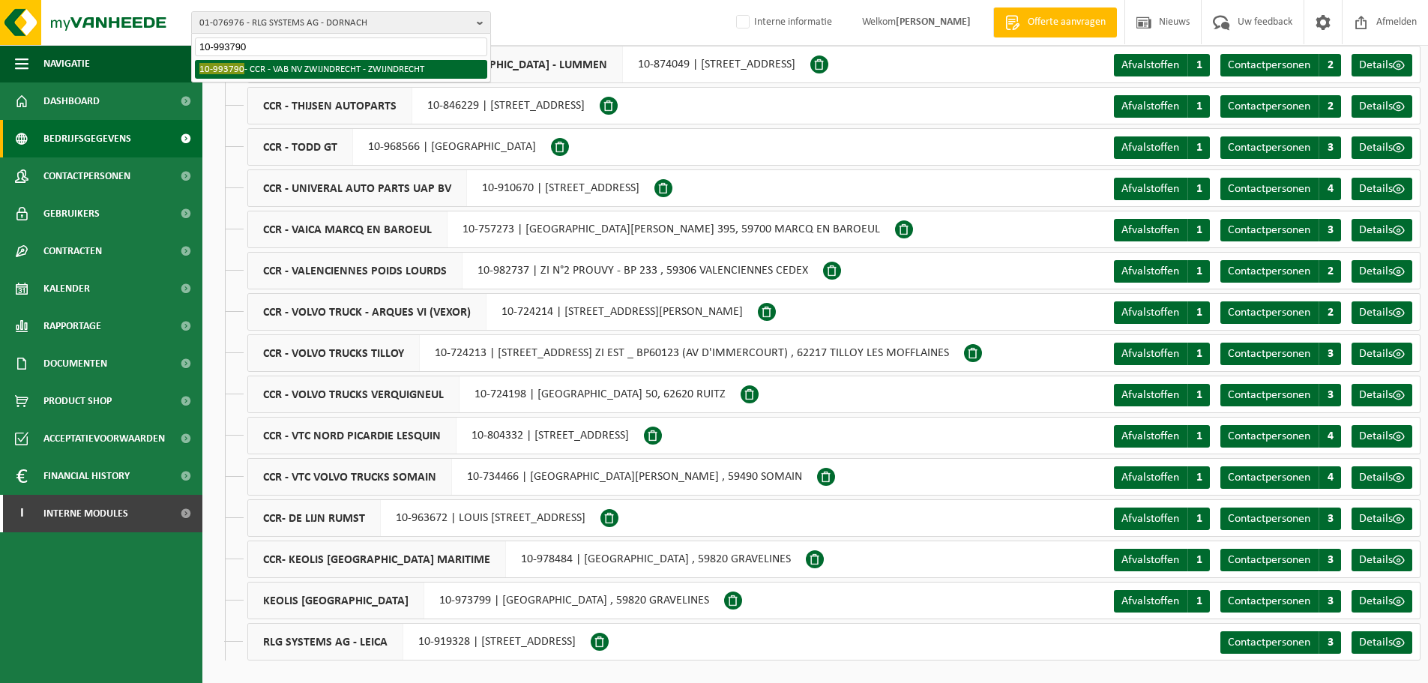
type input "10-993790"
click at [272, 70] on li "10-993790 - CCR - VAB NV ZWIJNDRECHT - ZWIJNDRECHT" at bounding box center [341, 69] width 292 height 19
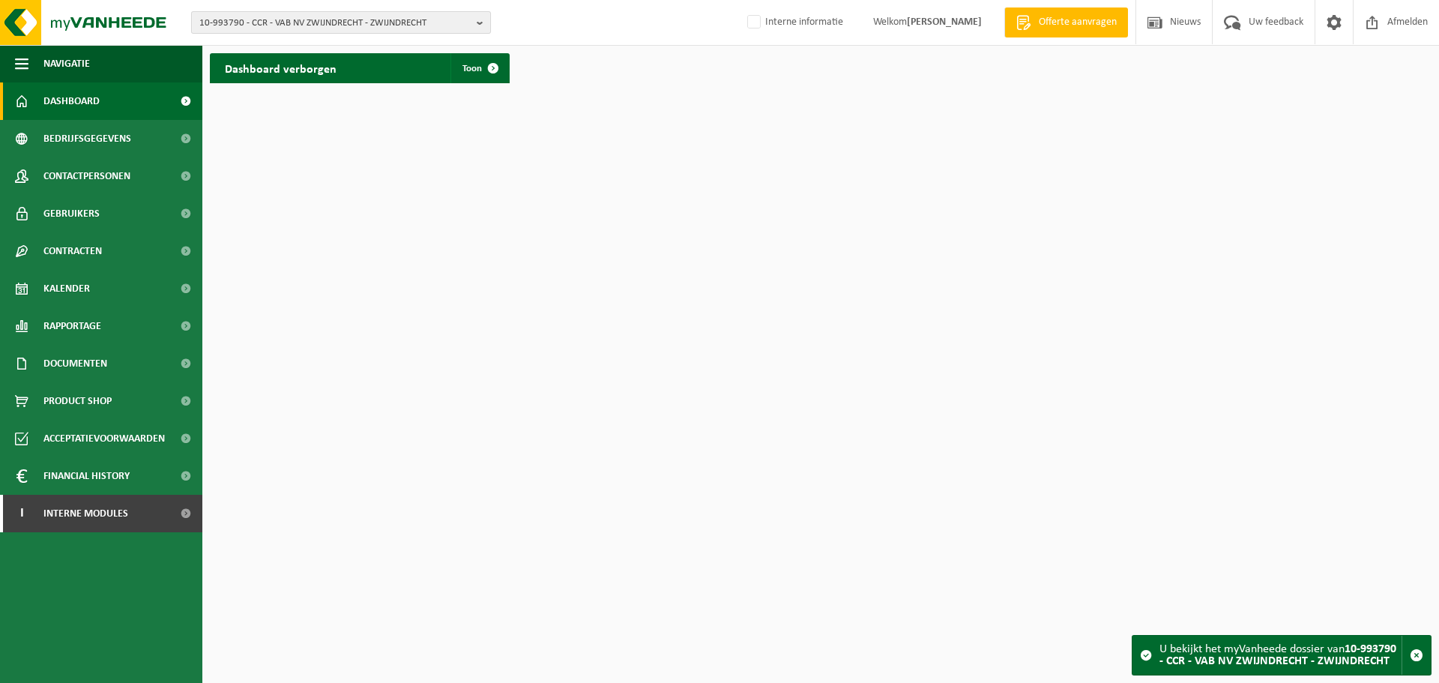
click at [448, 18] on span "10-993790 - CCR - VAB NV ZWIJNDRECHT - ZWIJNDRECHT" at bounding box center [334, 23] width 271 height 22
click at [439, 313] on html "10-993790 - CCR - VAB NV ZWIJNDRECHT - ZWIJNDRECHT 10-993790 - CCR - VAB NV ZWI…" at bounding box center [719, 341] width 1439 height 683
click at [378, 62] on li "10-993790 - CCR - VAB NV ZWIJNDRECHT - ZWIJNDRECHT" at bounding box center [341, 69] width 292 height 19
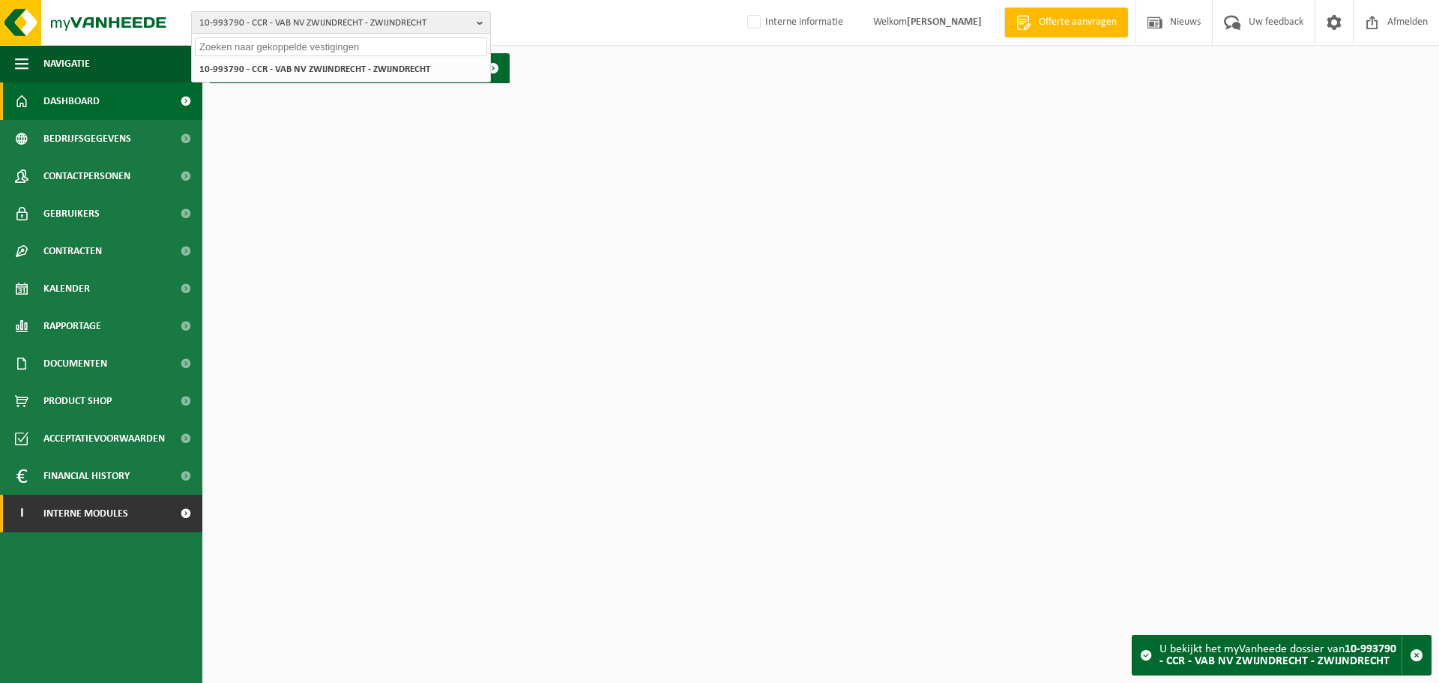
click at [77, 496] on span "Interne modules" at bounding box center [85, 513] width 85 height 37
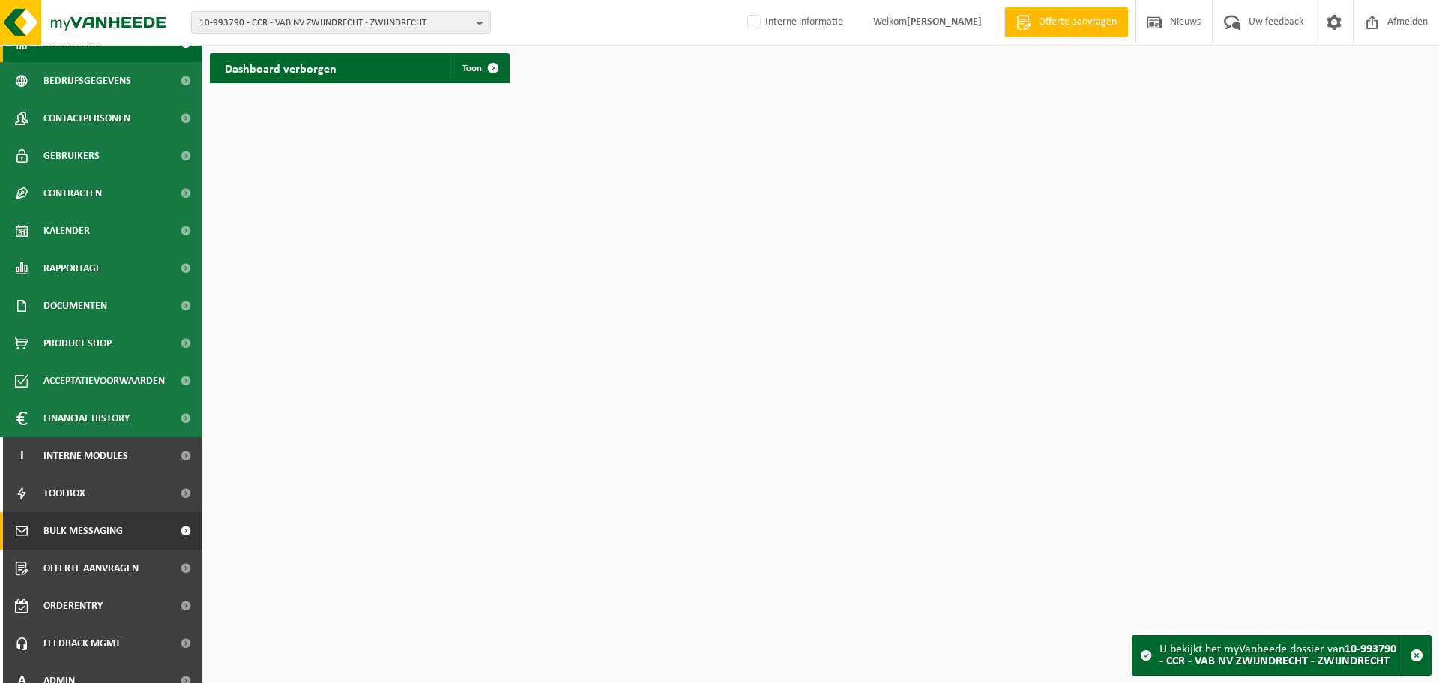
scroll to position [74, 0]
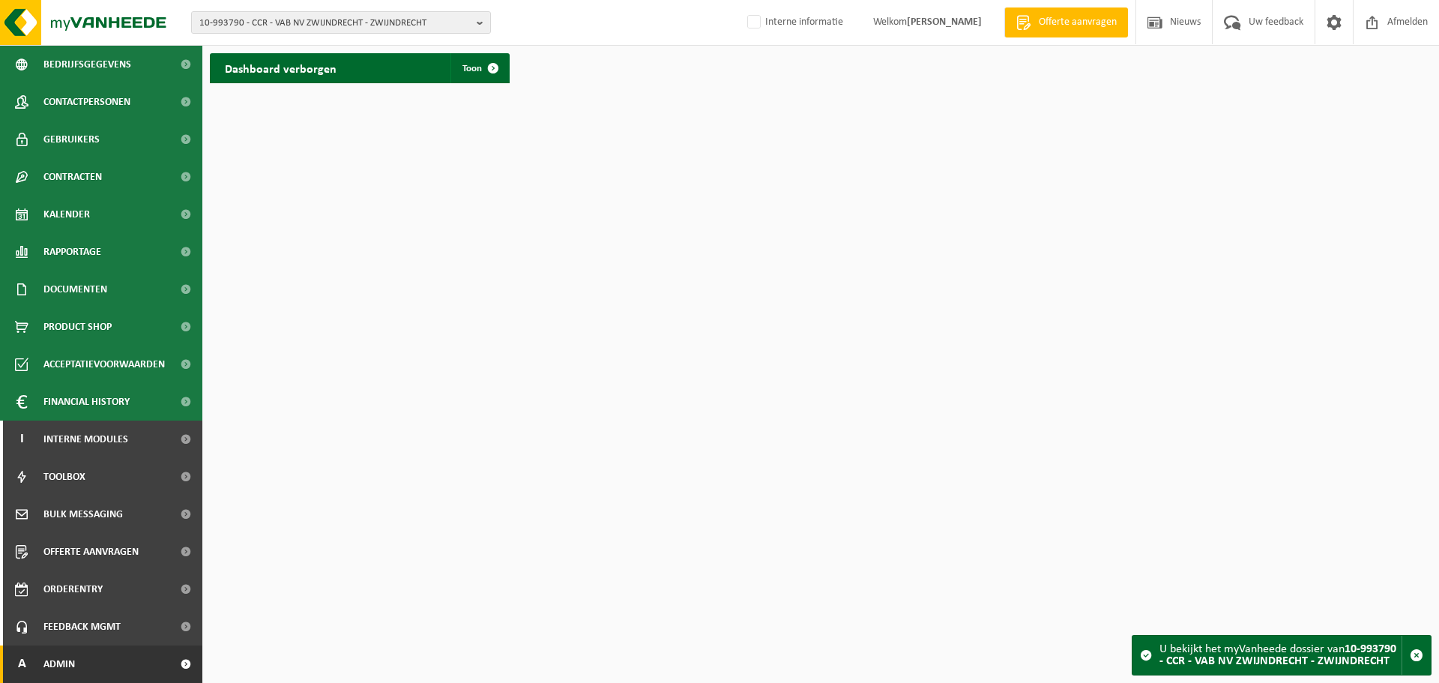
click at [64, 655] on span "Admin" at bounding box center [58, 663] width 31 height 37
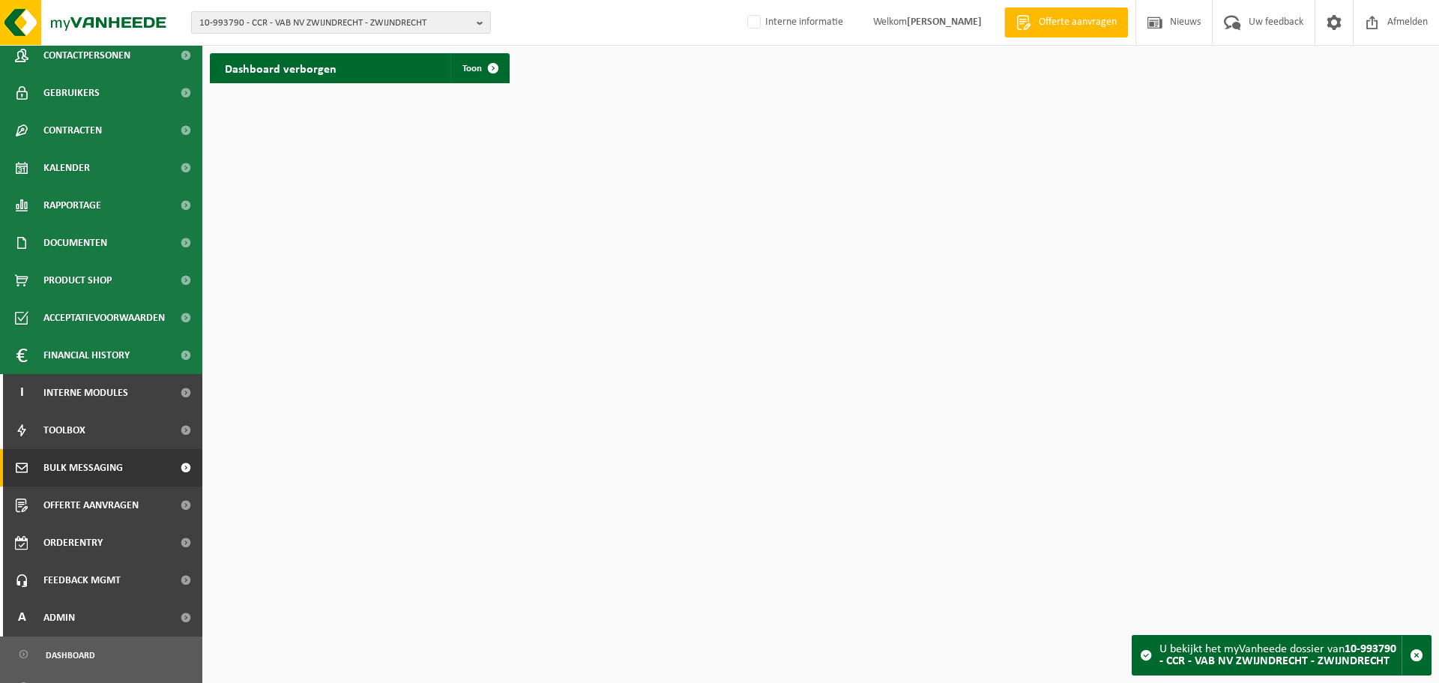
scroll to position [299, 0]
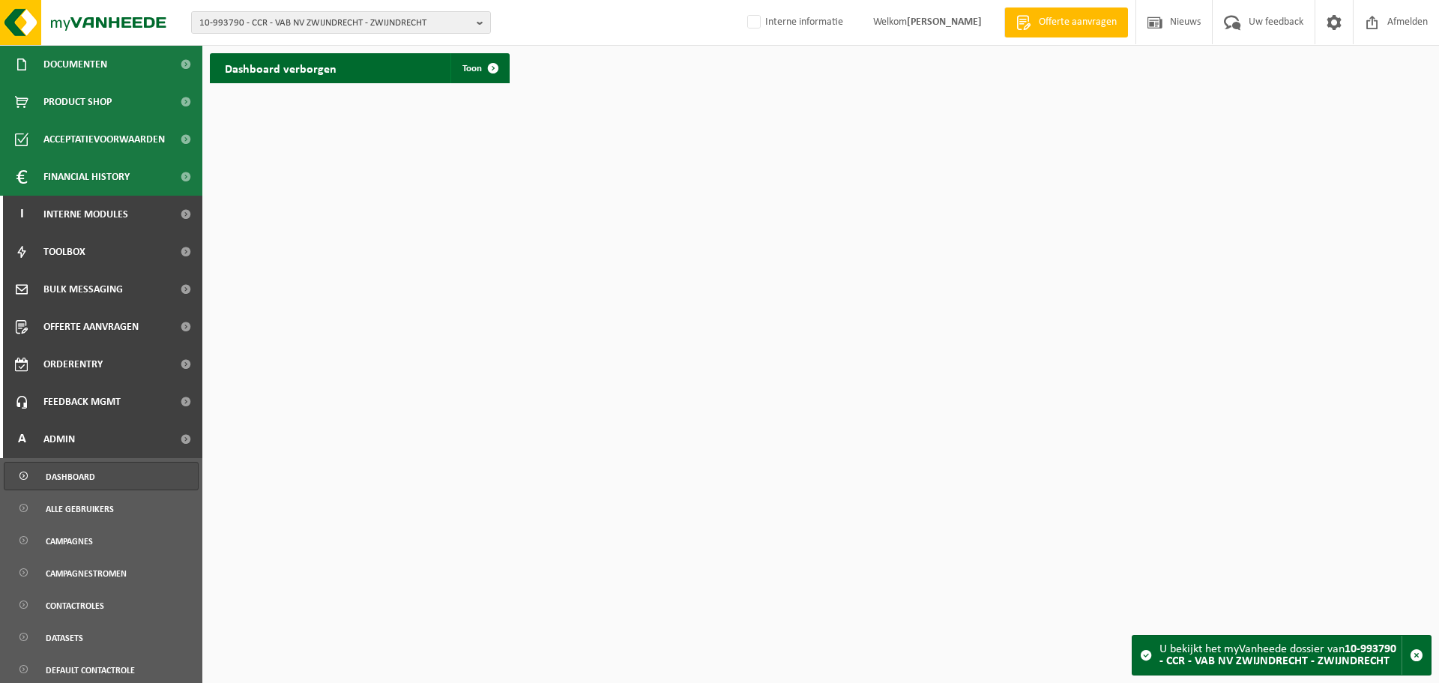
click at [114, 469] on link "Dashboard" at bounding box center [101, 476] width 195 height 28
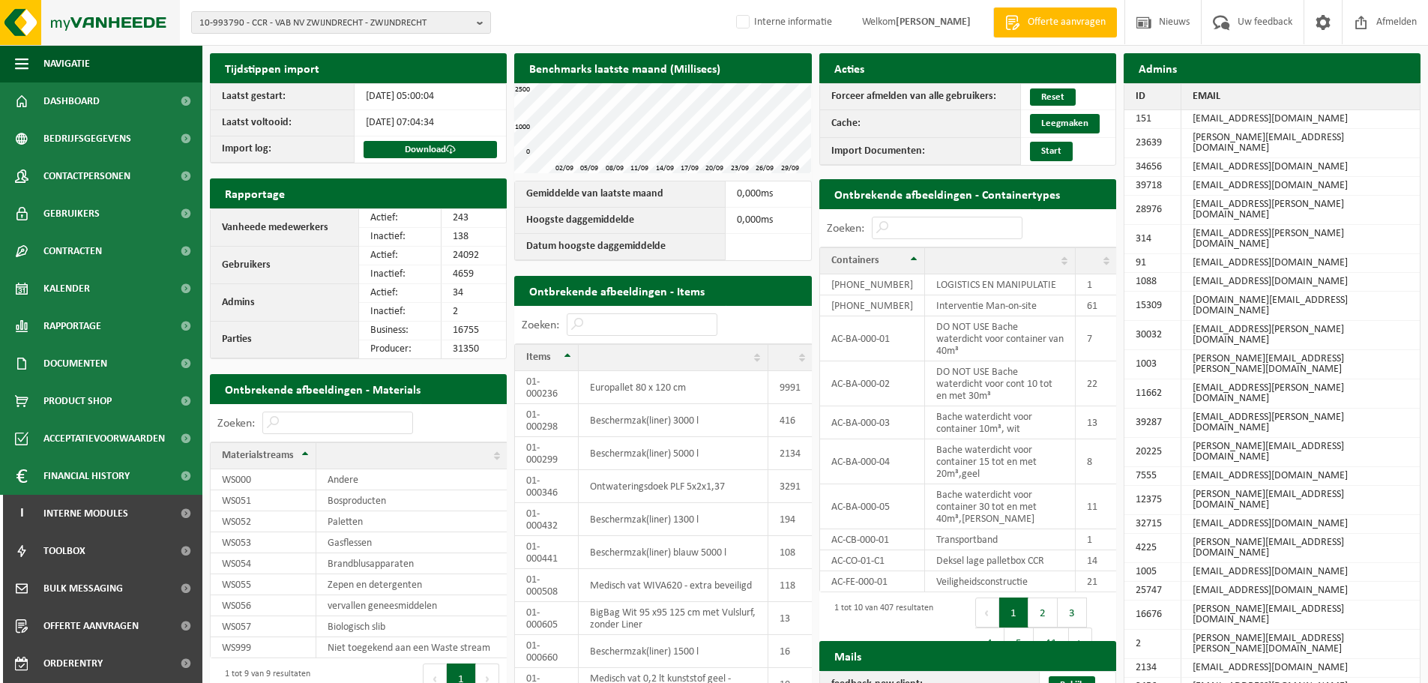
click at [79, 11] on img at bounding box center [90, 22] width 180 height 45
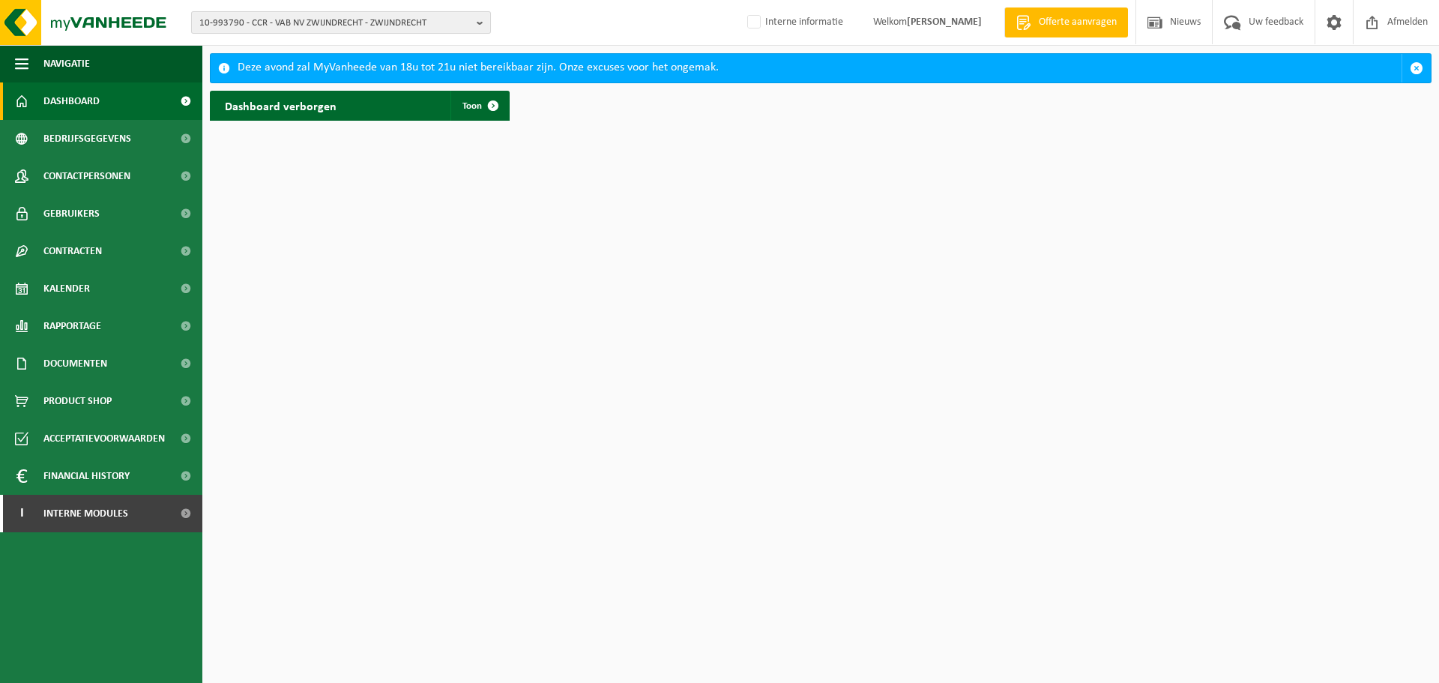
click at [436, 29] on span "10-993790 - CCR - VAB NV ZWIJNDRECHT - ZWIJNDRECHT" at bounding box center [334, 23] width 271 height 22
paste input "01-052653"
type input "01-052653"
click at [293, 61] on li "01-052653 - SPAANS DAK BV - MOORSLEDE" at bounding box center [341, 69] width 292 height 19
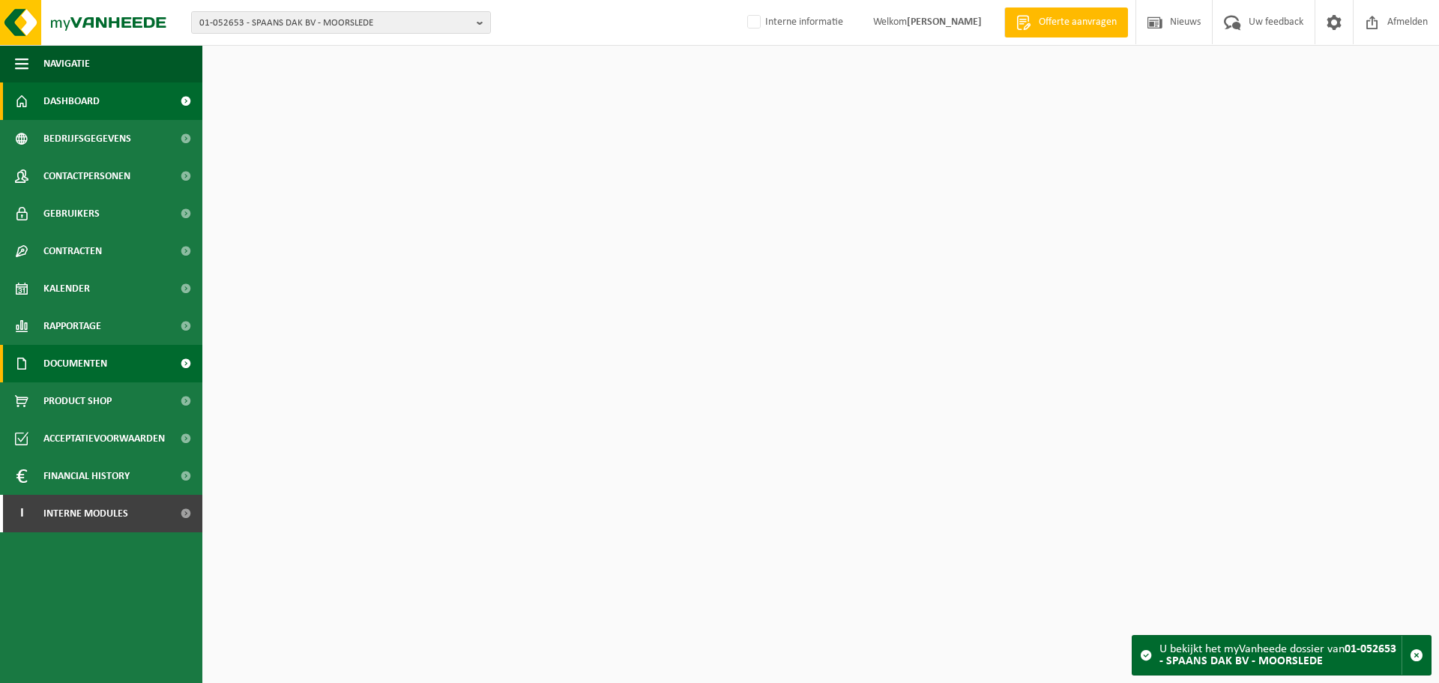
click at [115, 355] on link "Documenten" at bounding box center [101, 363] width 202 height 37
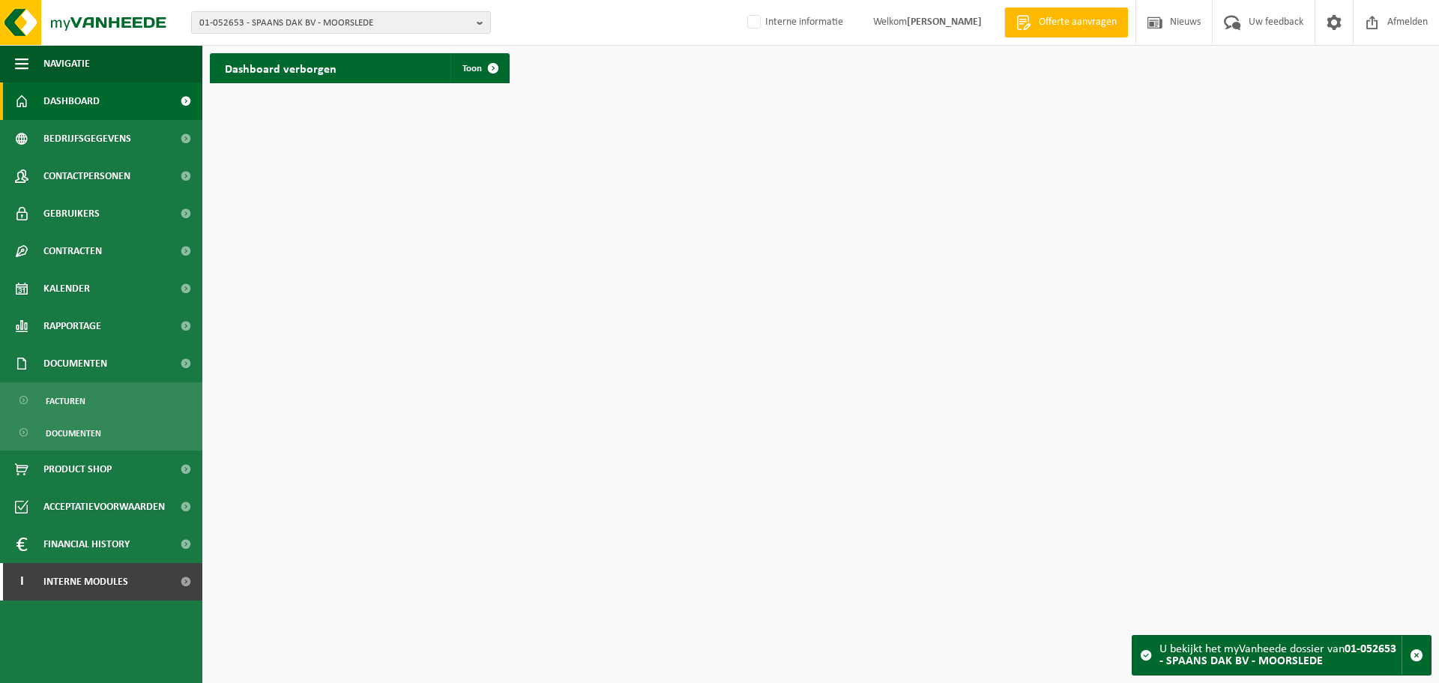
click at [95, 384] on ul "Facturen Documenten" at bounding box center [101, 416] width 202 height 68
click at [96, 401] on link "Facturen" at bounding box center [101, 400] width 195 height 28
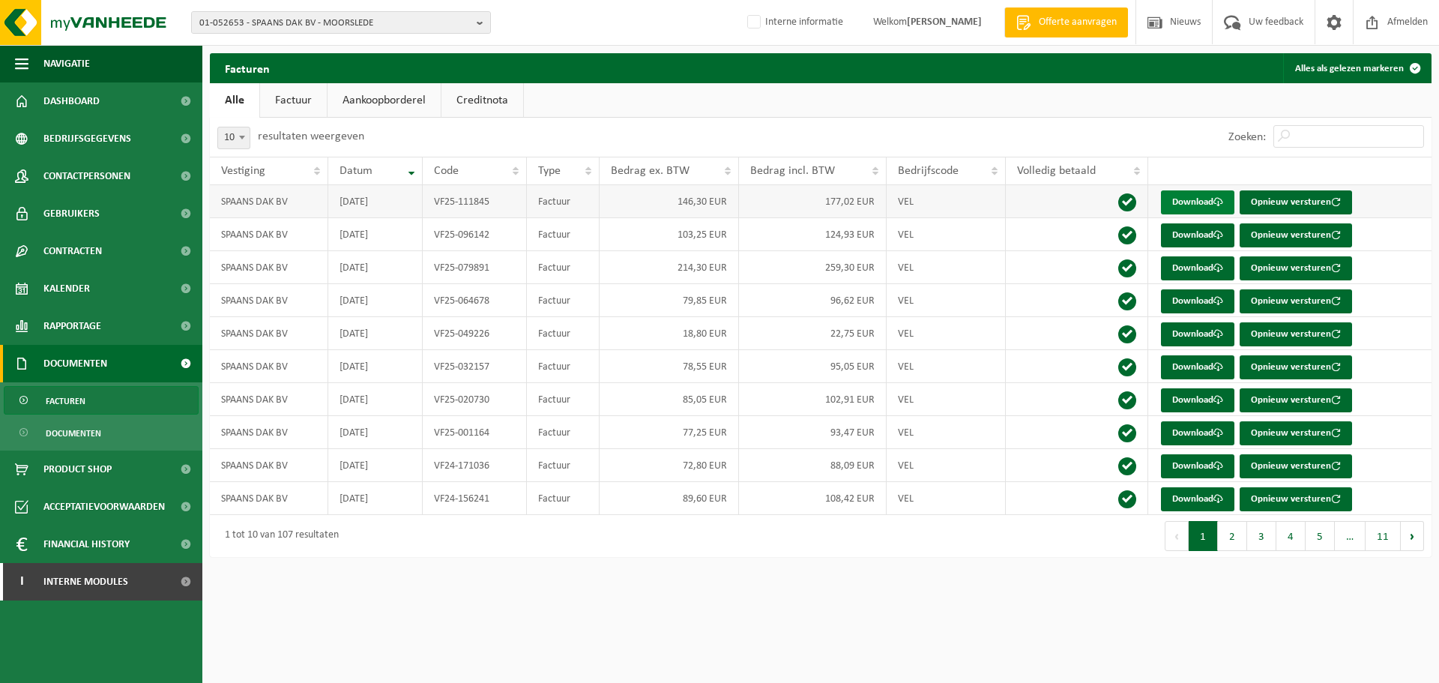
click at [1175, 213] on link "Download" at bounding box center [1197, 202] width 73 height 24
click at [1206, 229] on link "Download" at bounding box center [1197, 235] width 73 height 24
click at [801, 627] on html "01-052653 - SPAANS DAK BV - MOORSLEDE 01-052653 - SPAANS DAK BV - MOORSLEDE Int…" at bounding box center [719, 341] width 1439 height 683
click at [1199, 208] on link "Download" at bounding box center [1197, 202] width 73 height 24
click at [786, 583] on html "01-052653 - SPAANS DAK BV - MOORSLEDE 01-052653 - SPAANS DAK BV - MOORSLEDE Int…" at bounding box center [719, 341] width 1439 height 683
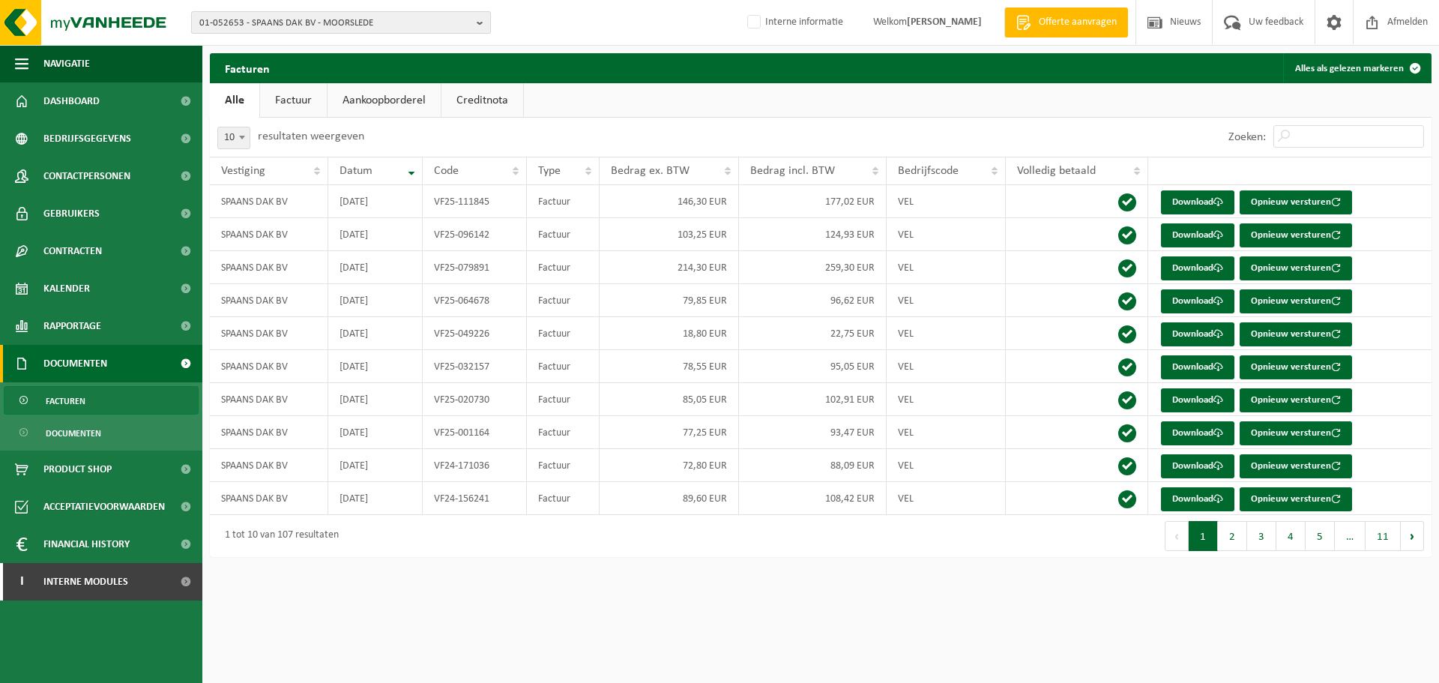
click at [307, 26] on span "01-052653 - SPAANS DAK BV - MOORSLEDE" at bounding box center [334, 23] width 271 height 22
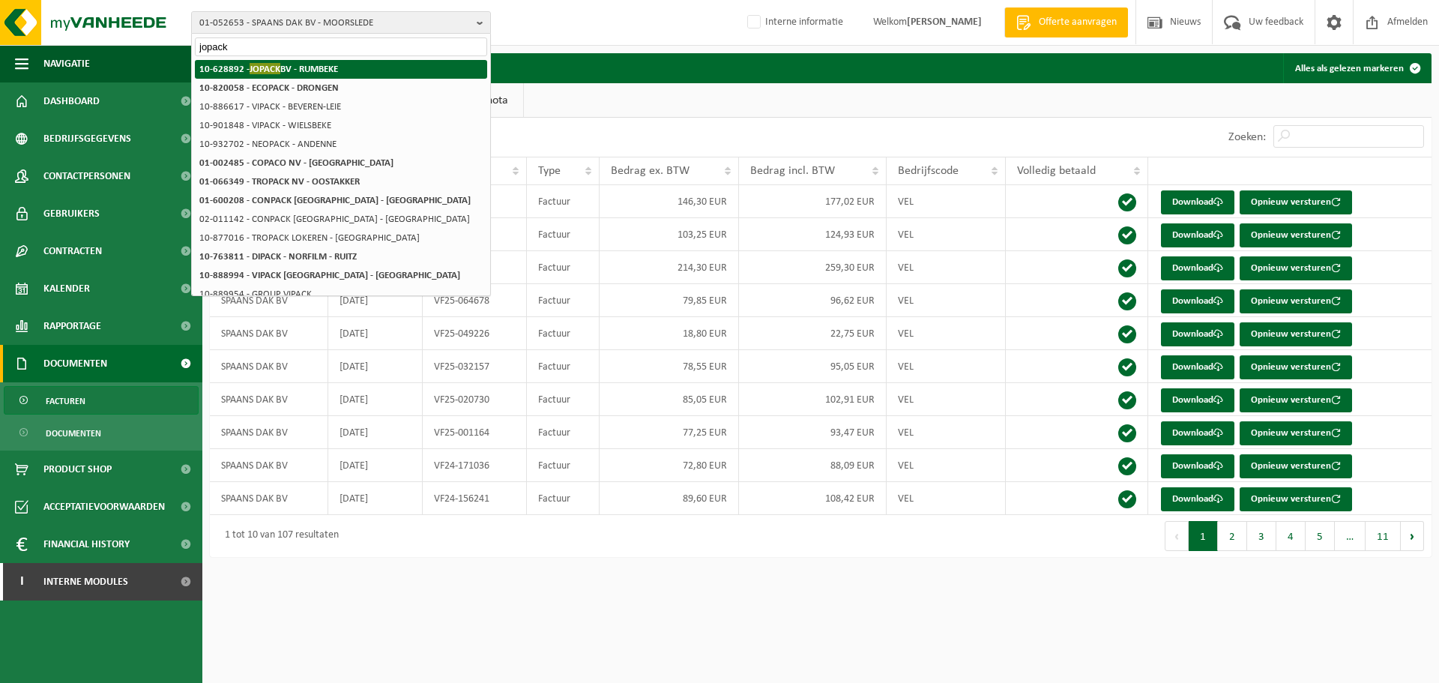
type input "jopack"
click at [317, 76] on li "10-628892 - JOPACK BV - RUMBEKE" at bounding box center [341, 69] width 292 height 19
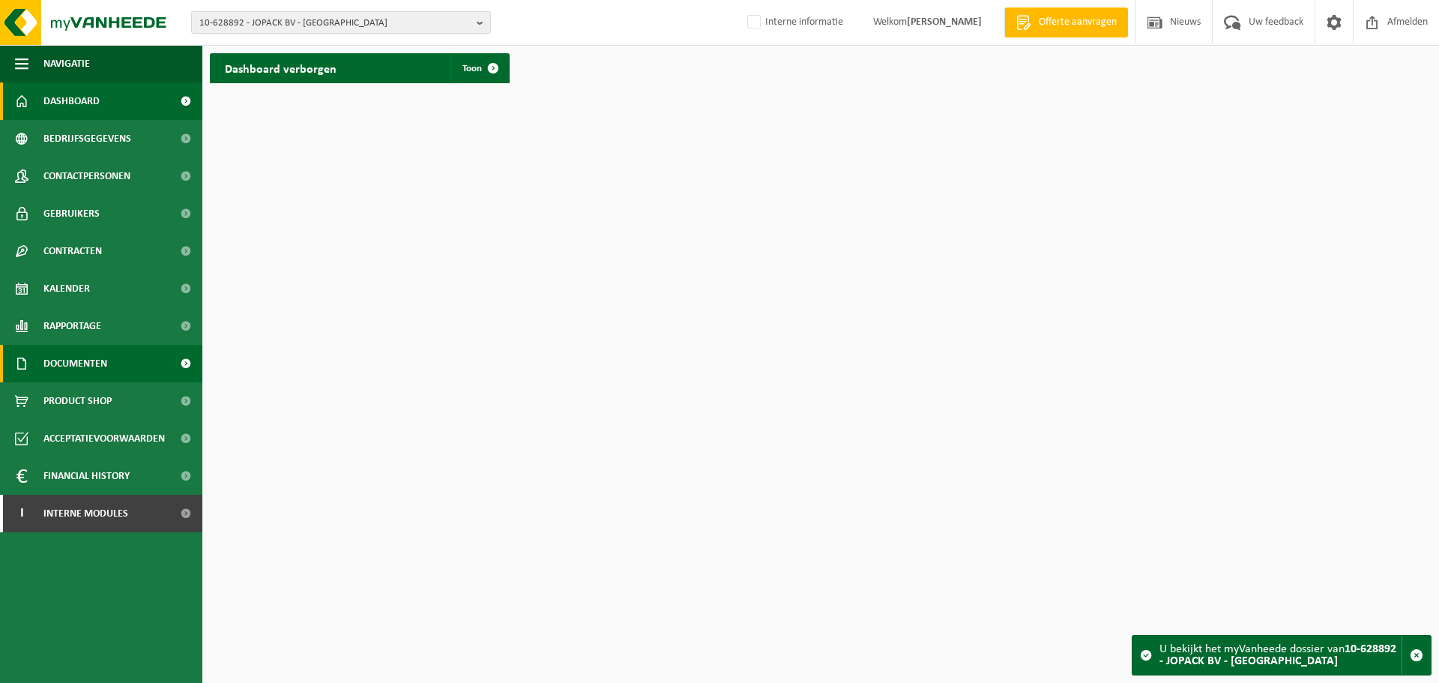
click at [103, 361] on span "Documenten" at bounding box center [75, 363] width 64 height 37
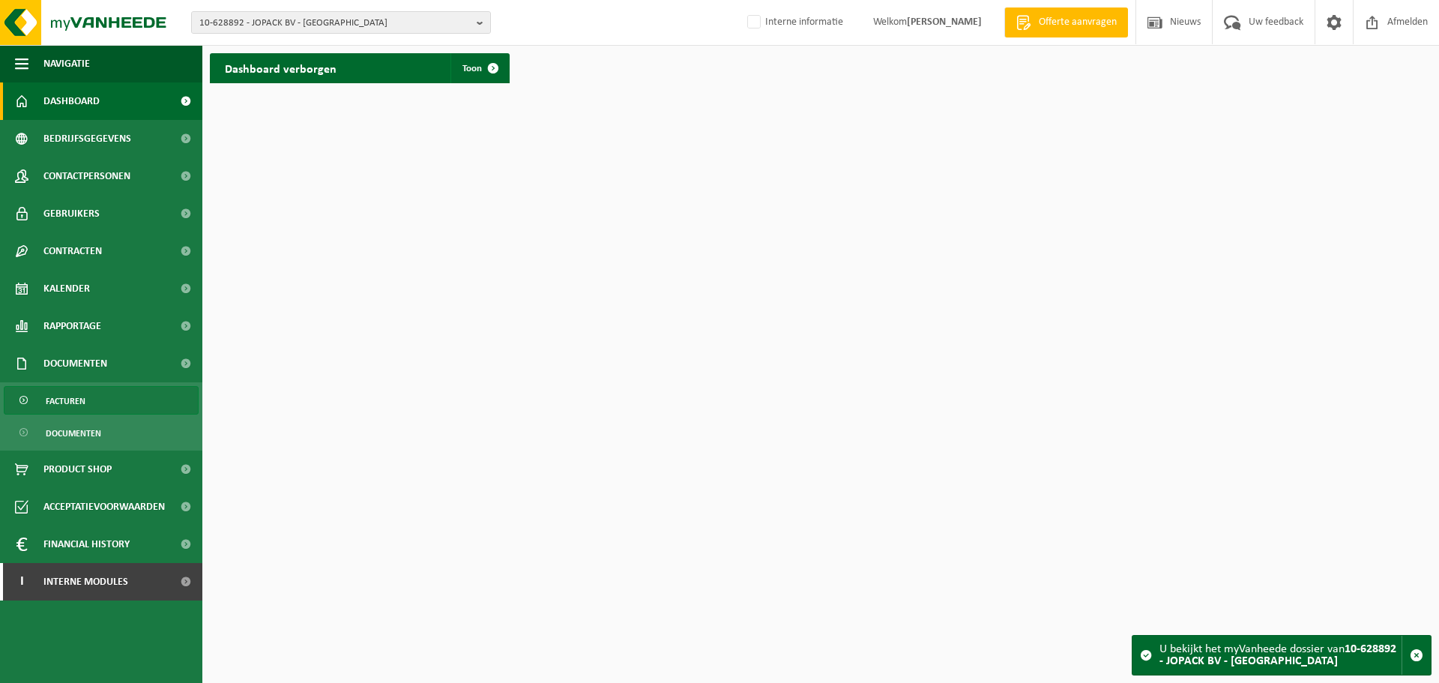
click at [109, 405] on link "Facturen" at bounding box center [101, 400] width 195 height 28
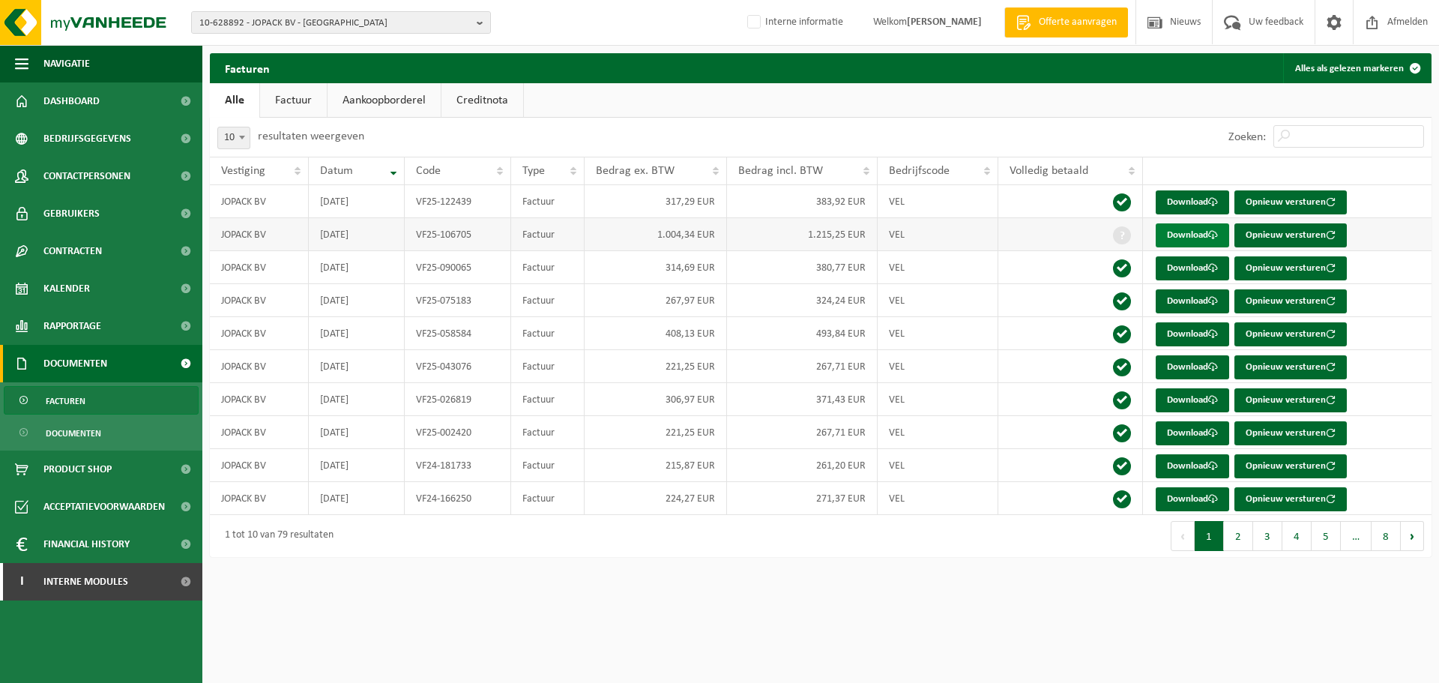
click at [1186, 228] on link "Download" at bounding box center [1192, 235] width 73 height 24
click at [452, 17] on span "10-628892 - JOPACK BV - RUMBEKE" at bounding box center [334, 23] width 271 height 22
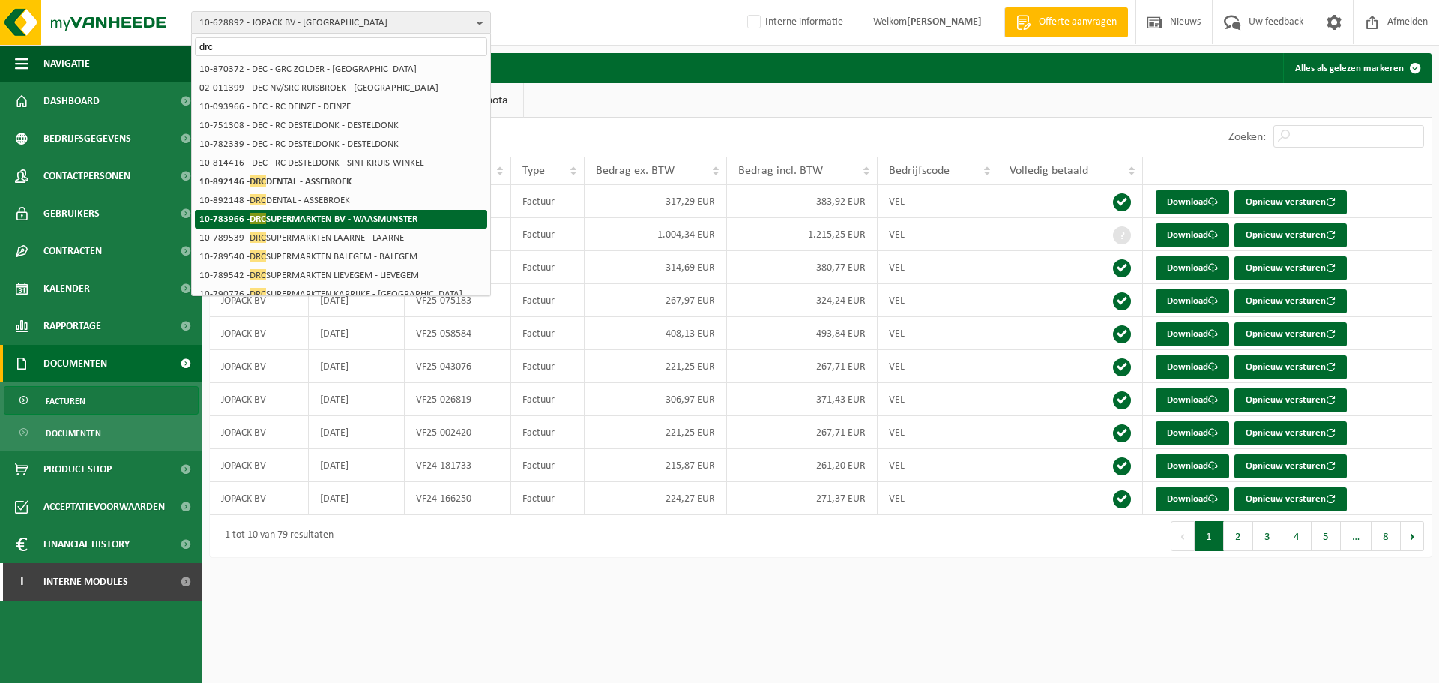
type input "drc"
click at [435, 226] on li "10-783966 - DRC SUPERMARKTEN BV - WAASMUNSTER" at bounding box center [341, 219] width 292 height 19
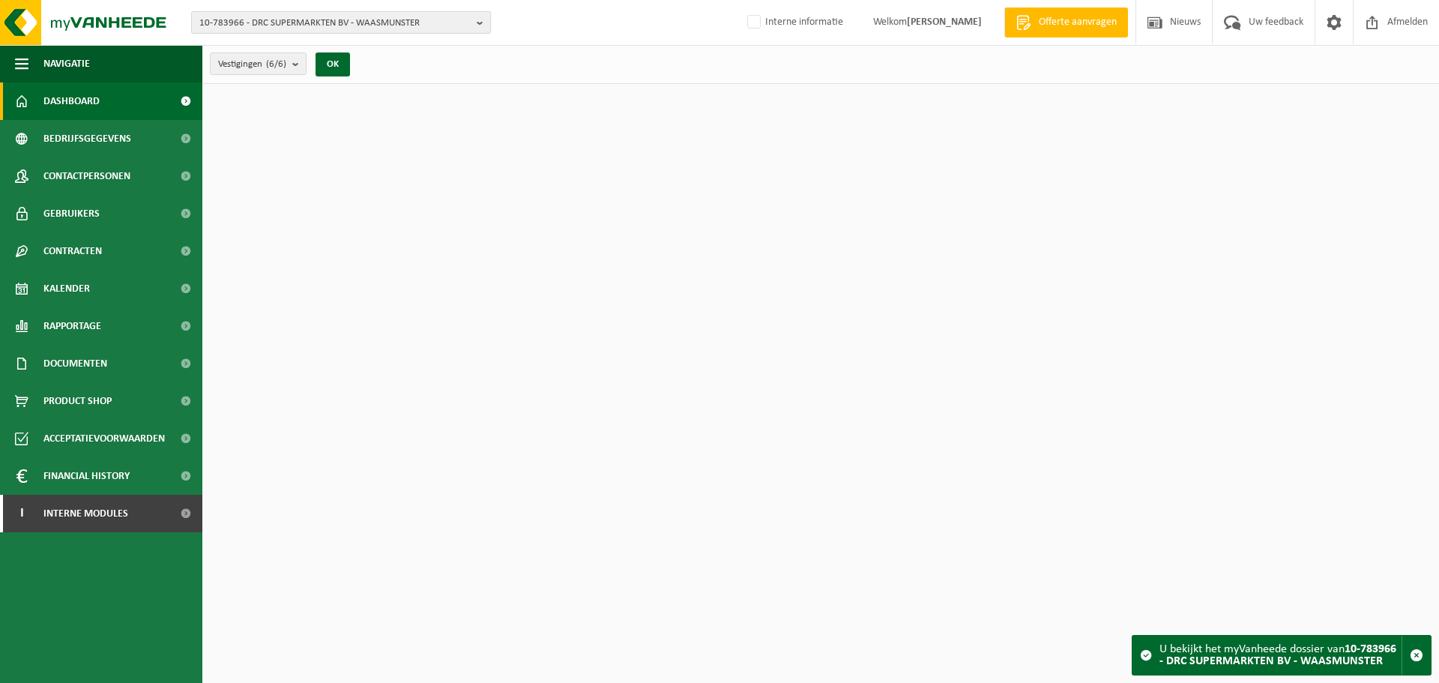
click at [409, 25] on span "10-783966 - DRC SUPERMARKTEN BV - WAASMUNSTER" at bounding box center [334, 23] width 271 height 22
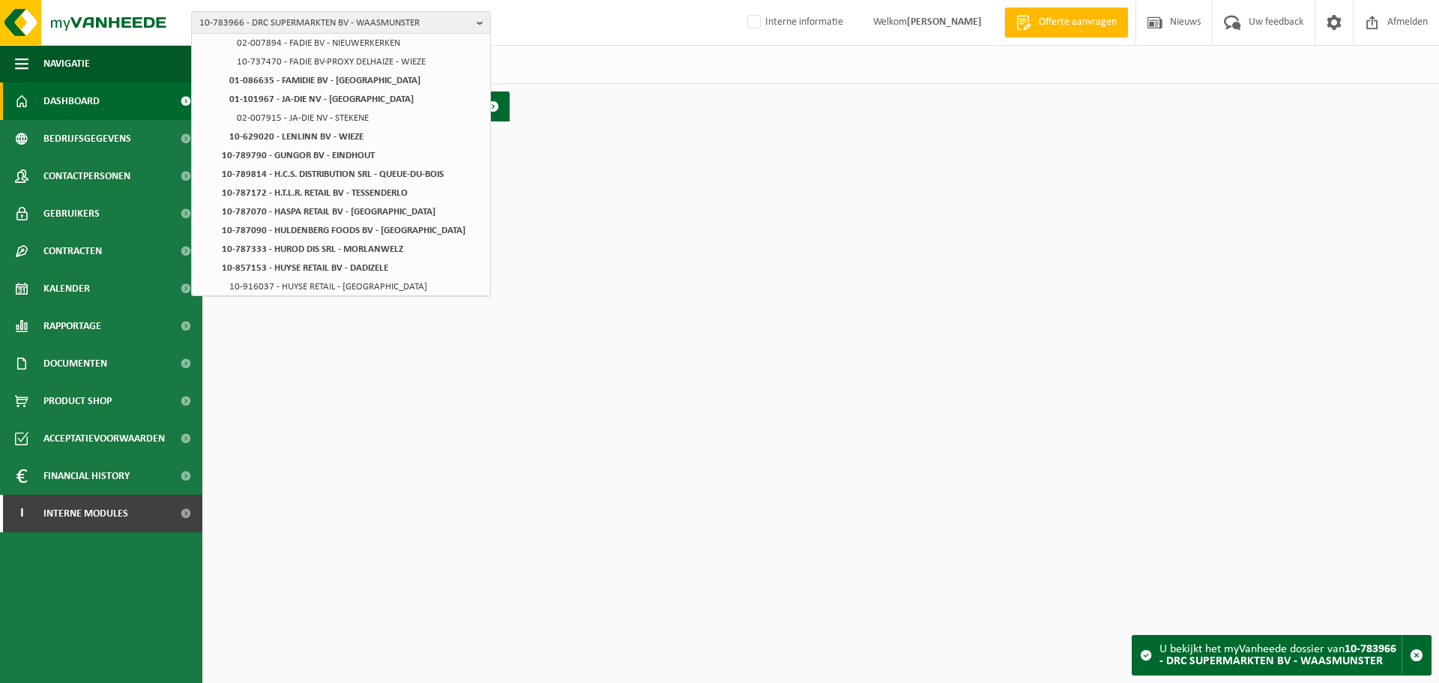
scroll to position [1874, 0]
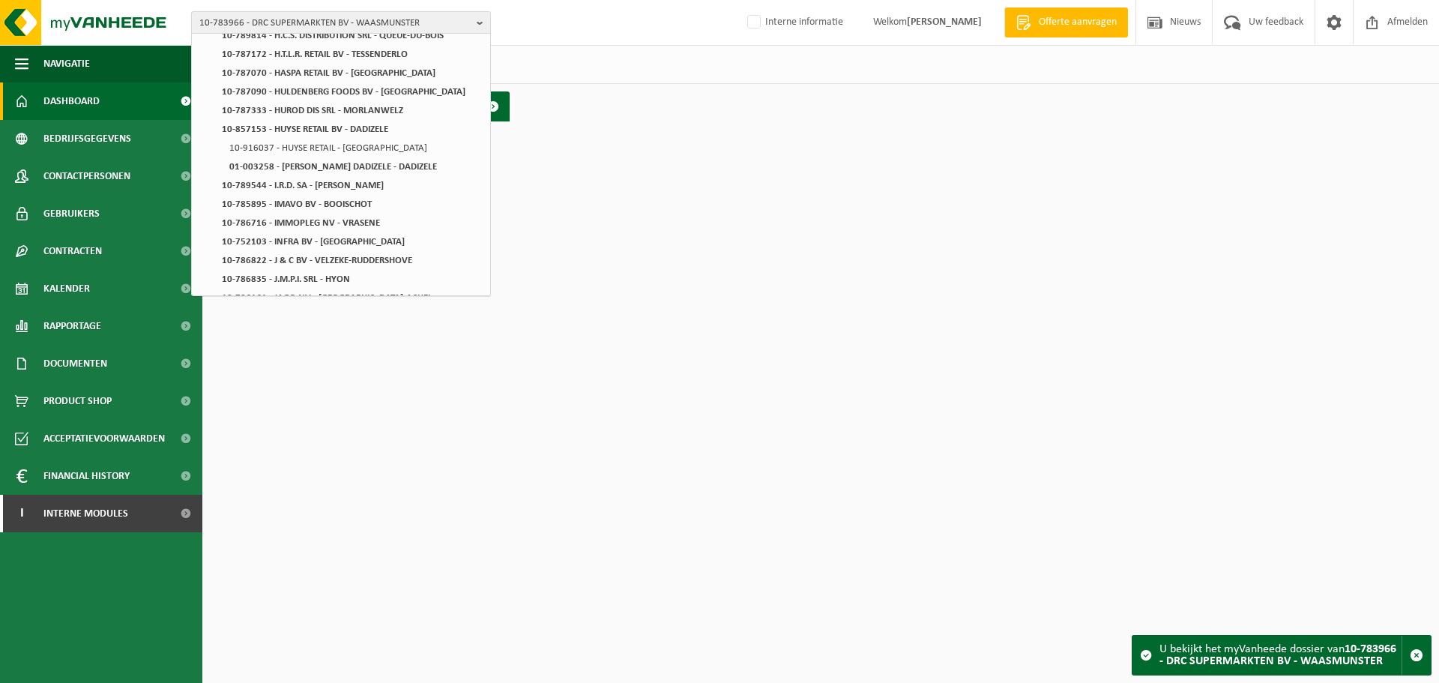
click at [362, 19] on span "10-783966 - DRC SUPERMARKTEN BV - WAASMUNSTER" at bounding box center [334, 23] width 271 height 22
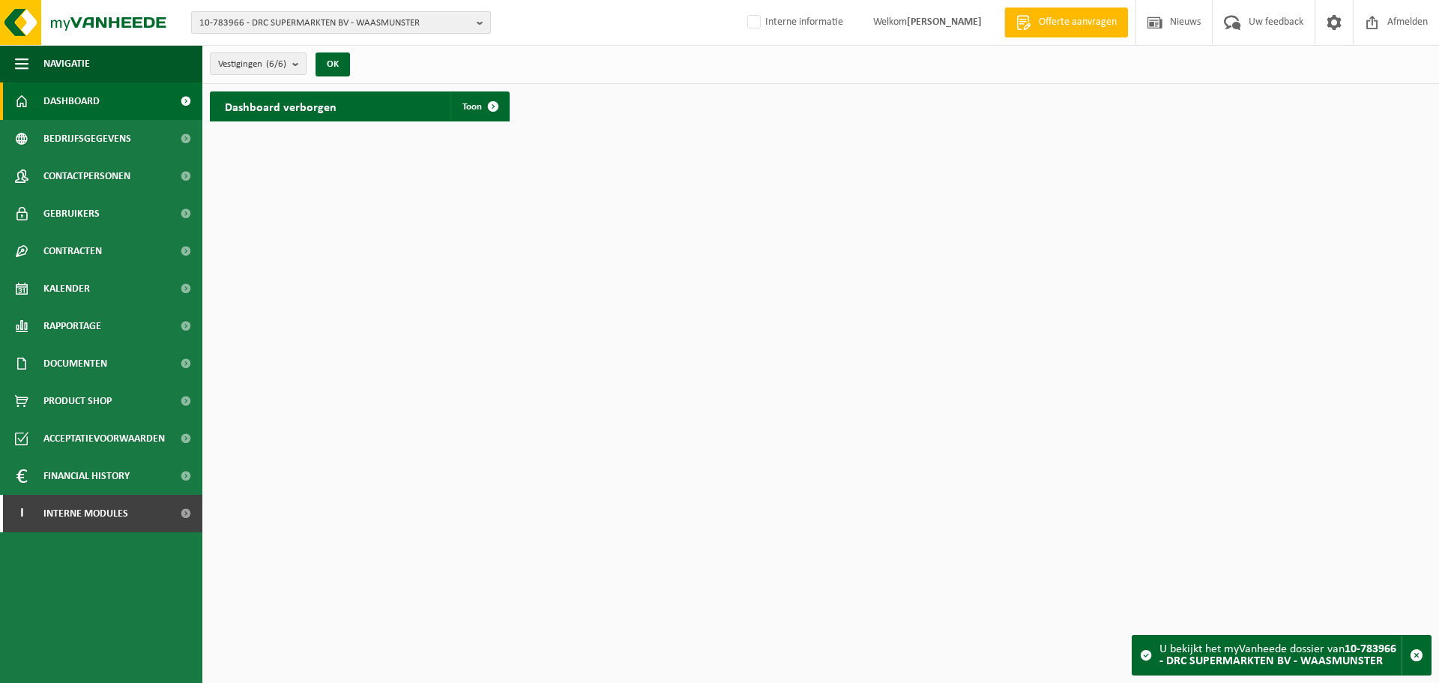
click at [362, 19] on span "10-783966 - DRC SUPERMARKTEN BV - WAASMUNSTER" at bounding box center [334, 23] width 271 height 22
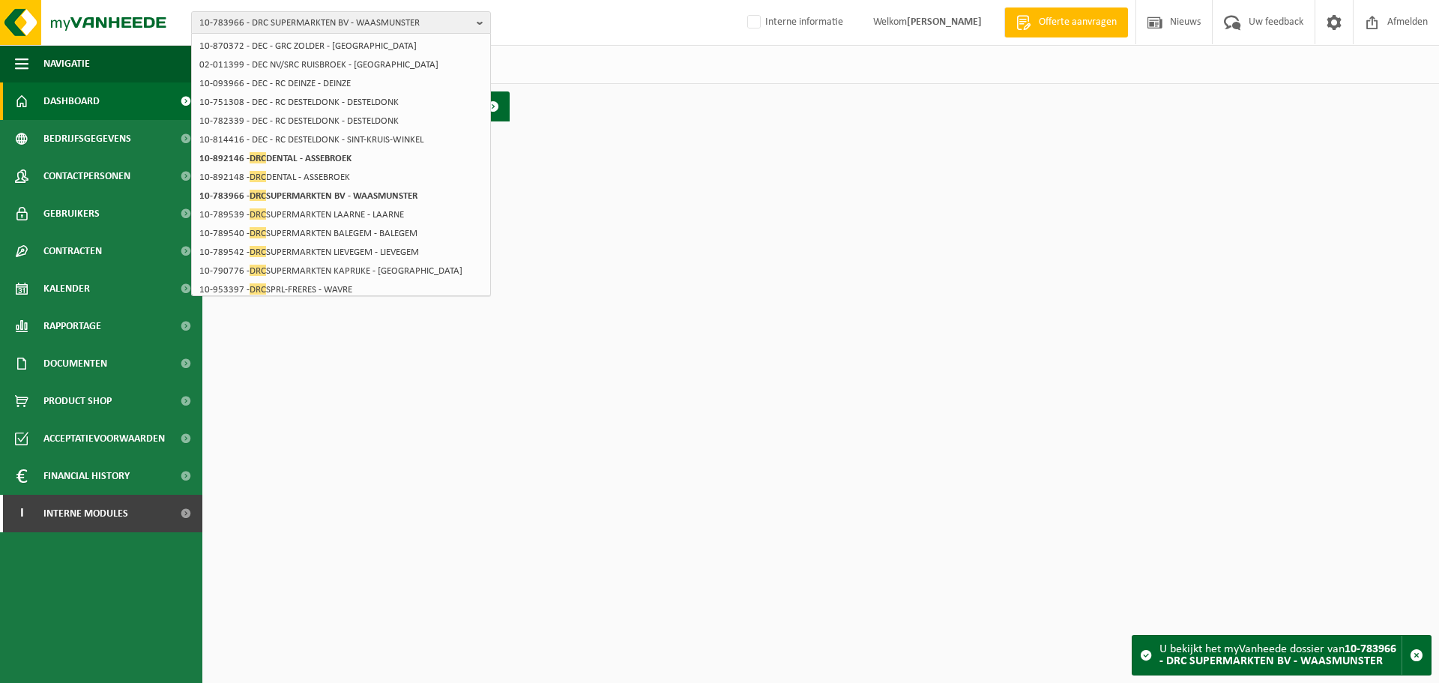
scroll to position [11, 0]
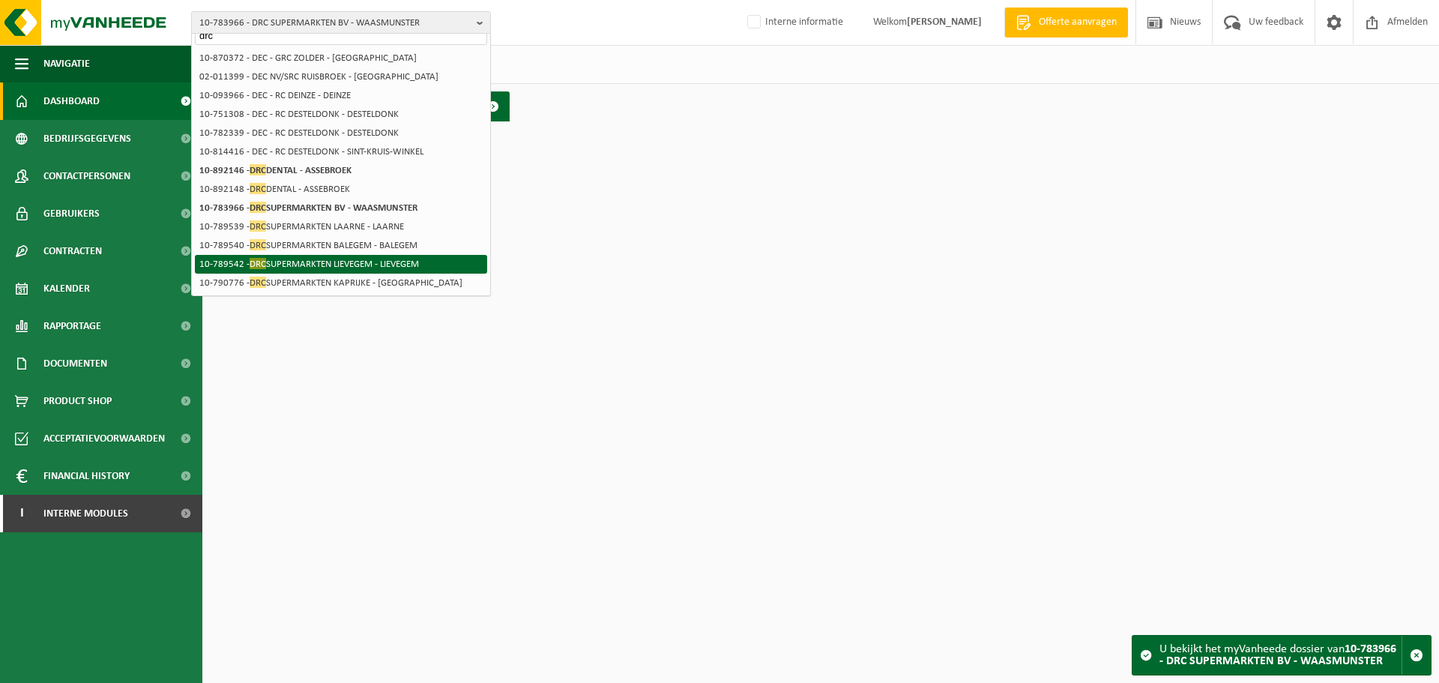
type input "drc"
click at [268, 259] on li "10-789542 - DRC SUPERMARKTEN LIEVEGEM - LIEVEGEM" at bounding box center [341, 264] width 292 height 19
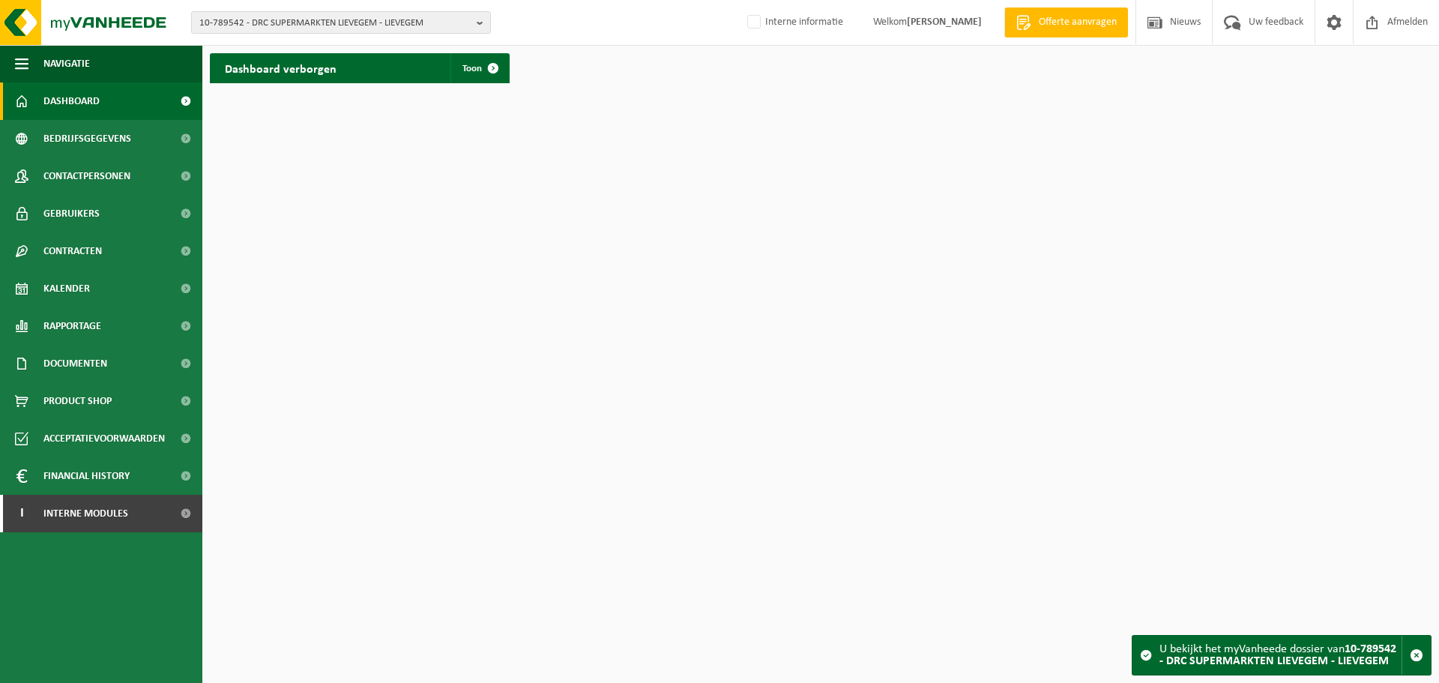
click at [1001, 363] on html "10-789542 - DRC SUPERMARKTEN LIEVEGEM - LIEVEGEM 10-939042 - RETAIL PARTNERS - …" at bounding box center [719, 341] width 1439 height 683
click at [773, 584] on html "10-789542 - DRC SUPERMARKTEN LIEVEGEM - LIEVEGEM 10-939042 - RETAIL PARTNERS - …" at bounding box center [719, 341] width 1439 height 683
click at [330, 27] on span "10-789542 - DRC SUPERMARKTEN LIEVEGEM - LIEVEGEM" at bounding box center [334, 23] width 271 height 22
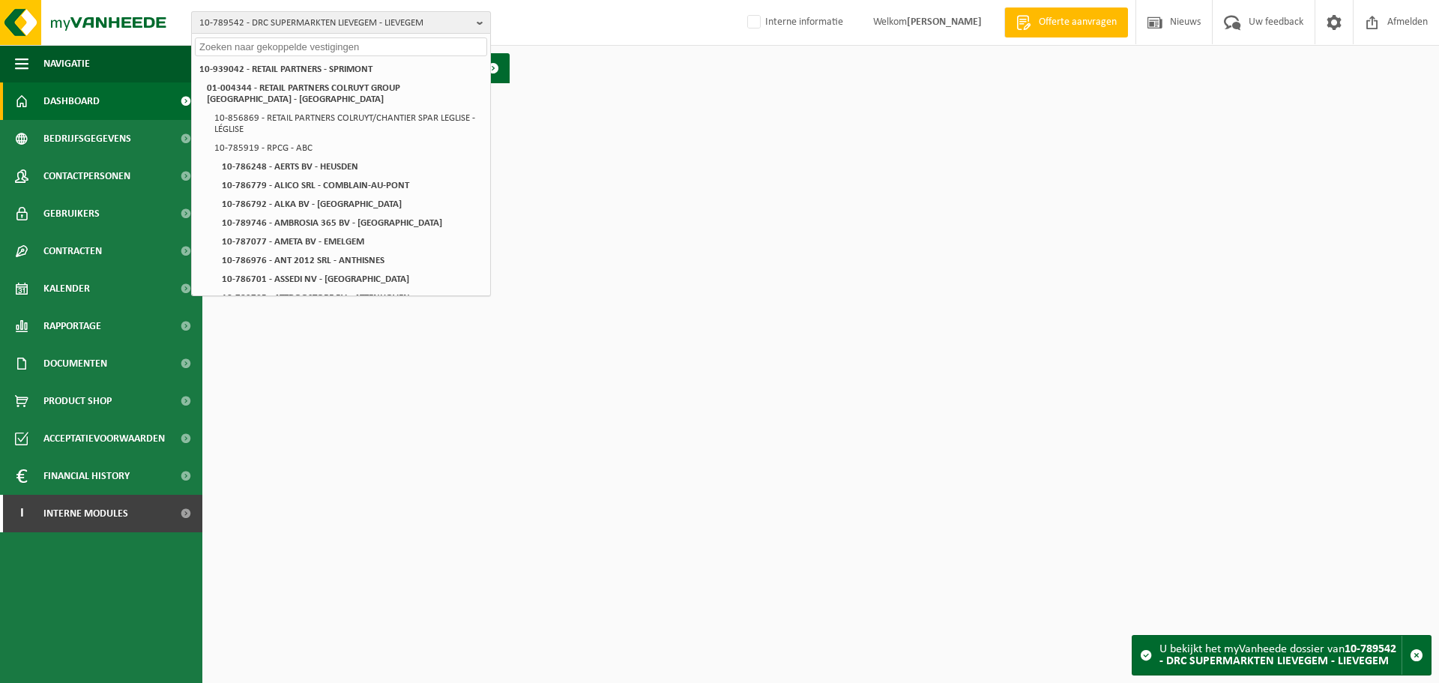
paste input "10-783966"
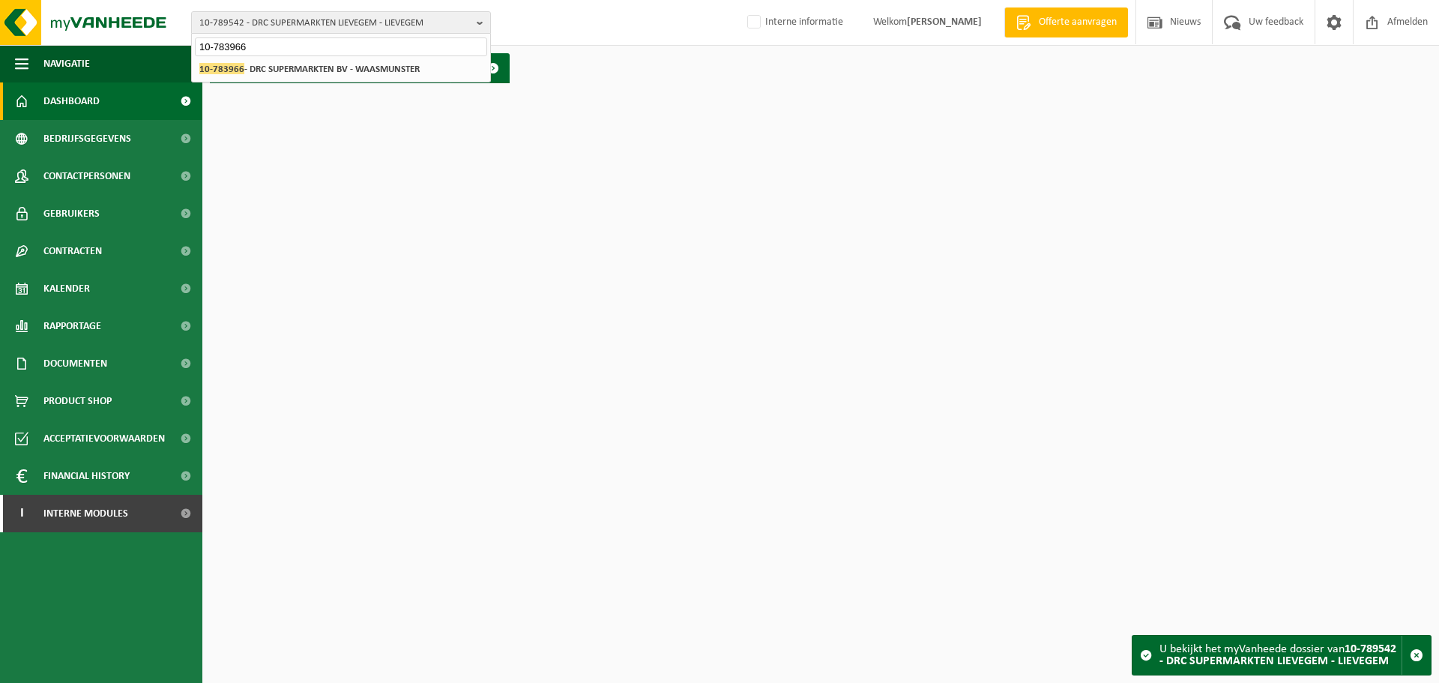
type input "10-783966"
click at [281, 184] on html "10-789542 - DRC SUPERMARKTEN LIEVEGEM - LIEVEGEM 10-783966 10-939042 - RETAIL P…" at bounding box center [719, 341] width 1439 height 683
click at [82, 358] on span "Documenten" at bounding box center [75, 363] width 64 height 37
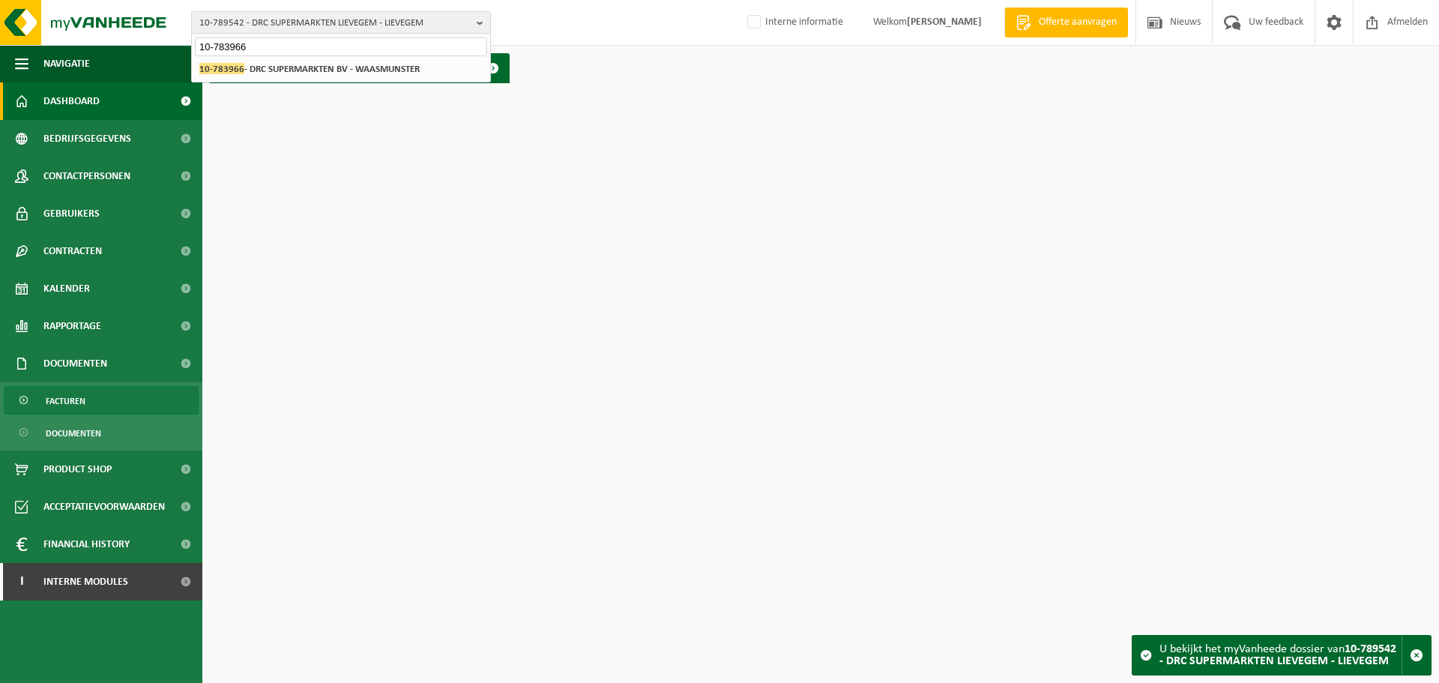
click at [67, 406] on span "Facturen" at bounding box center [66, 401] width 40 height 28
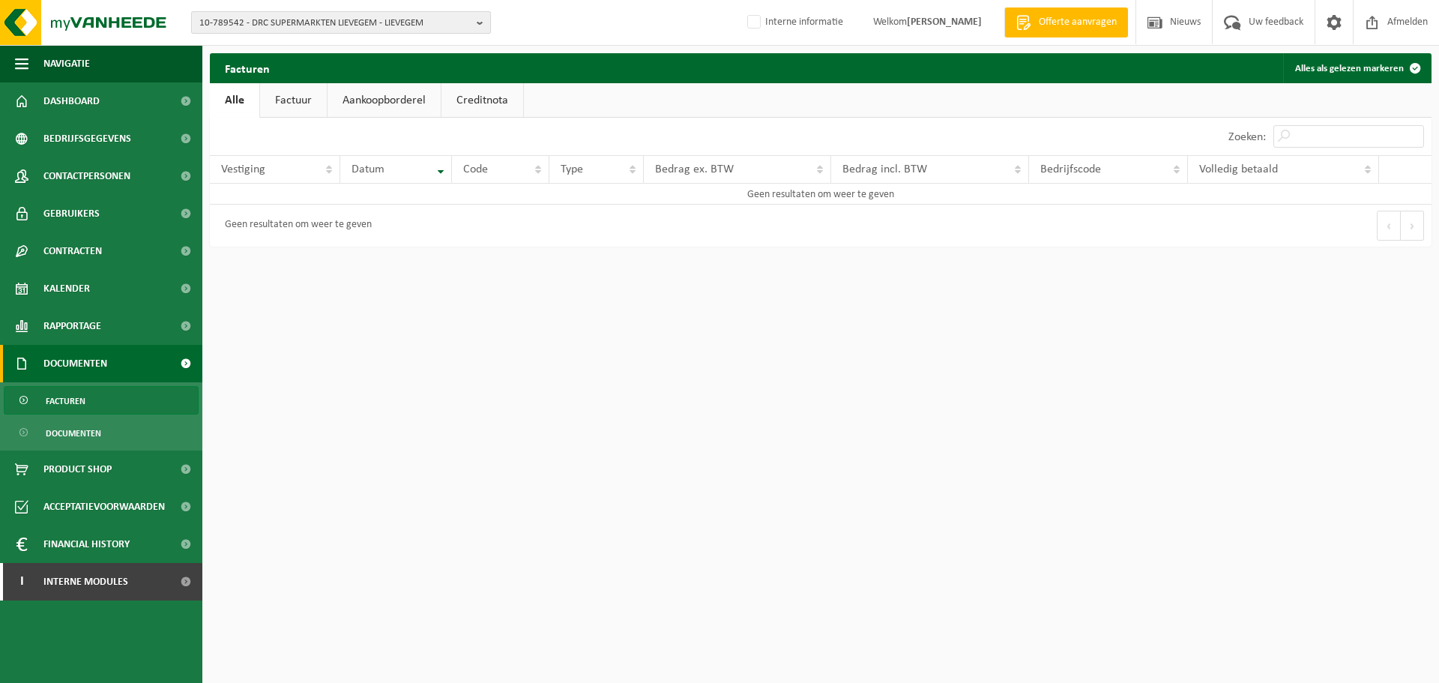
click at [280, 24] on span "10-789542 - DRC SUPERMARKTEN LIEVEGEM - LIEVEGEM" at bounding box center [334, 23] width 271 height 22
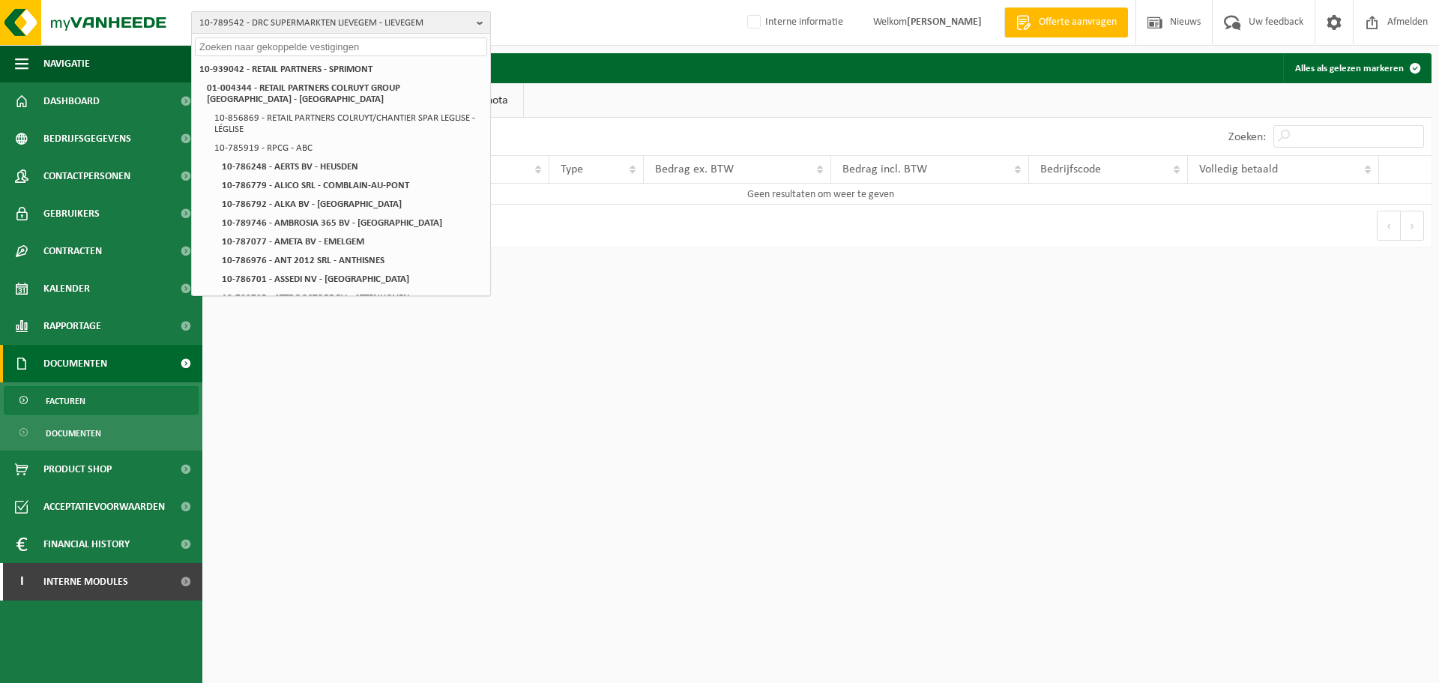
paste input "10-783966"
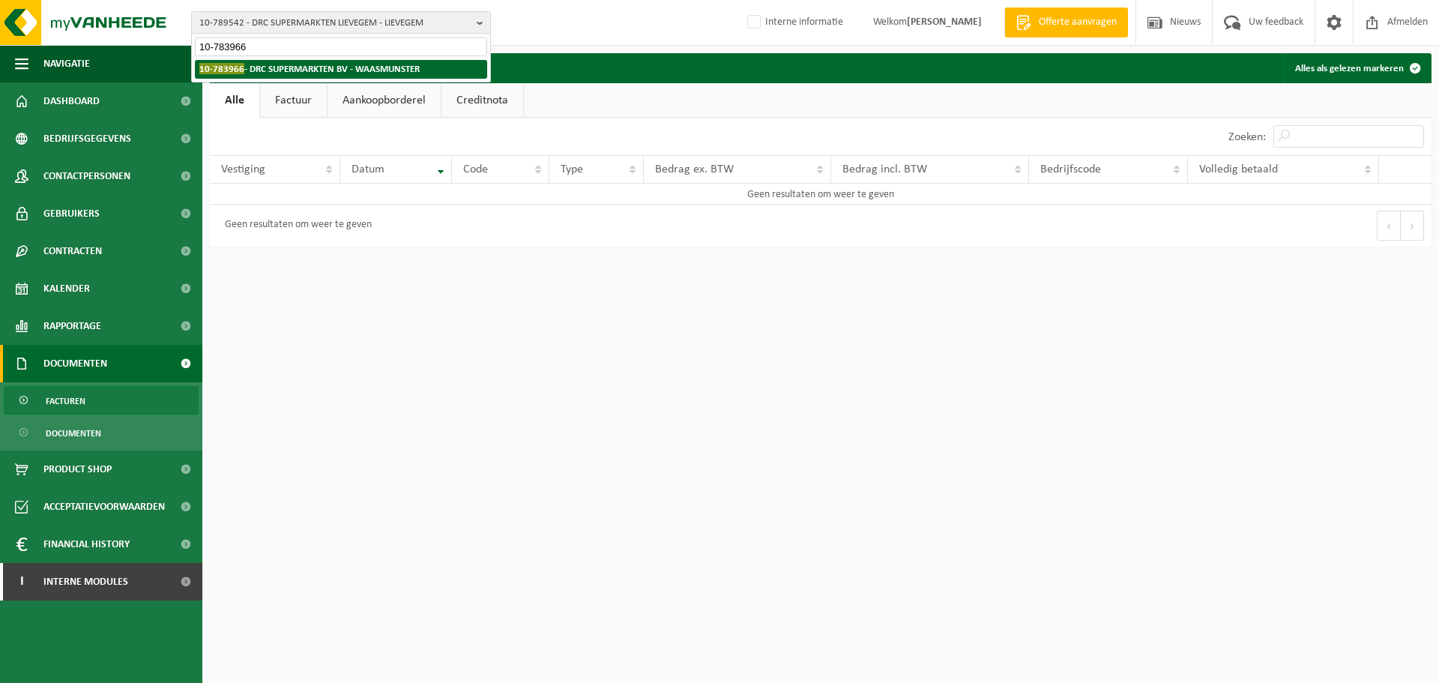
type input "10-783966"
drag, startPoint x: 303, startPoint y: 69, endPoint x: 294, endPoint y: 70, distance: 9.1
click at [303, 69] on strong "10-783966 - DRC SUPERMARKTEN BV - WAASMUNSTER" at bounding box center [309, 68] width 220 height 11
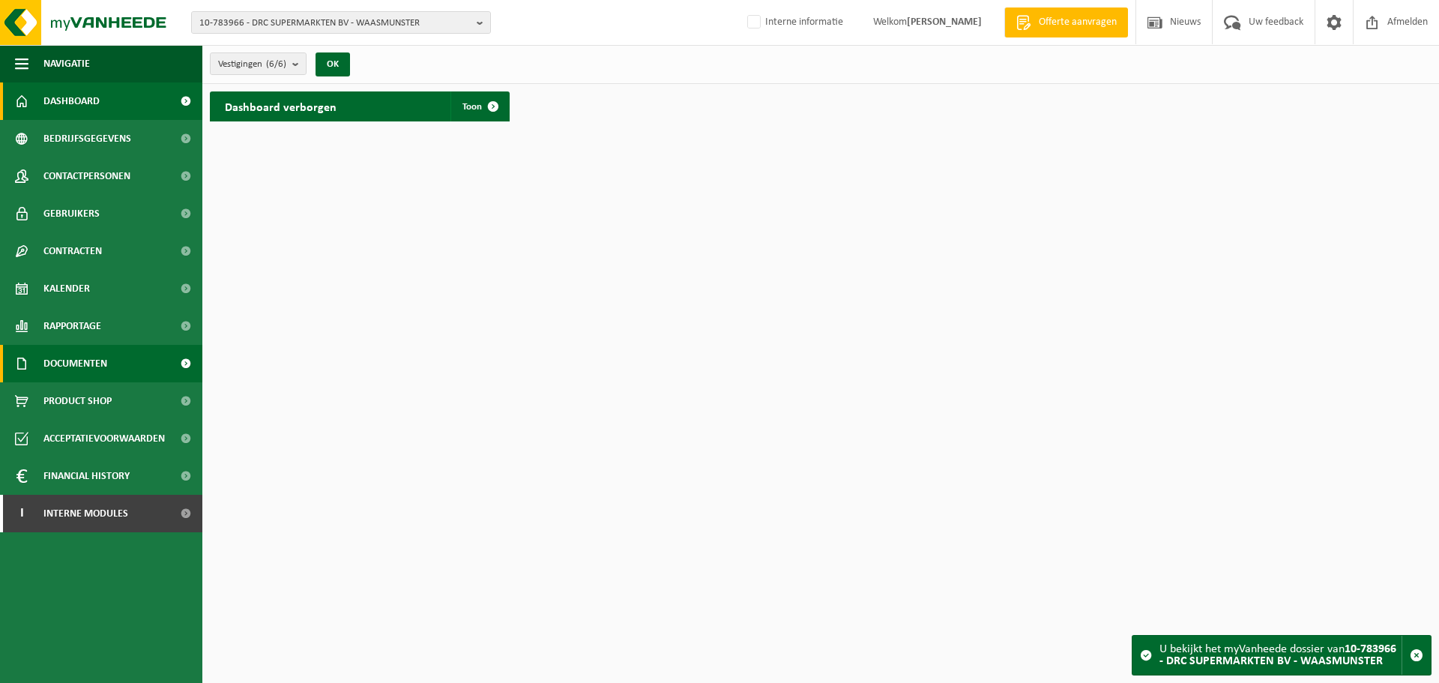
click at [124, 365] on link "Documenten" at bounding box center [101, 363] width 202 height 37
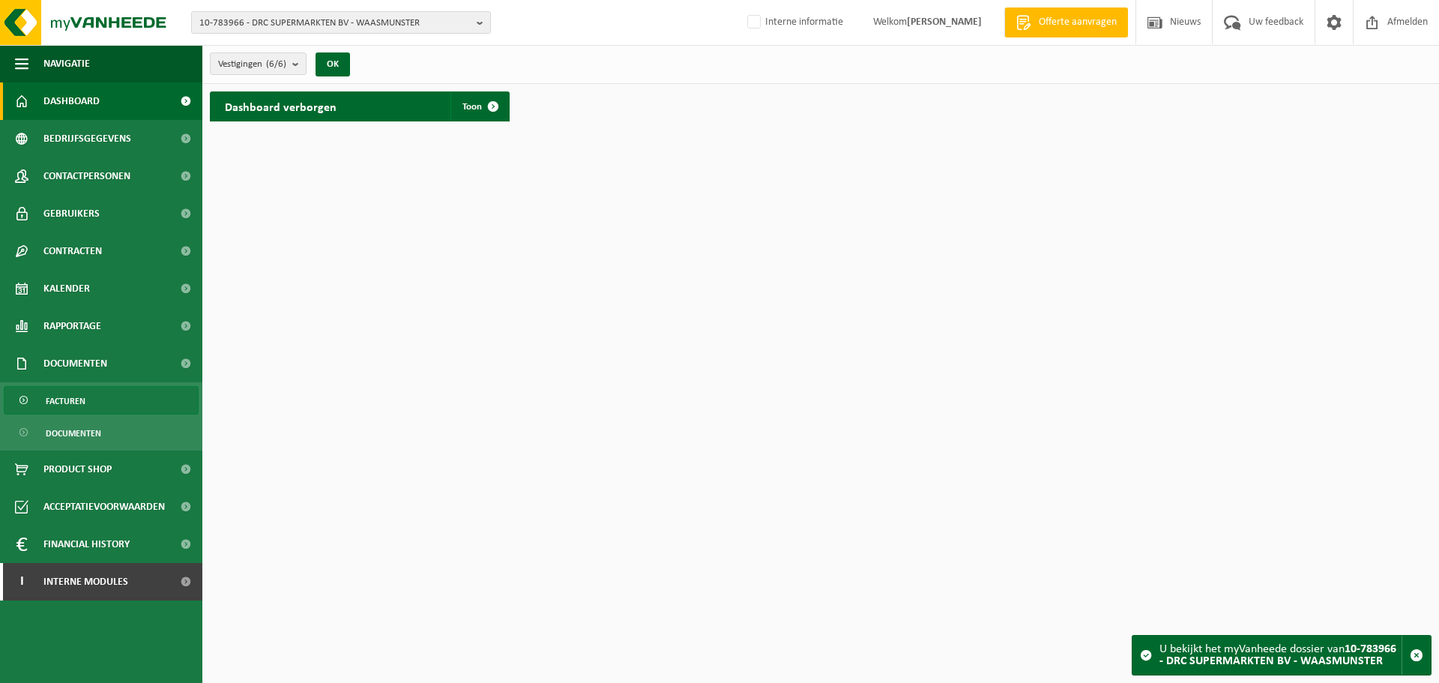
click at [64, 409] on span "Facturen" at bounding box center [66, 401] width 40 height 28
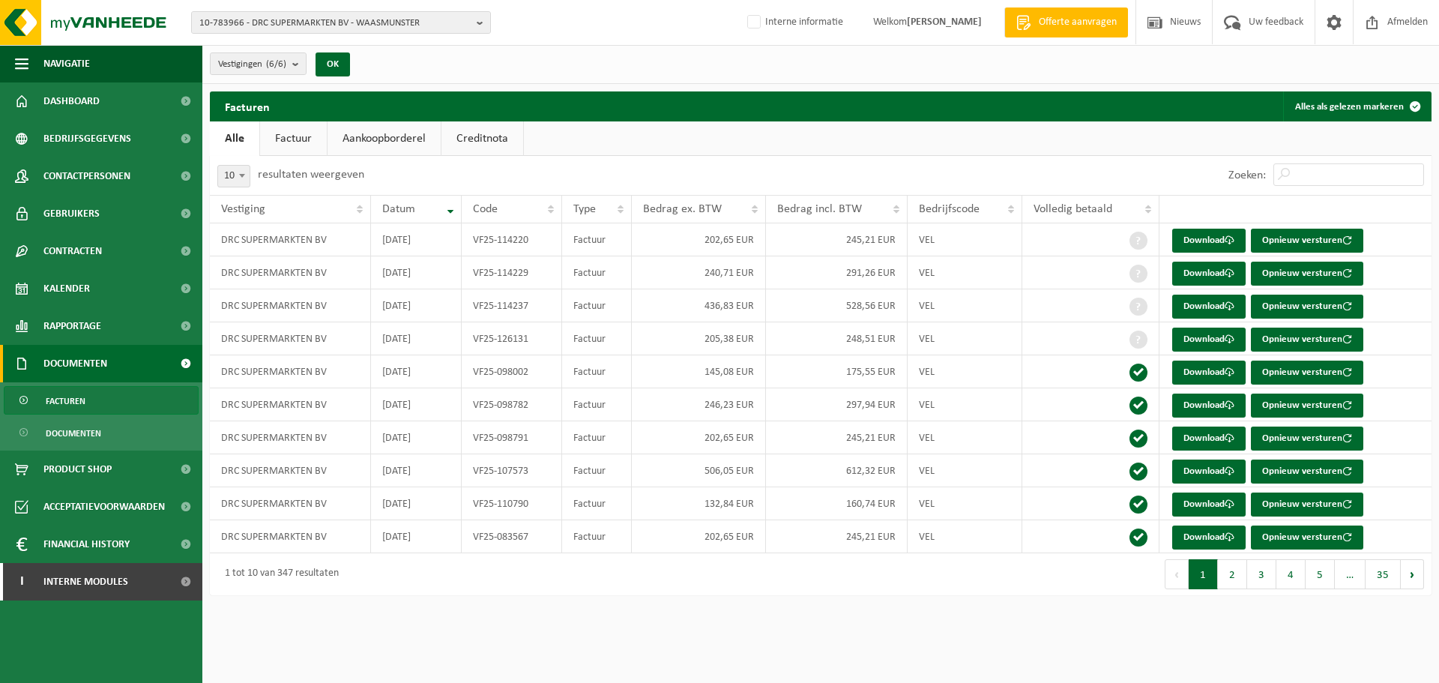
click at [489, 131] on link "Creditnota" at bounding box center [483, 138] width 82 height 34
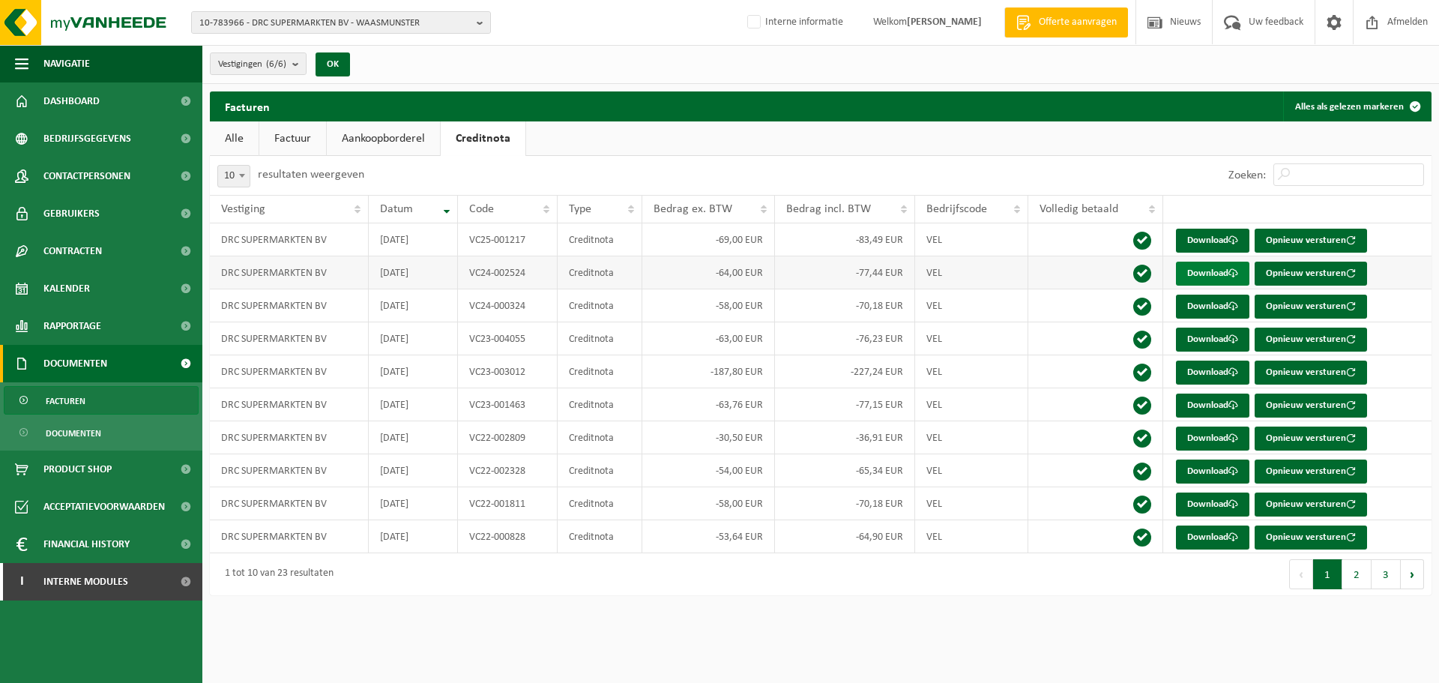
click at [1206, 268] on link "Download" at bounding box center [1212, 274] width 73 height 24
click at [1214, 366] on link "Download" at bounding box center [1212, 373] width 73 height 24
click at [1208, 238] on link "Download" at bounding box center [1212, 241] width 73 height 24
click at [290, 128] on link "Factuur" at bounding box center [292, 138] width 67 height 34
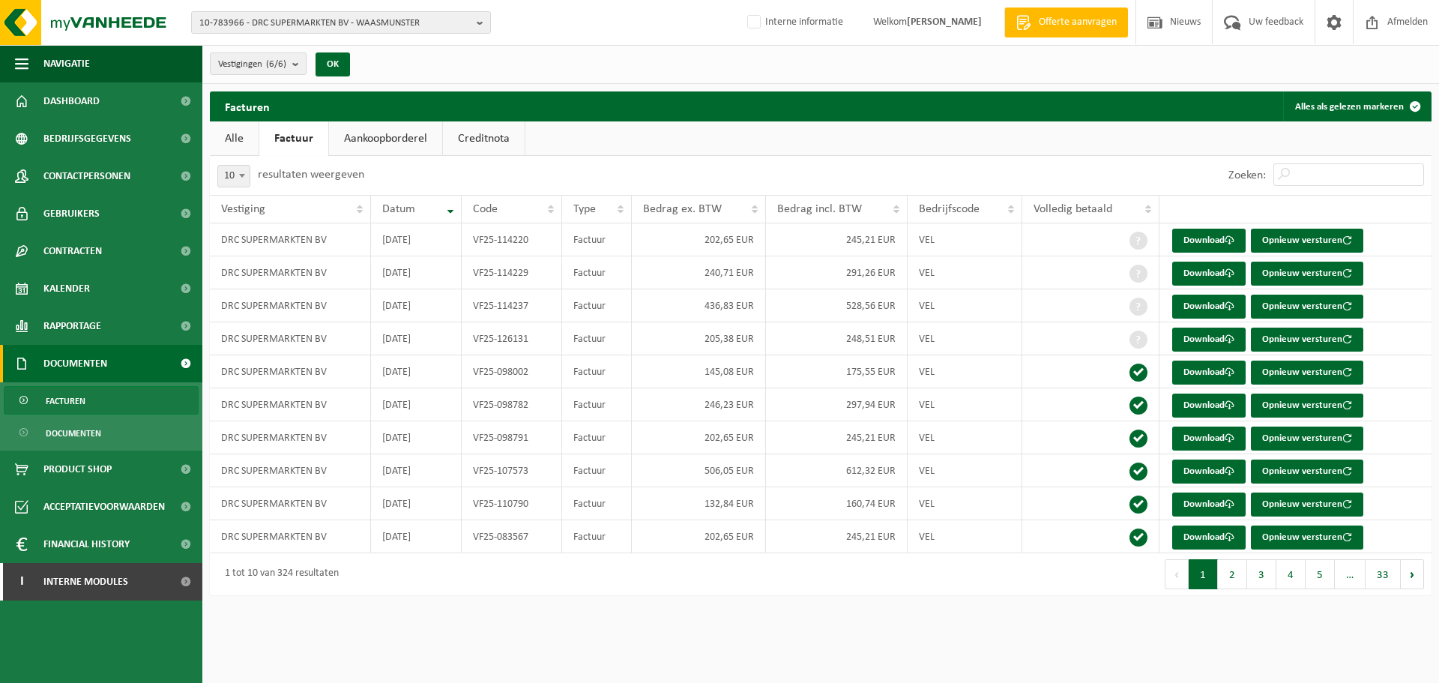
click at [241, 135] on link "Alle" at bounding box center [234, 138] width 49 height 34
